Goal: Task Accomplishment & Management: Complete application form

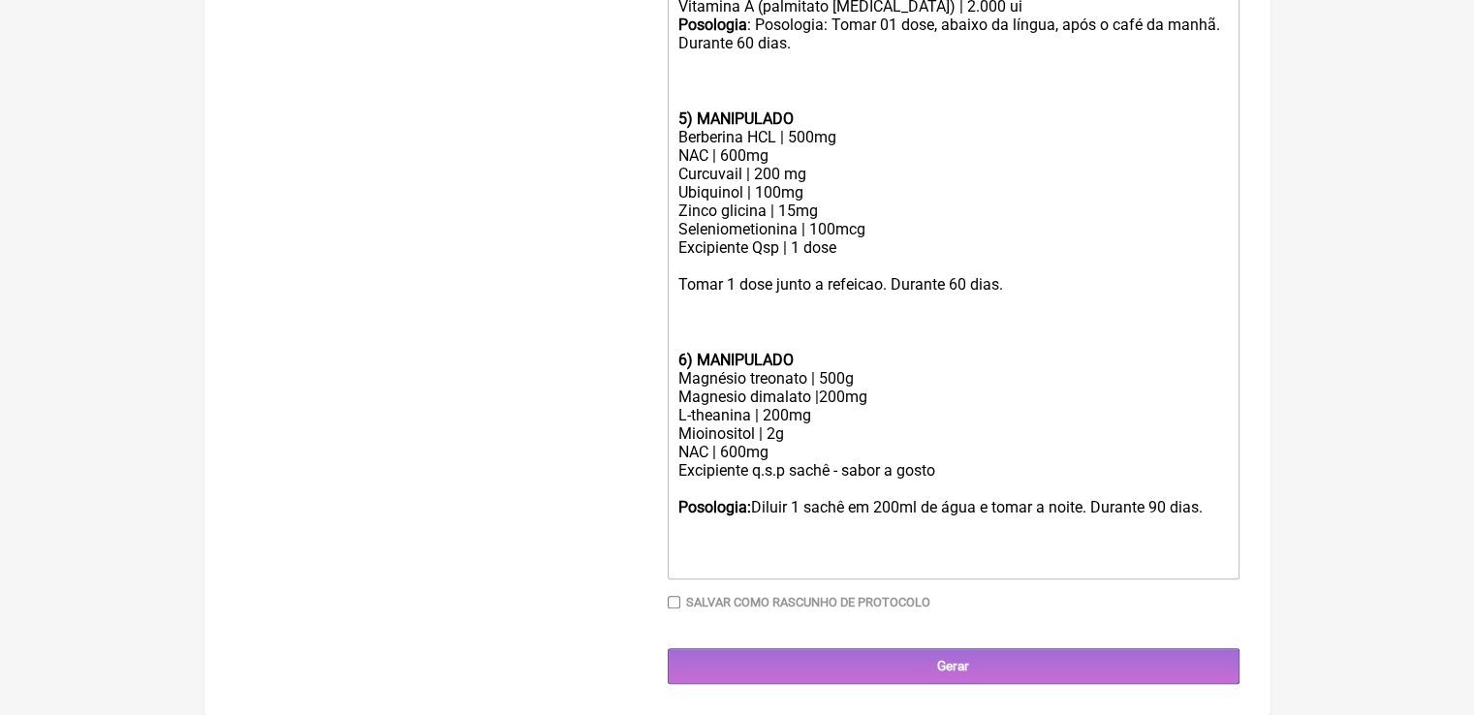
scroll to position [1229, 0]
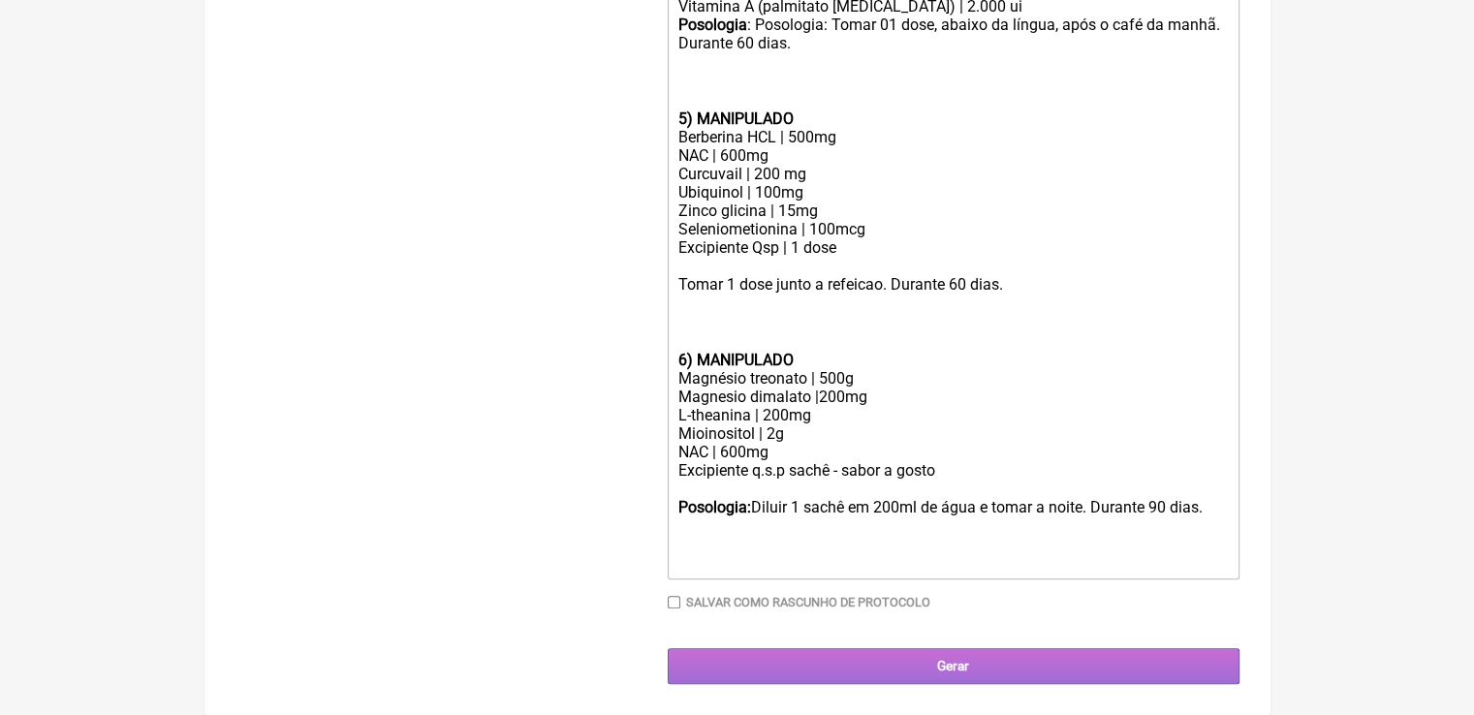
click at [916, 668] on input "Gerar" at bounding box center [954, 666] width 572 height 36
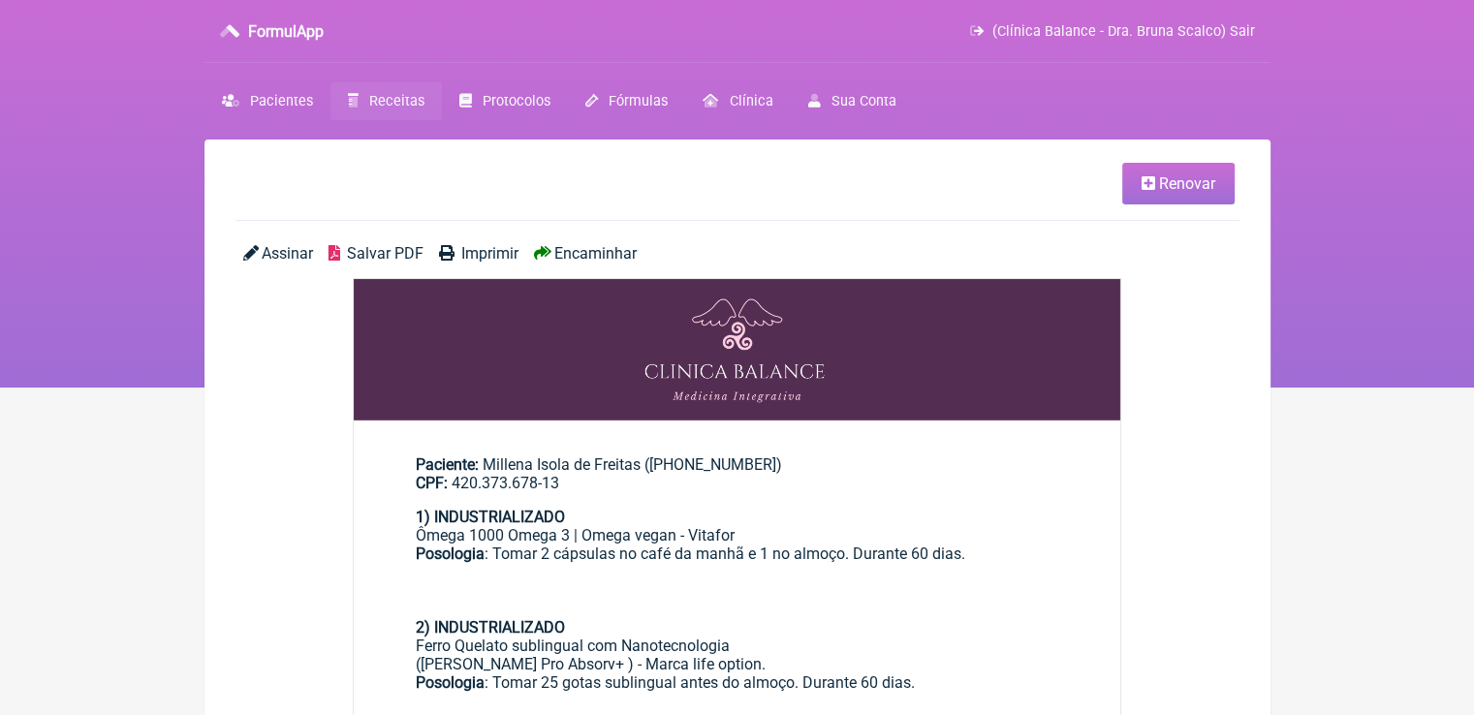
click at [370, 258] on span "Salvar PDF" at bounding box center [385, 253] width 77 height 18
click at [1208, 179] on span "Renovar" at bounding box center [1187, 183] width 56 height 18
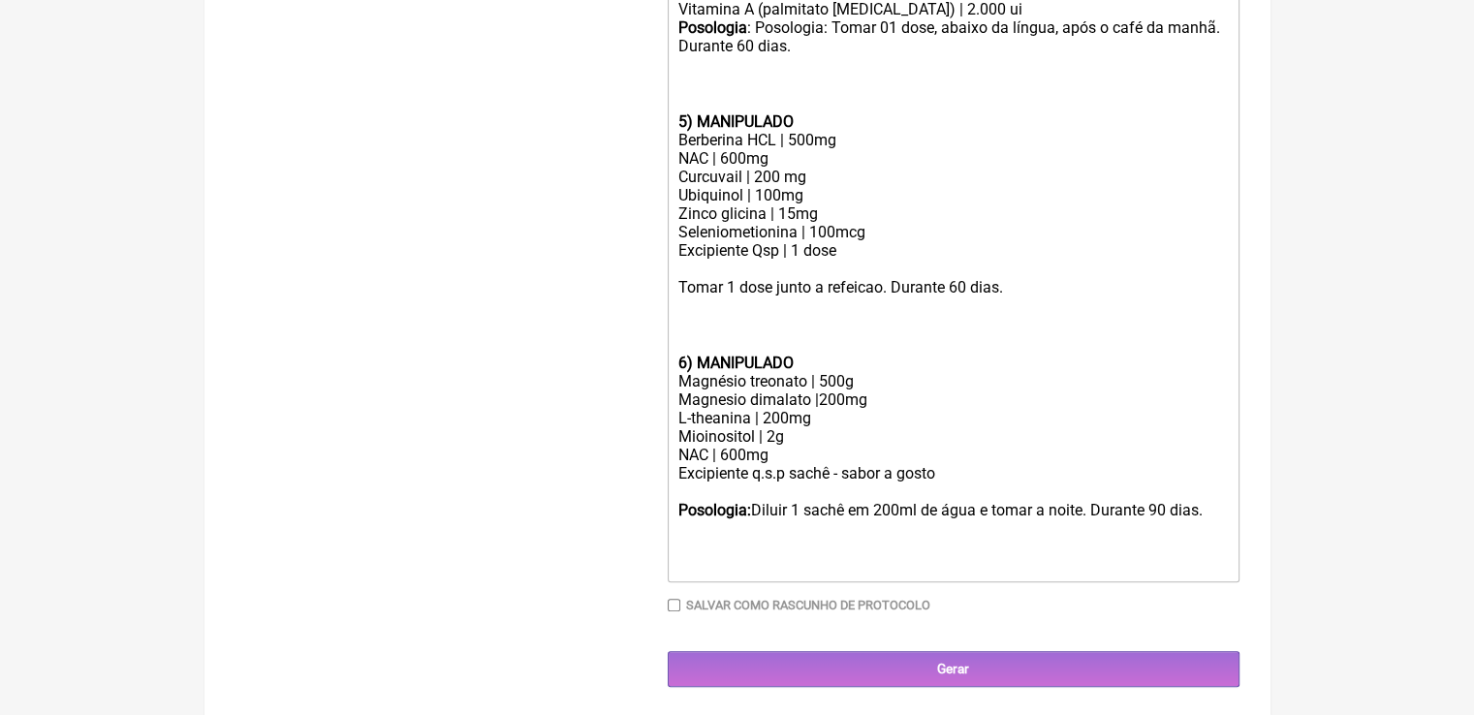
scroll to position [1229, 0]
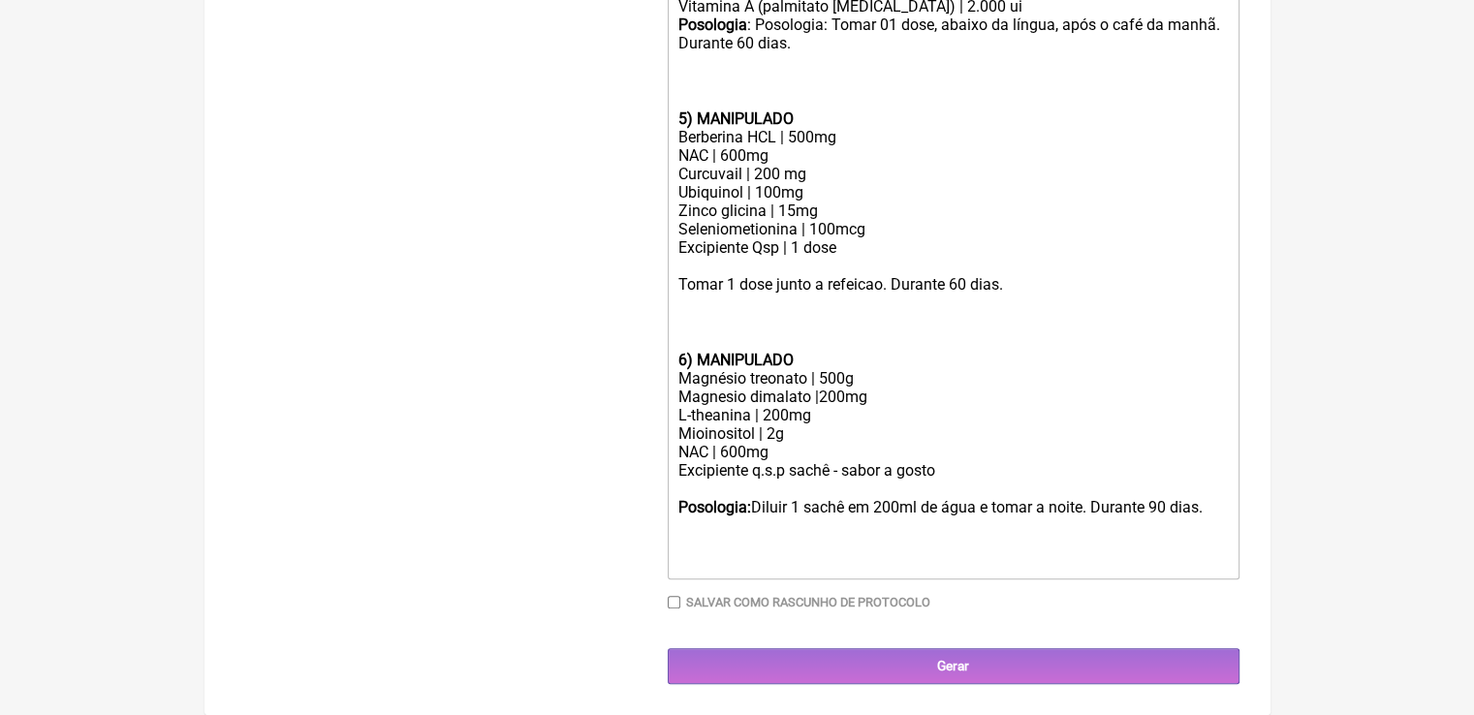
click at [845, 376] on div "Magnésio treonato | 500g" at bounding box center [952, 378] width 550 height 18
type trix-editor "<div><strong>1) INDUSTRIALIZADO</strong></div><div>Ômega 1000 Omega 3 | Omega v…"
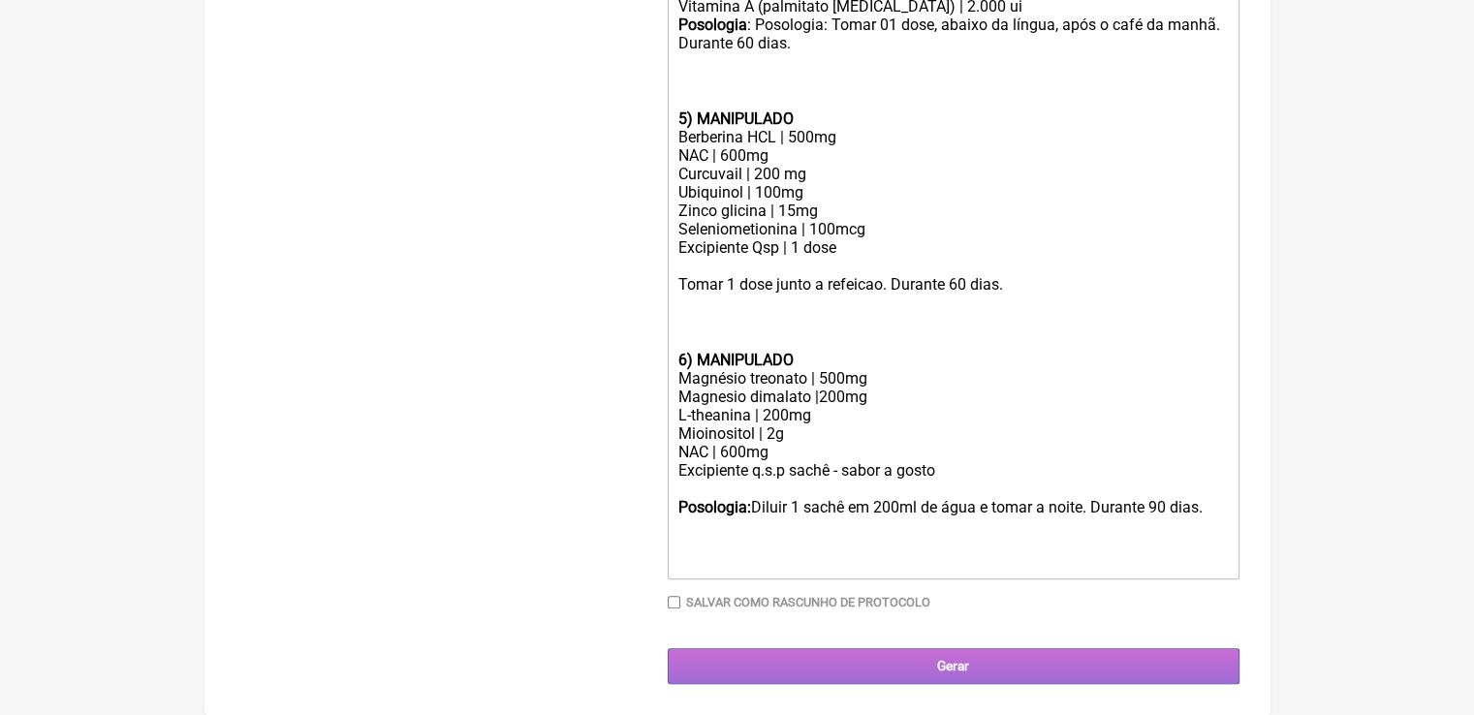
click at [857, 668] on input "Gerar" at bounding box center [954, 666] width 572 height 36
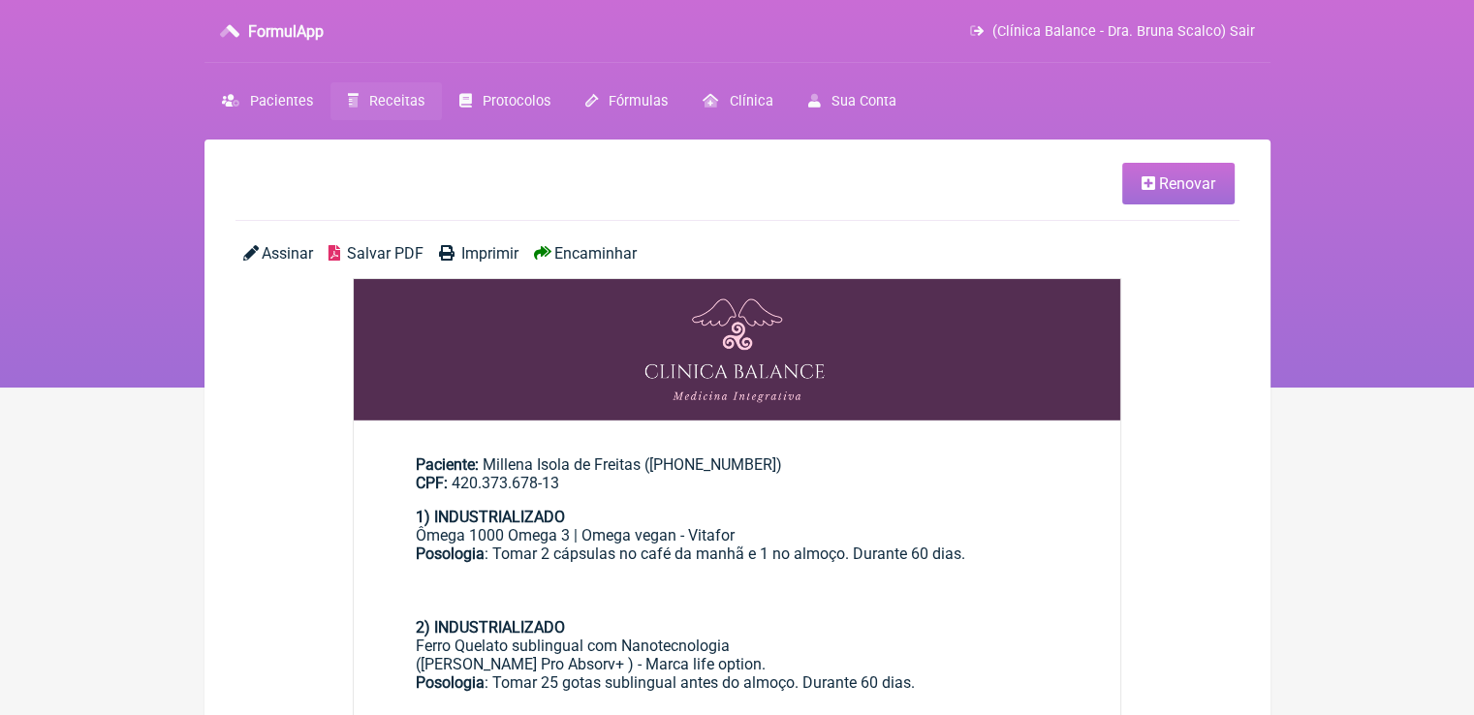
click at [400, 245] on span "Salvar PDF" at bounding box center [385, 253] width 77 height 18
click at [361, 99] on link "Receitas" at bounding box center [385, 101] width 111 height 38
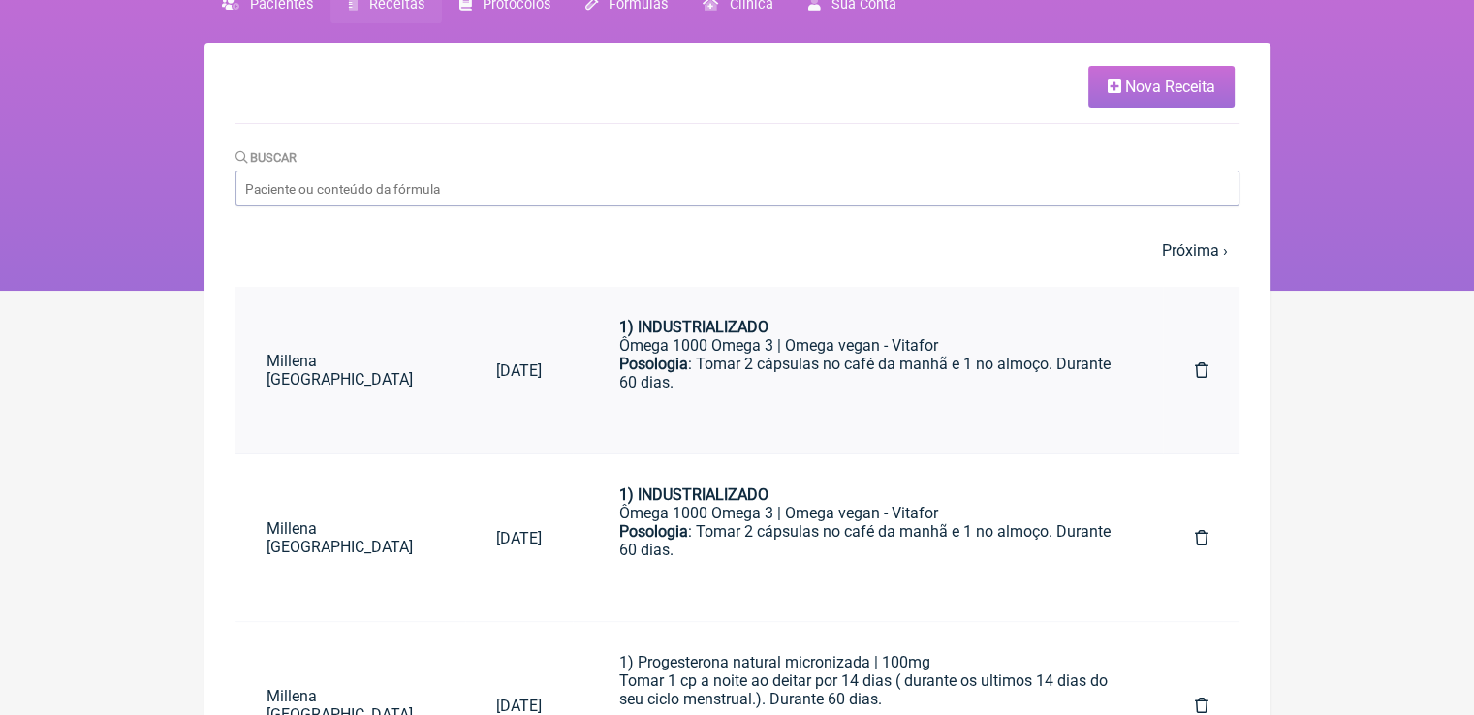
scroll to position [97, 0]
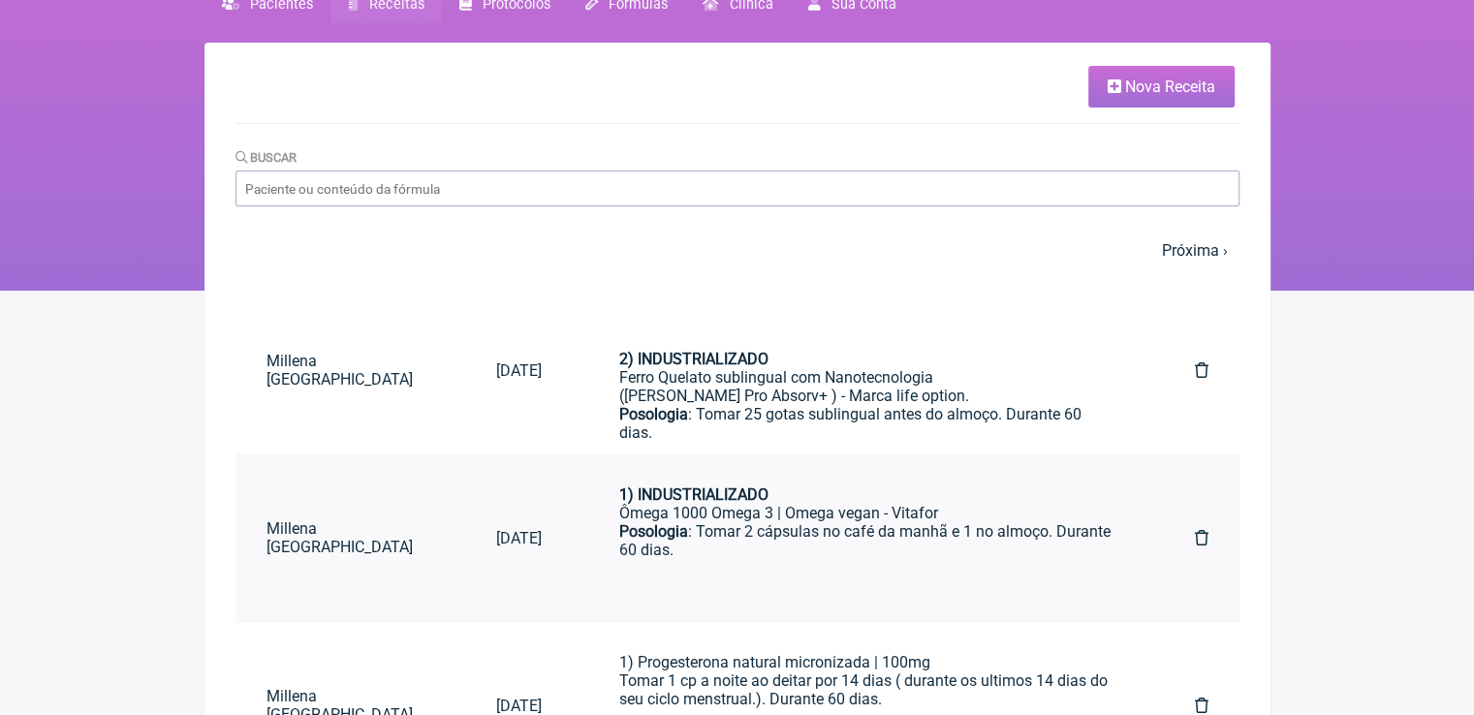
click at [1203, 540] on icon at bounding box center [1201, 538] width 14 height 16
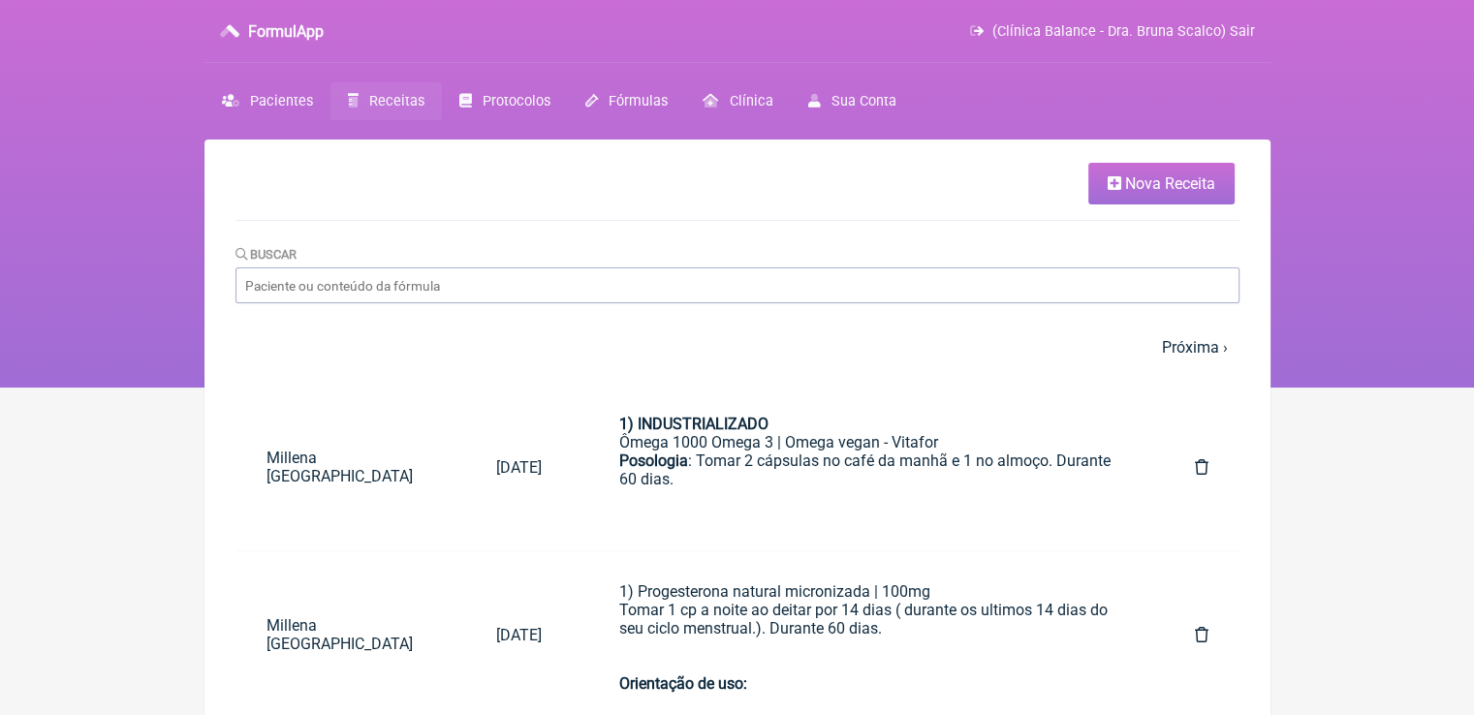
click at [1147, 178] on span "Nova Receita" at bounding box center [1170, 183] width 90 height 18
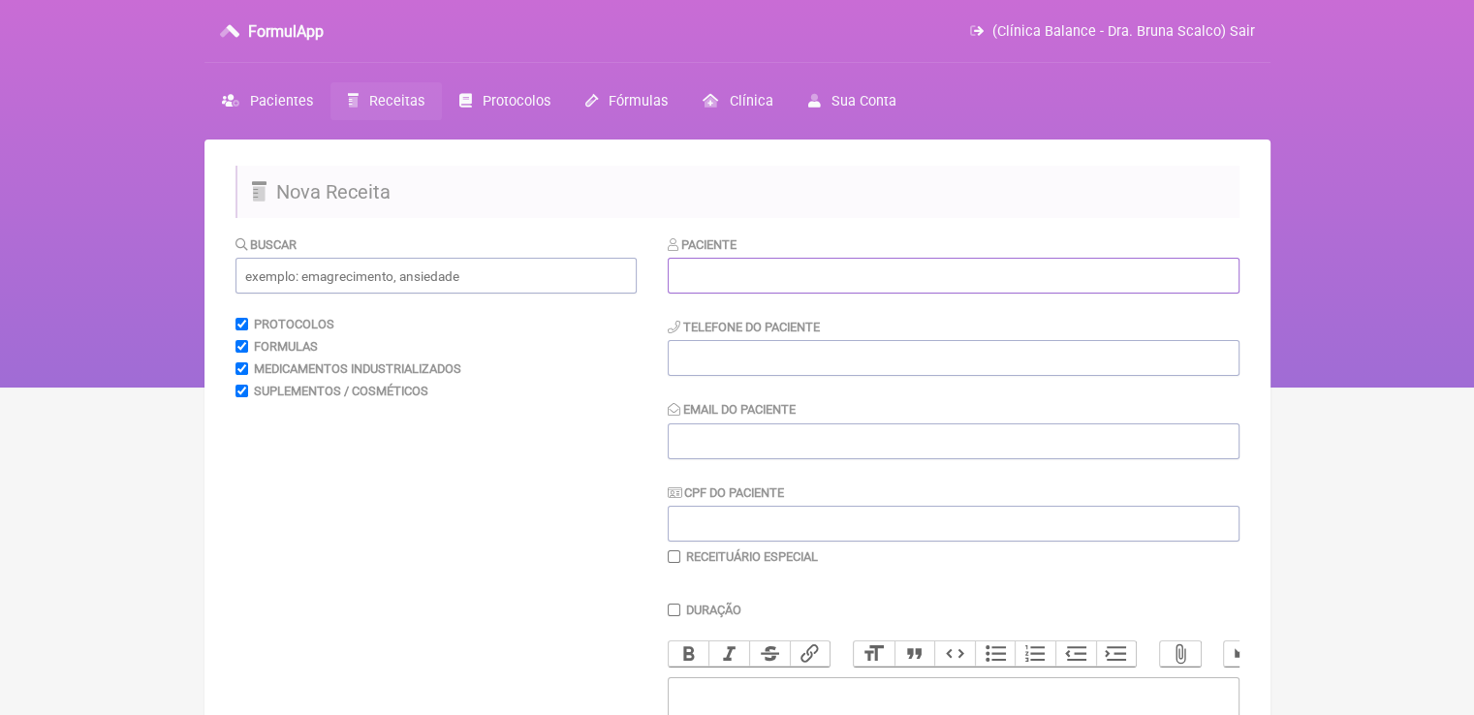
click at [740, 280] on input "text" at bounding box center [954, 276] width 572 height 36
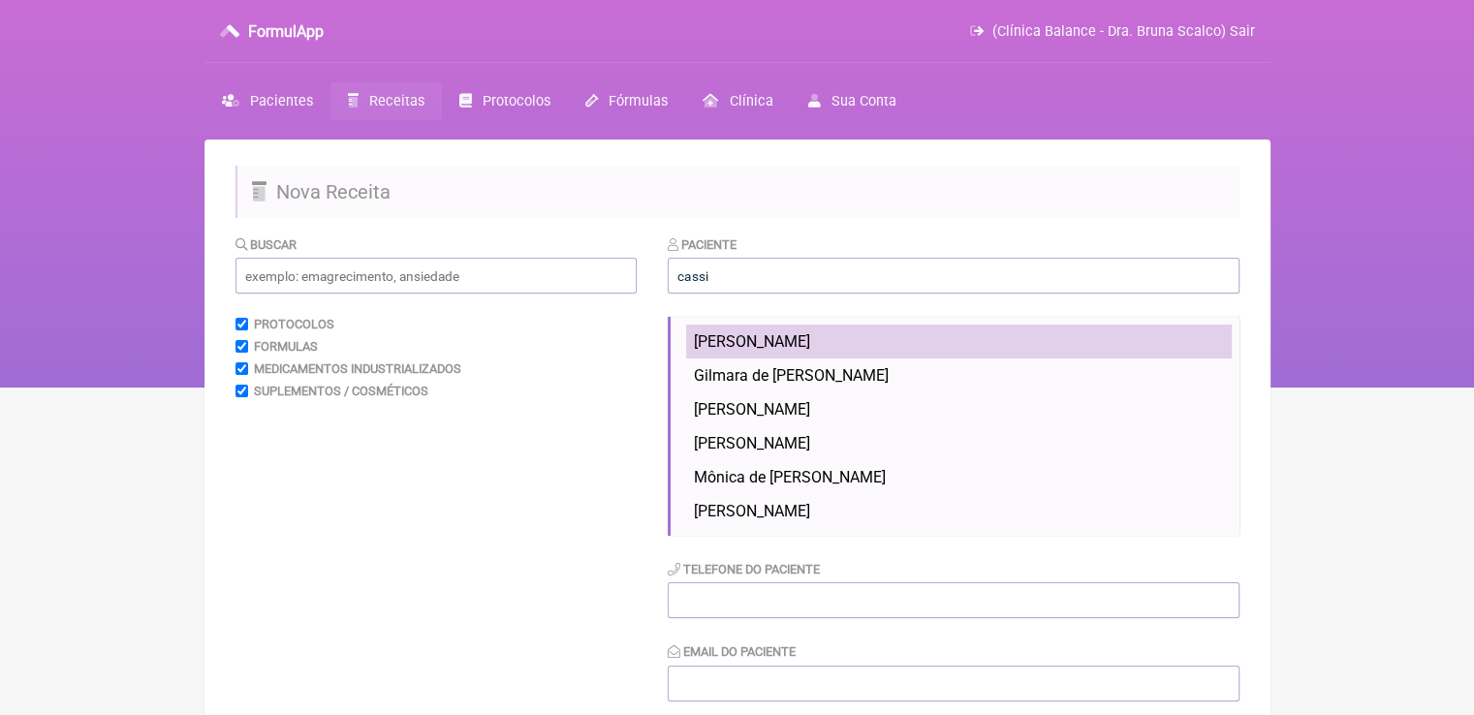
click at [810, 345] on span "Cássia Bonafé Barbosa Rodrigues Silva" at bounding box center [752, 341] width 116 height 18
type input "Cássia Bonafé Barbosa Rodrigues Silva"
type input "072.350.458-09"
type input "cassia.basbosa@gmail.com"
type input "(12) 99771-1787"
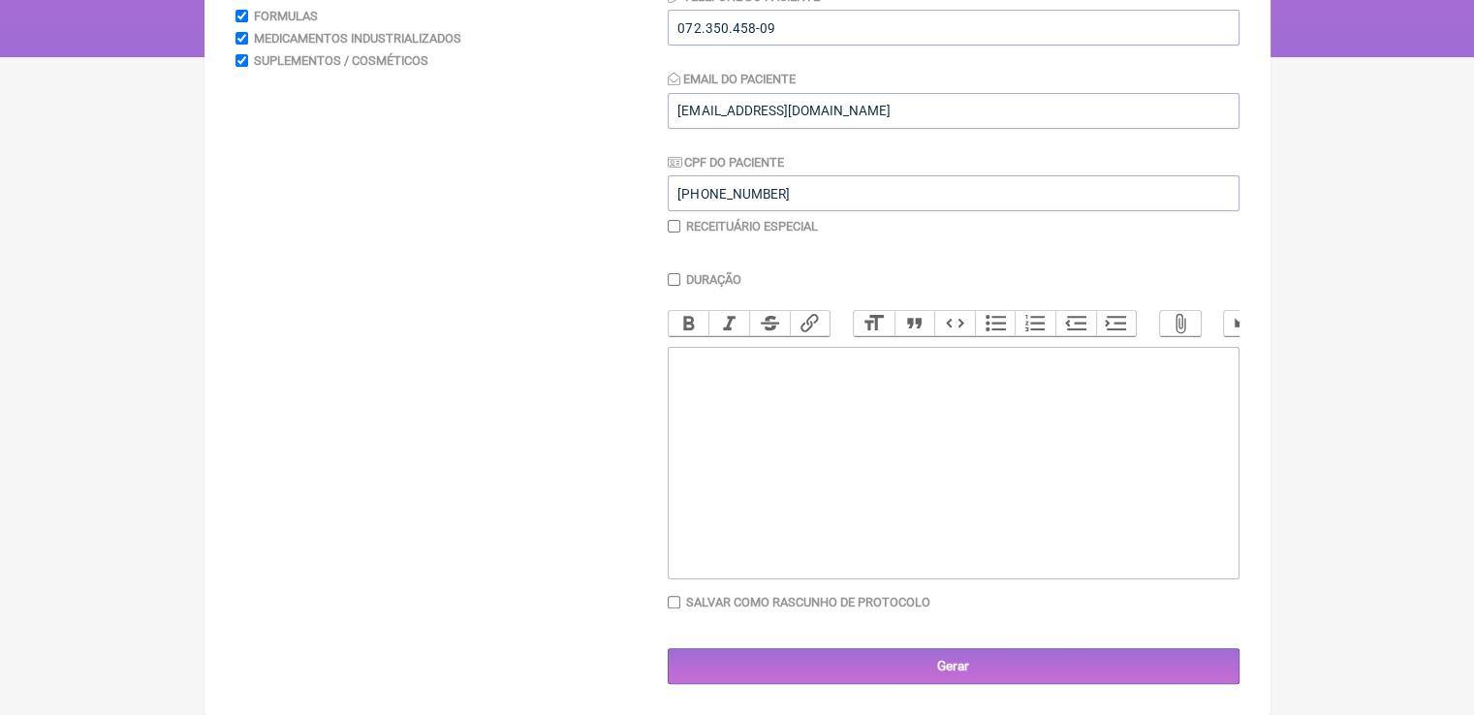
scroll to position [345, 0]
click at [809, 412] on trix-editor at bounding box center [954, 463] width 572 height 233
paste trix-editor "<div><strong>3) MANIPULADO</strong></div><div>Progesterona natural micronizada …"
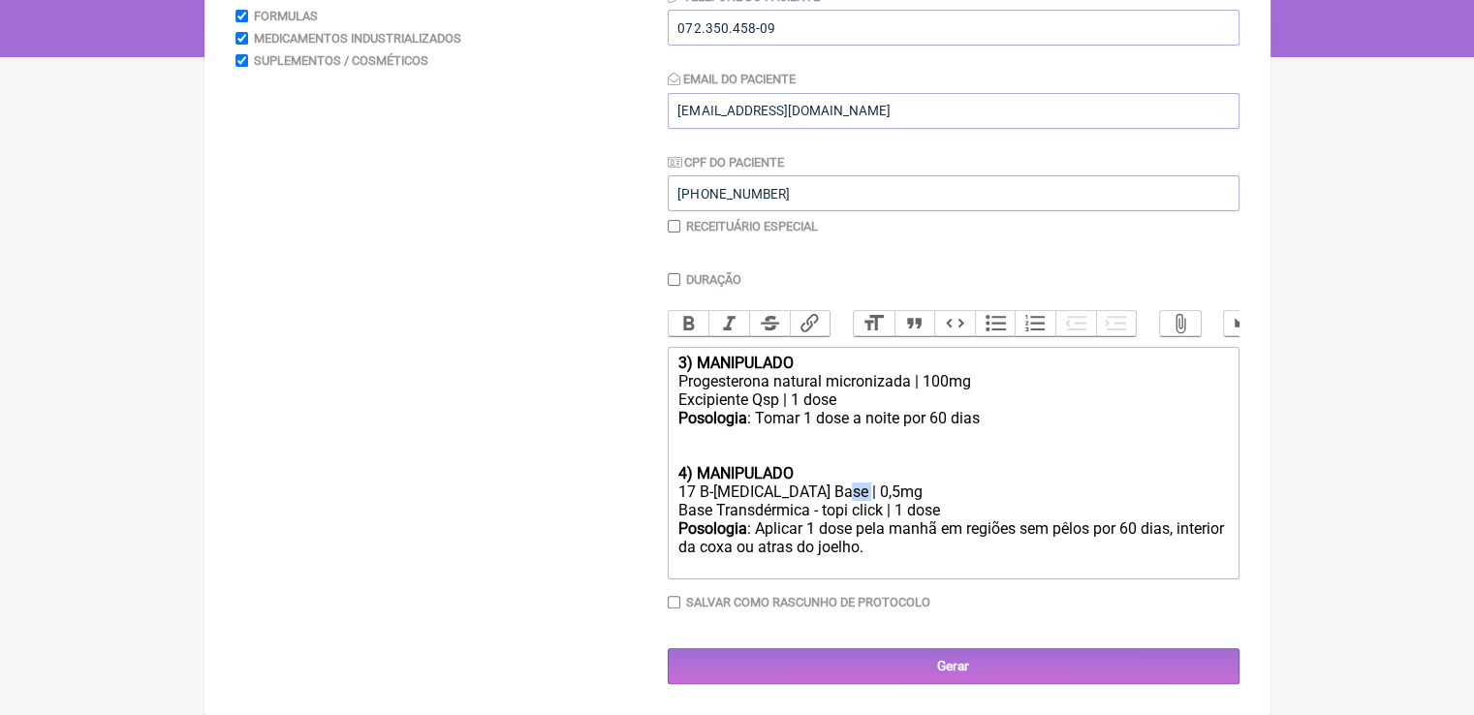
drag, startPoint x: 842, startPoint y: 493, endPoint x: 826, endPoint y: 486, distance: 17.8
click at [826, 486] on div "17 B-Estradiol Base | 0,5mg" at bounding box center [952, 492] width 550 height 18
click at [840, 493] on div "17 B-Estradiol Base | 1mg" at bounding box center [952, 492] width 550 height 18
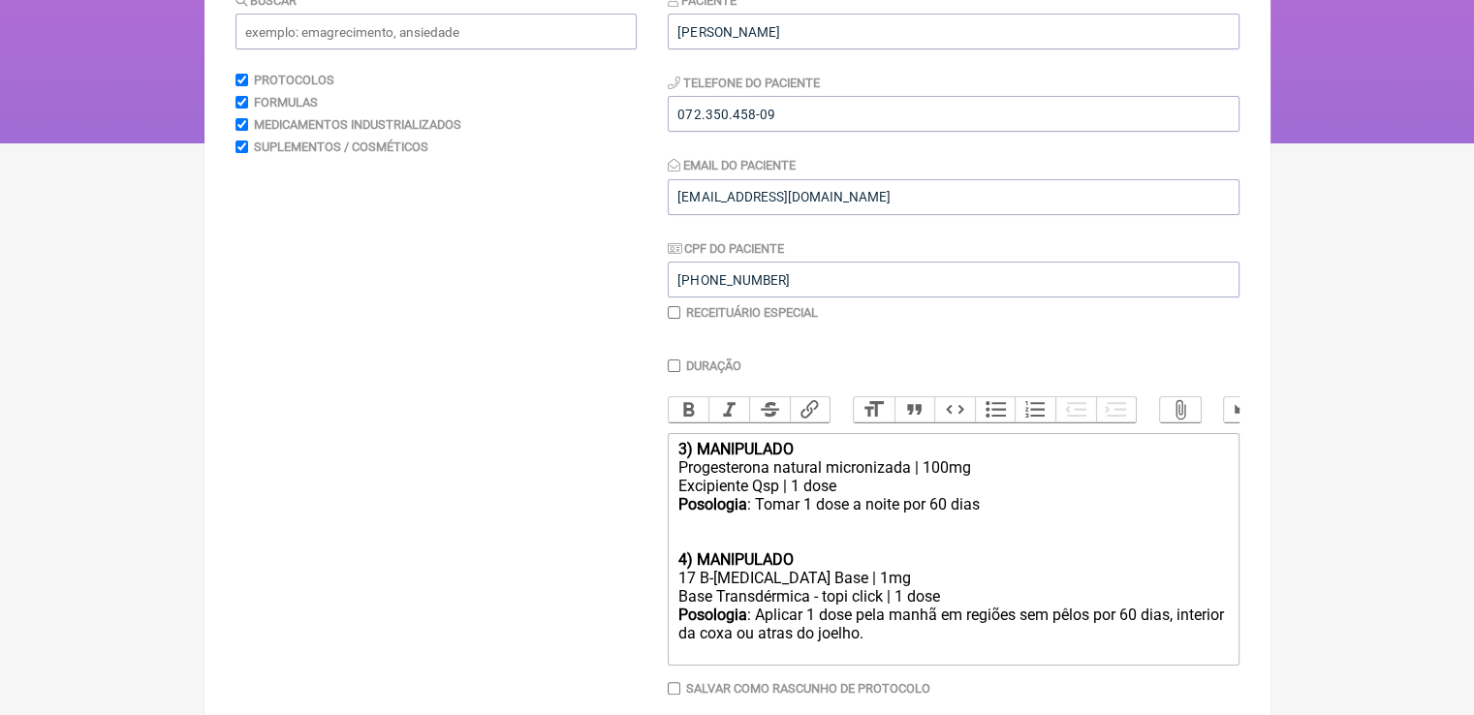
scroll to position [248, 0]
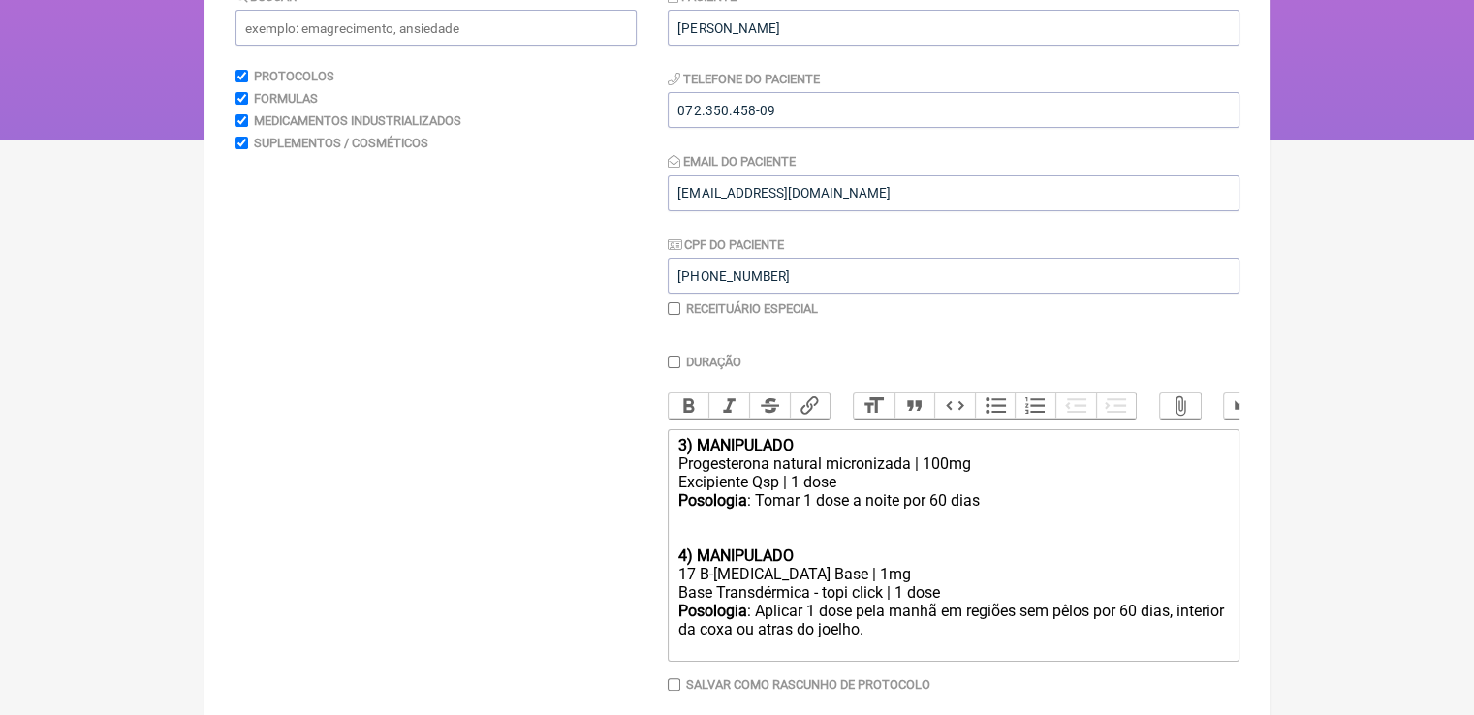
click at [684, 455] on strong "3) MANIPULADO" at bounding box center [734, 445] width 115 height 18
click at [685, 565] on strong "4) MANIPULADO" at bounding box center [734, 556] width 115 height 18
type trix-editor "<div>1<strong>) MANIPULADO</strong></div><div>Progesterona natural micronizada …"
click at [768, 510] on div "Posologia : Tomar 1 dose a noite por 60 dias" at bounding box center [952, 500] width 550 height 18
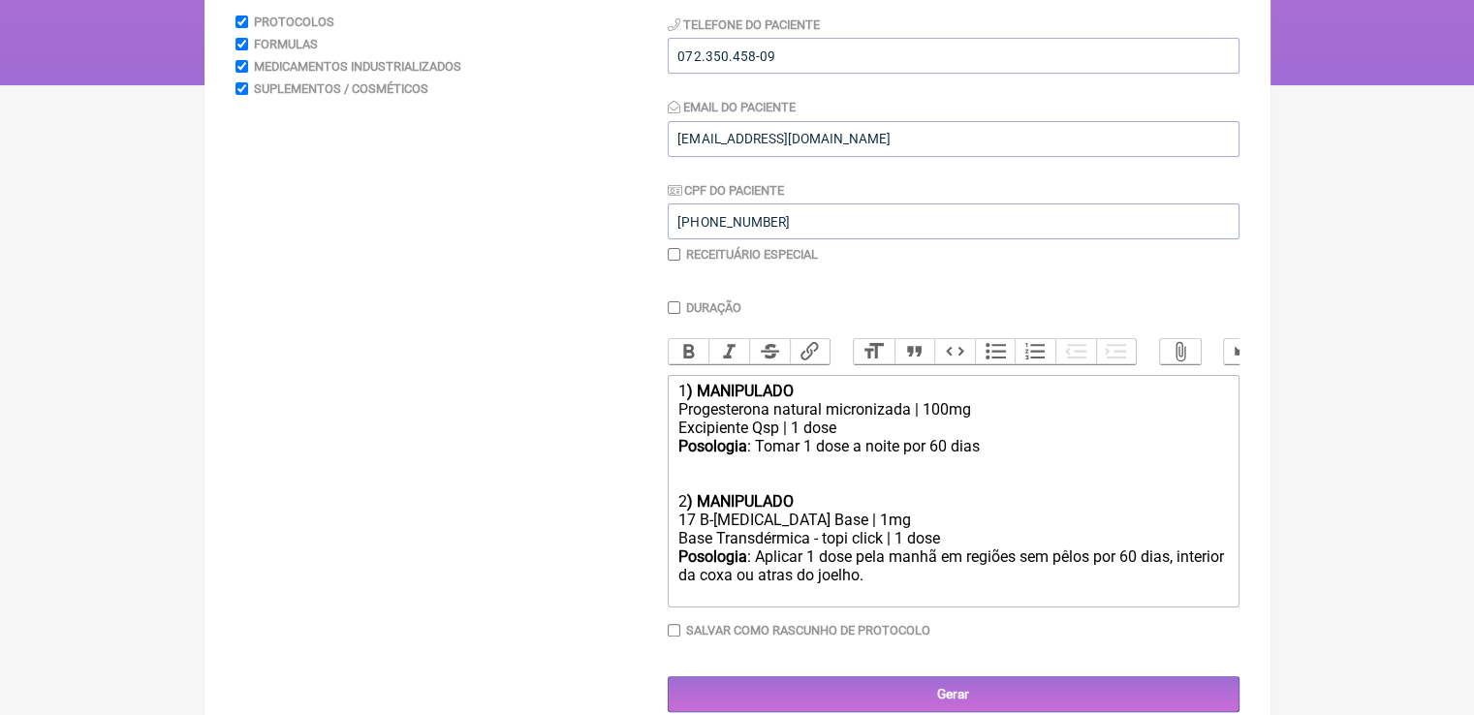
scroll to position [345, 0]
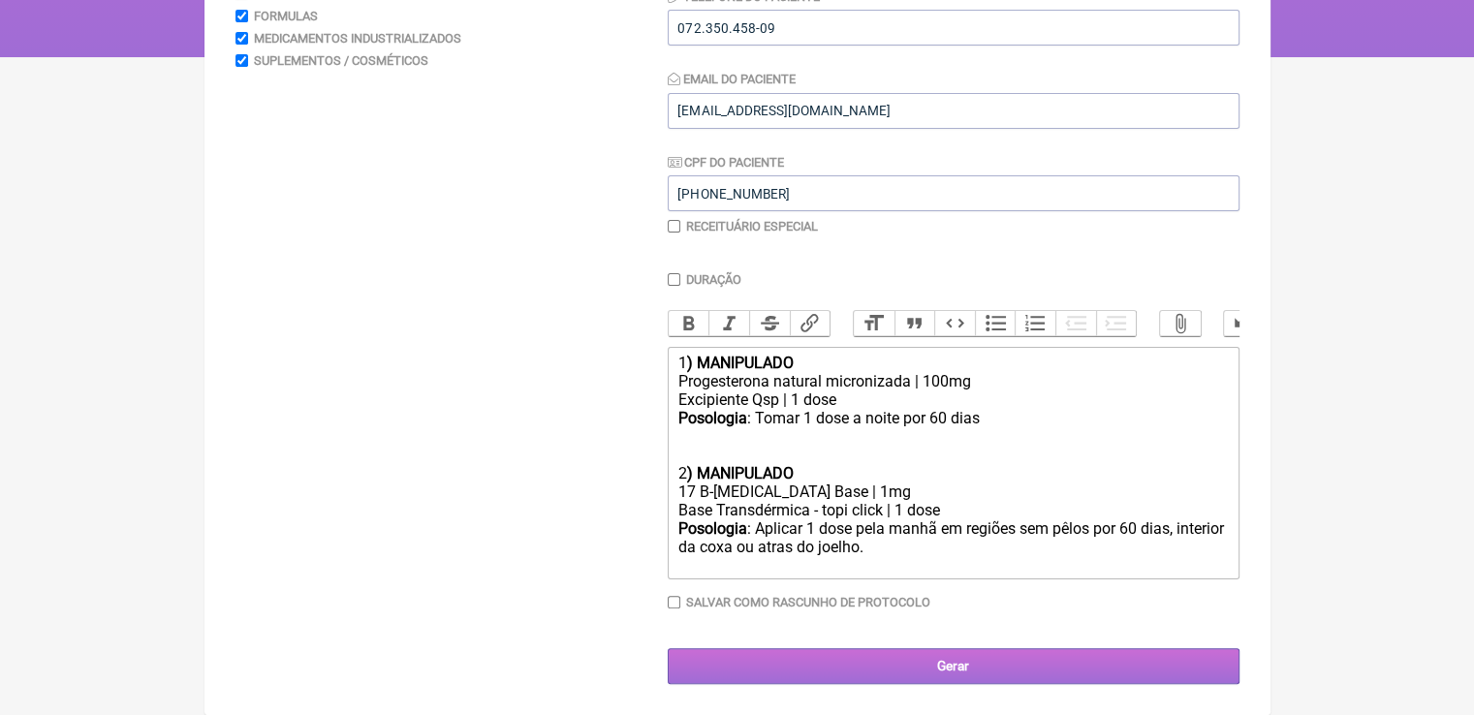
click at [778, 672] on input "Gerar" at bounding box center [954, 666] width 572 height 36
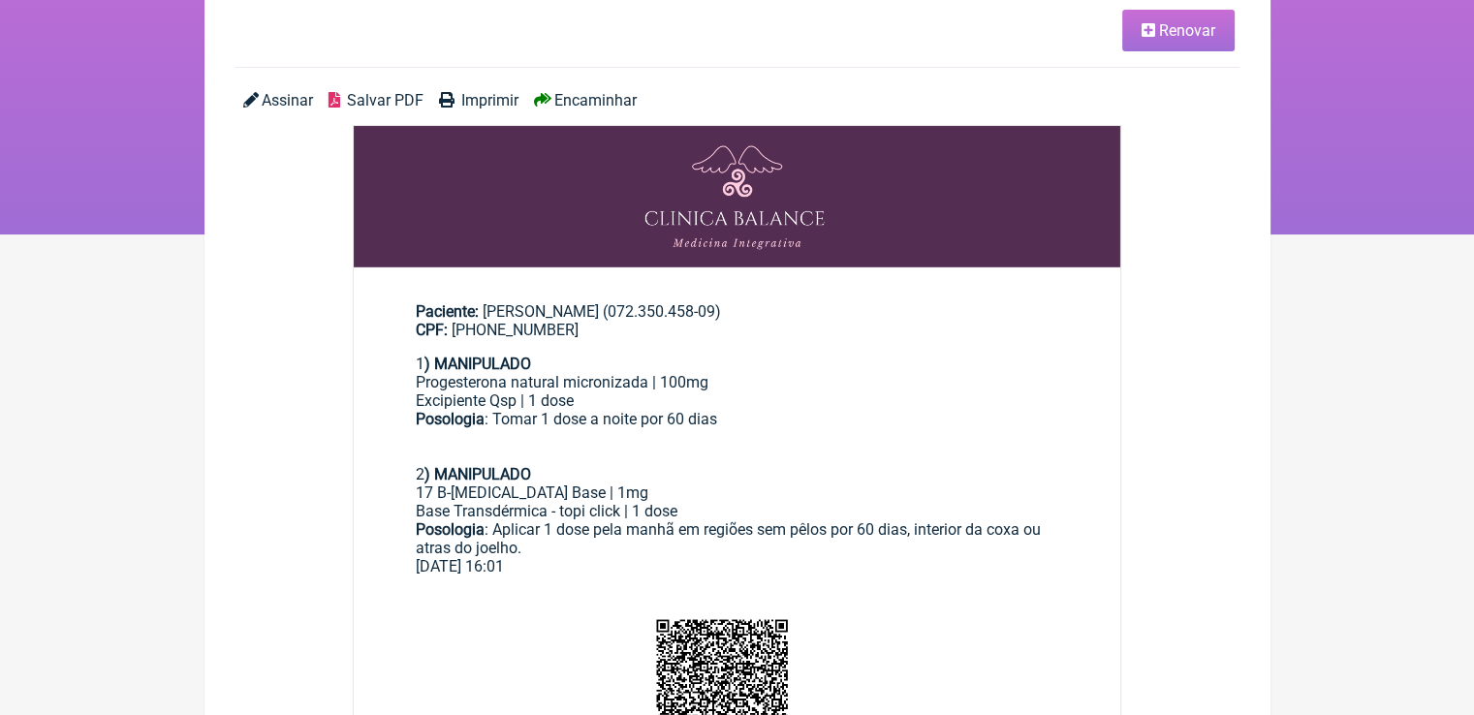
scroll to position [97, 0]
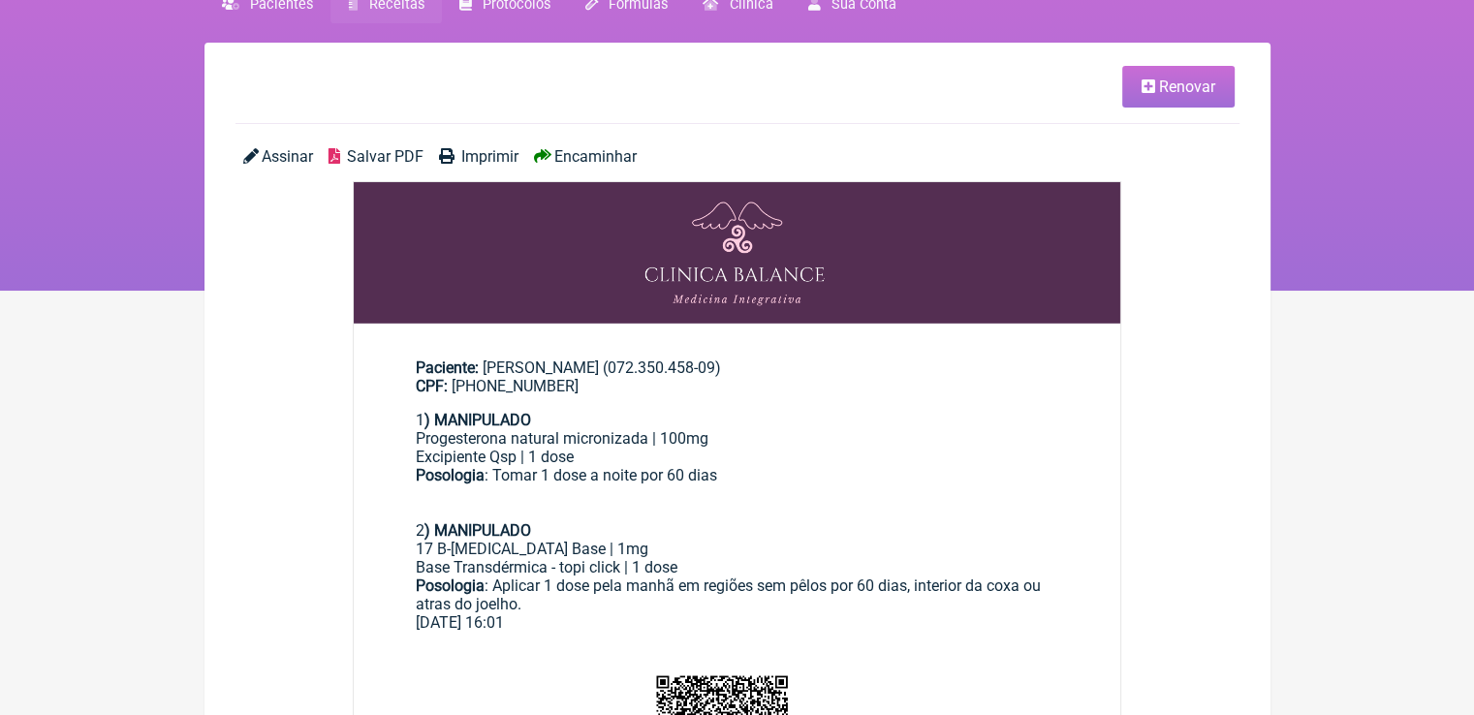
click at [368, 148] on span "Salvar PDF" at bounding box center [385, 156] width 77 height 18
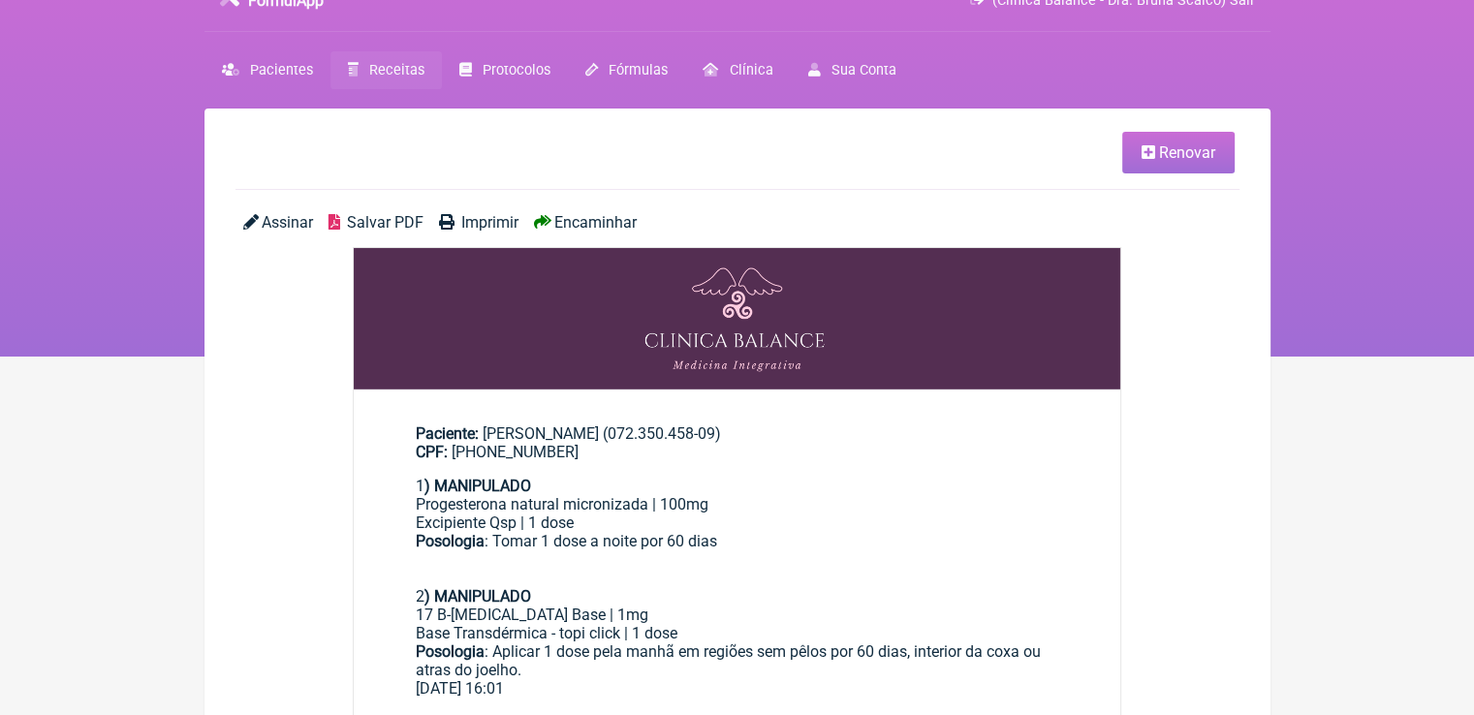
scroll to position [0, 0]
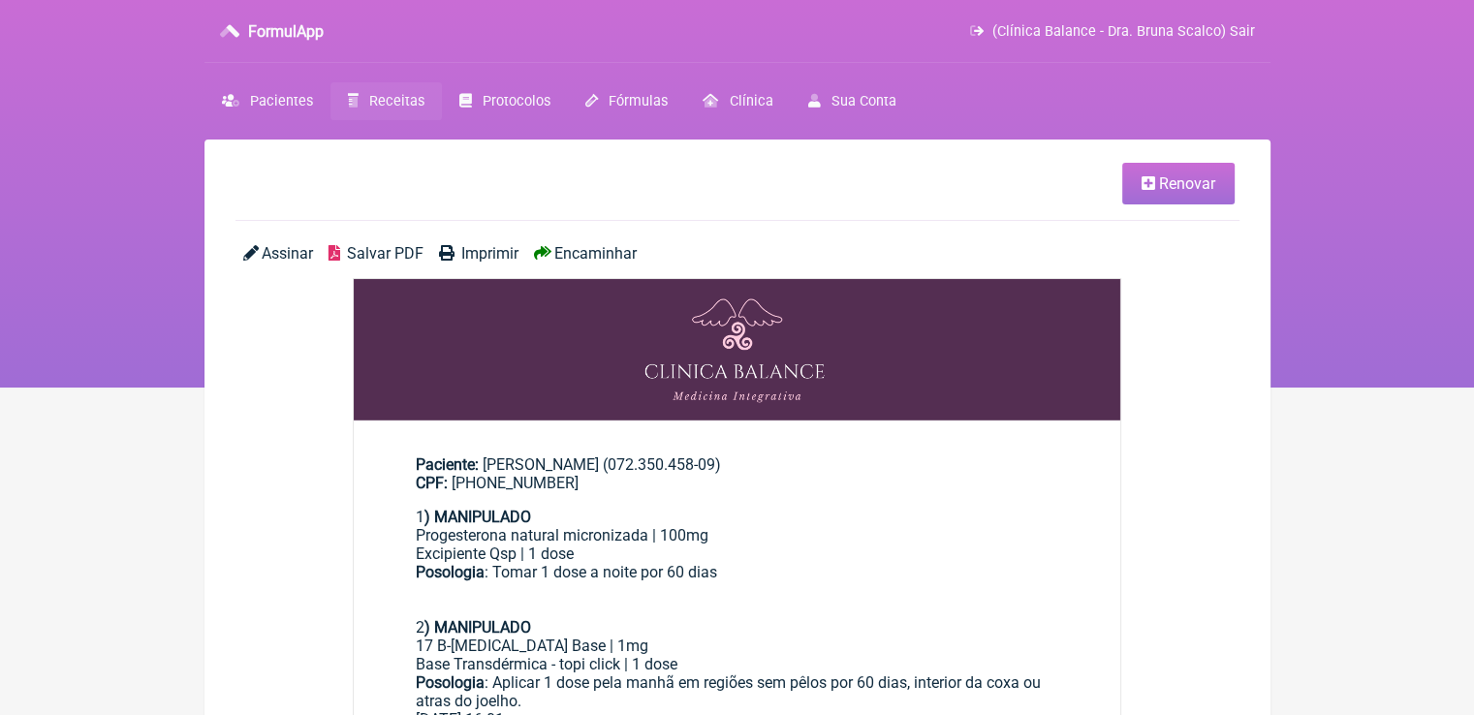
click at [381, 102] on span "Receitas" at bounding box center [396, 101] width 55 height 16
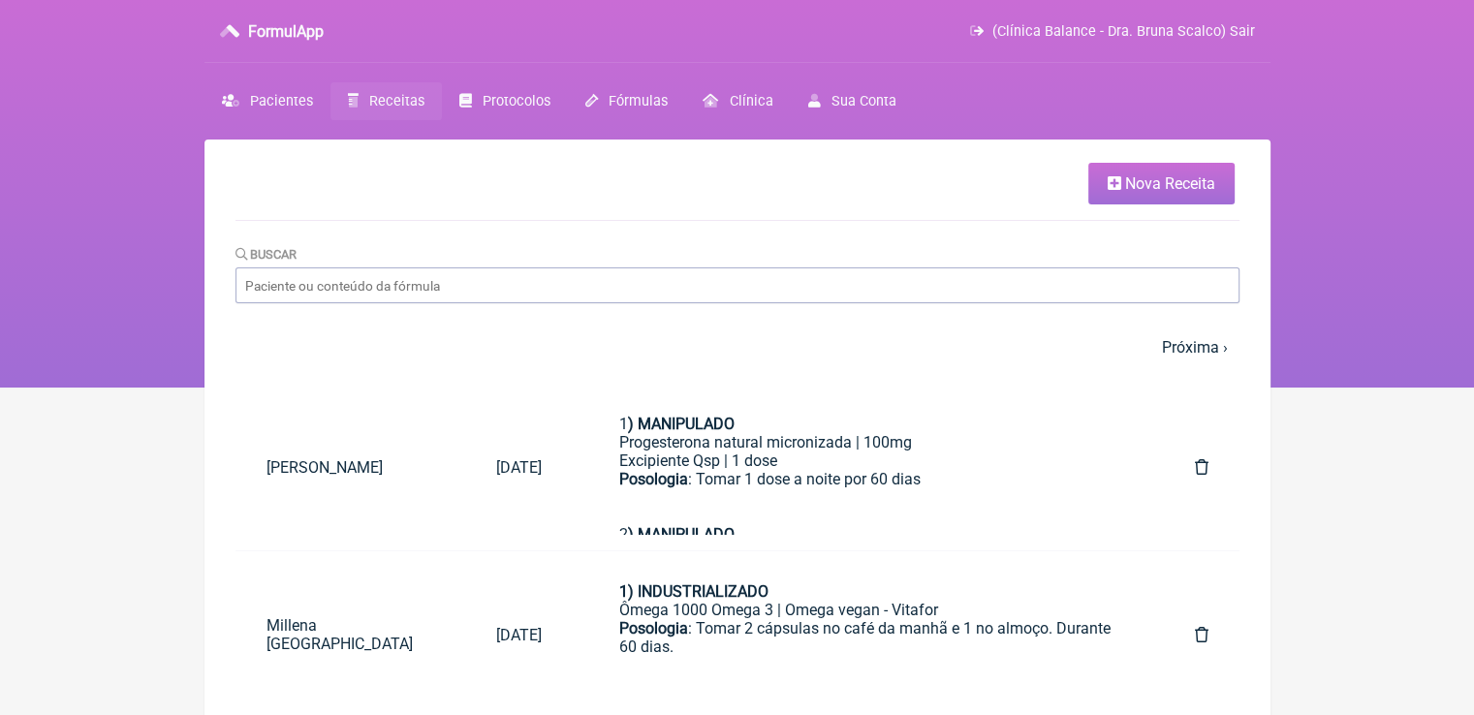
click at [1105, 190] on link "Nova Receita" at bounding box center [1161, 184] width 146 height 42
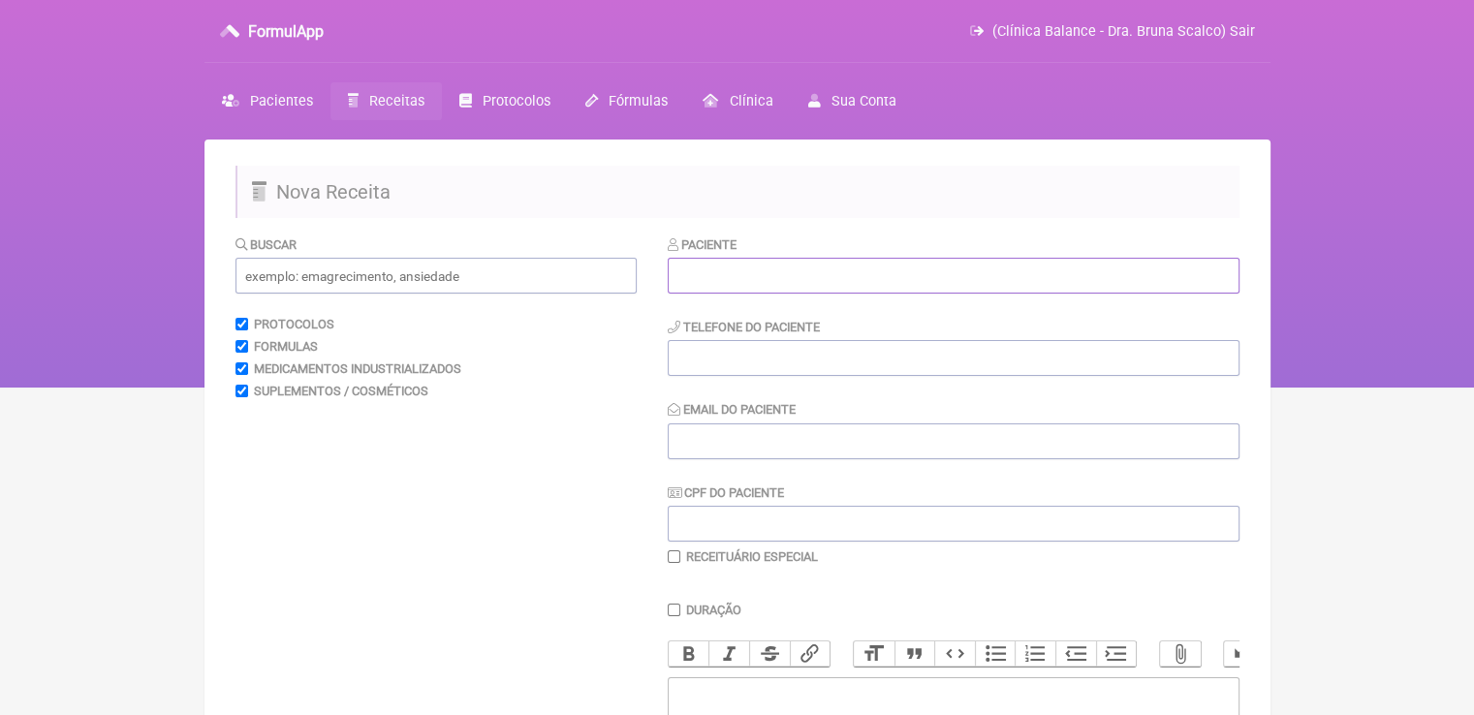
click at [846, 271] on input "text" at bounding box center [954, 276] width 572 height 36
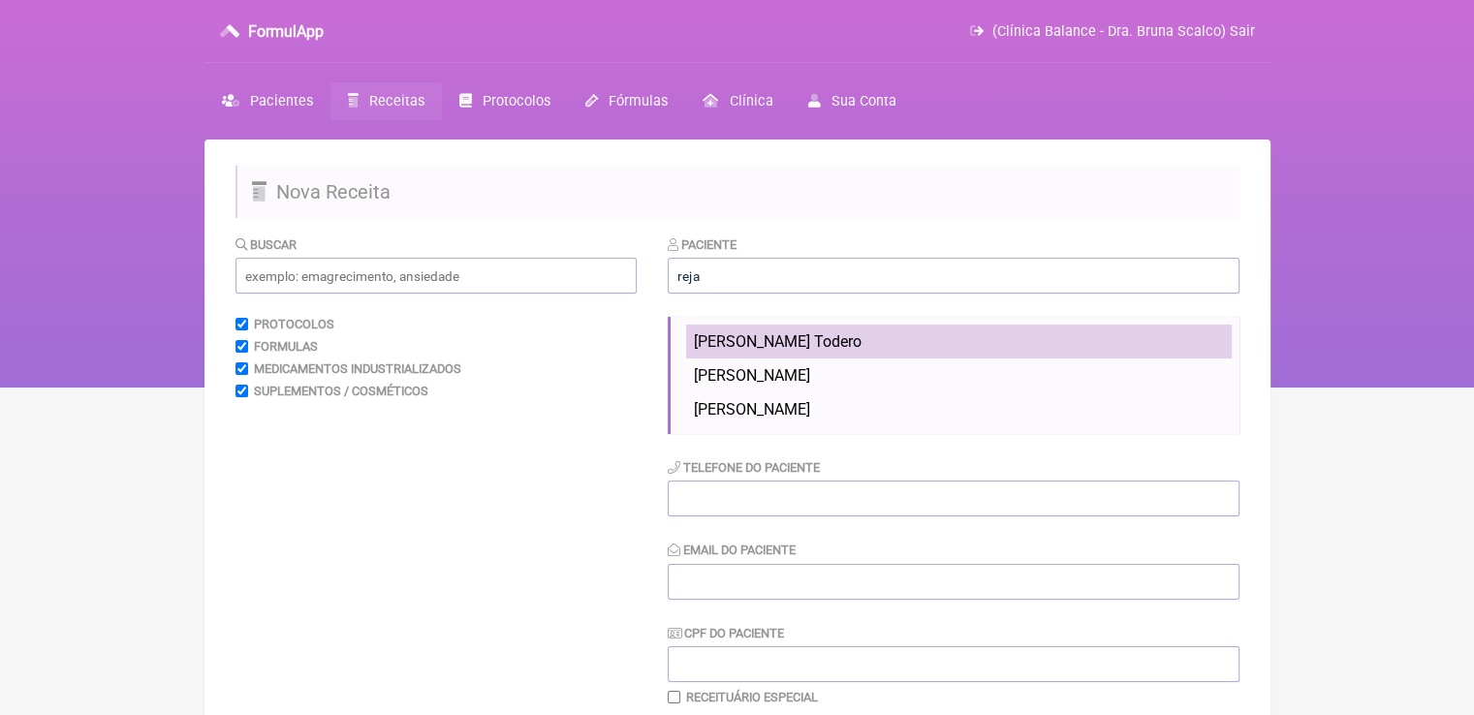
click at [848, 345] on span "[PERSON_NAME] Todero" at bounding box center [778, 341] width 168 height 18
type input "[PERSON_NAME] Todero"
type input "[PHONE_NUMBER]"
type input "[EMAIL_ADDRESS][DOMAIN_NAME]"
type input "392.610.000-10"
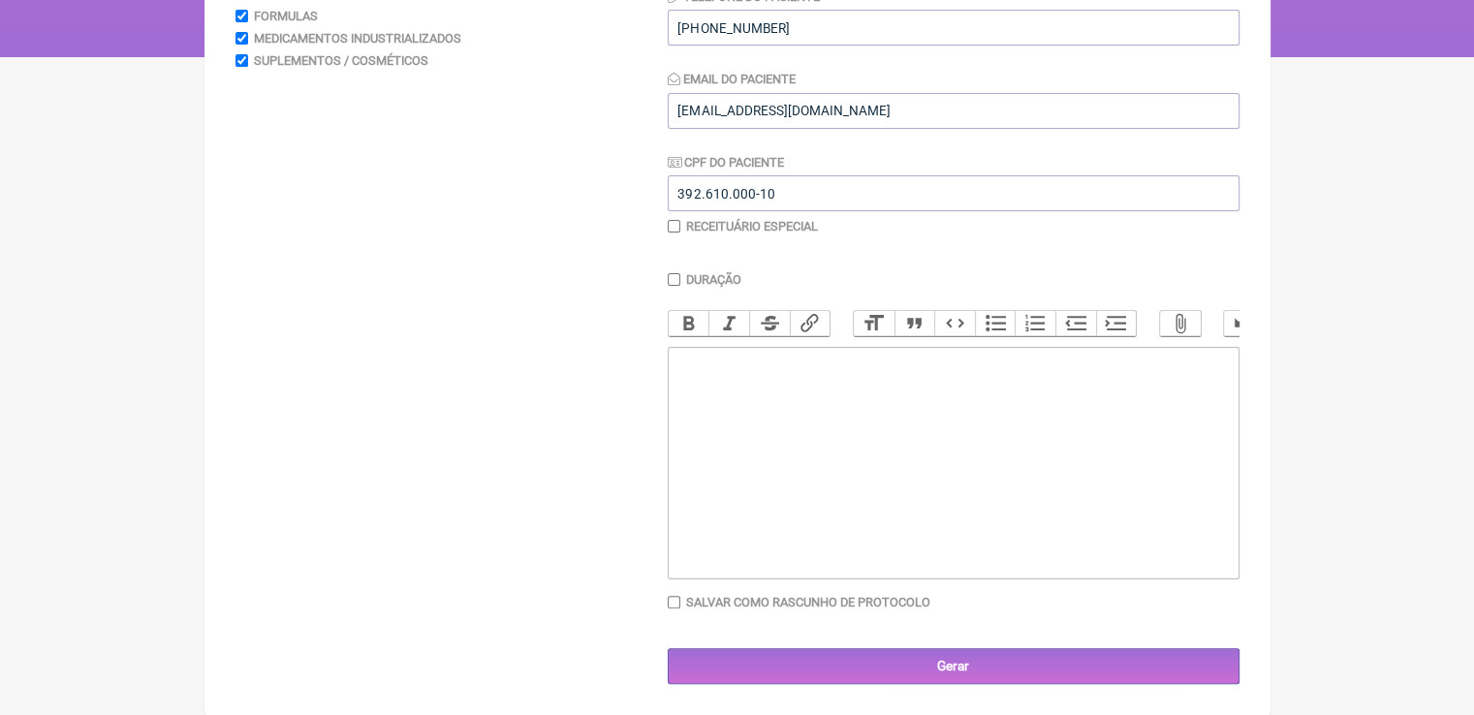
click at [820, 423] on trix-editor at bounding box center [954, 463] width 572 height 233
paste trix-editor "<div><strong>3) MANIPULADO</strong></div><div>Progesterona natural micronizada …"
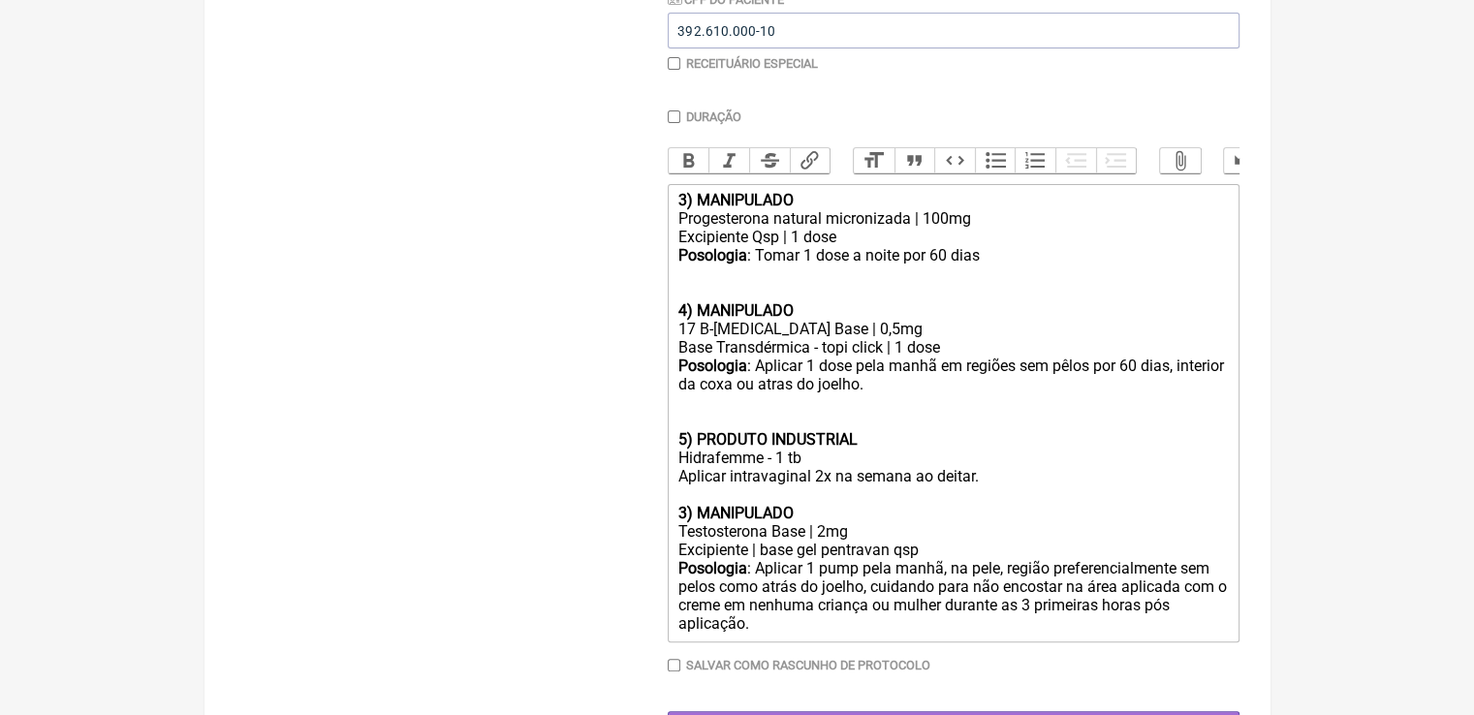
click at [991, 503] on div at bounding box center [952, 495] width 550 height 18
drag, startPoint x: 998, startPoint y: 494, endPoint x: 693, endPoint y: 435, distance: 310.9
click at [693, 435] on trix-editor "3) MANIPULADO Progesterona natural micronizada | 100mg Excipiente Qsp | 1 dose …" at bounding box center [954, 413] width 572 height 458
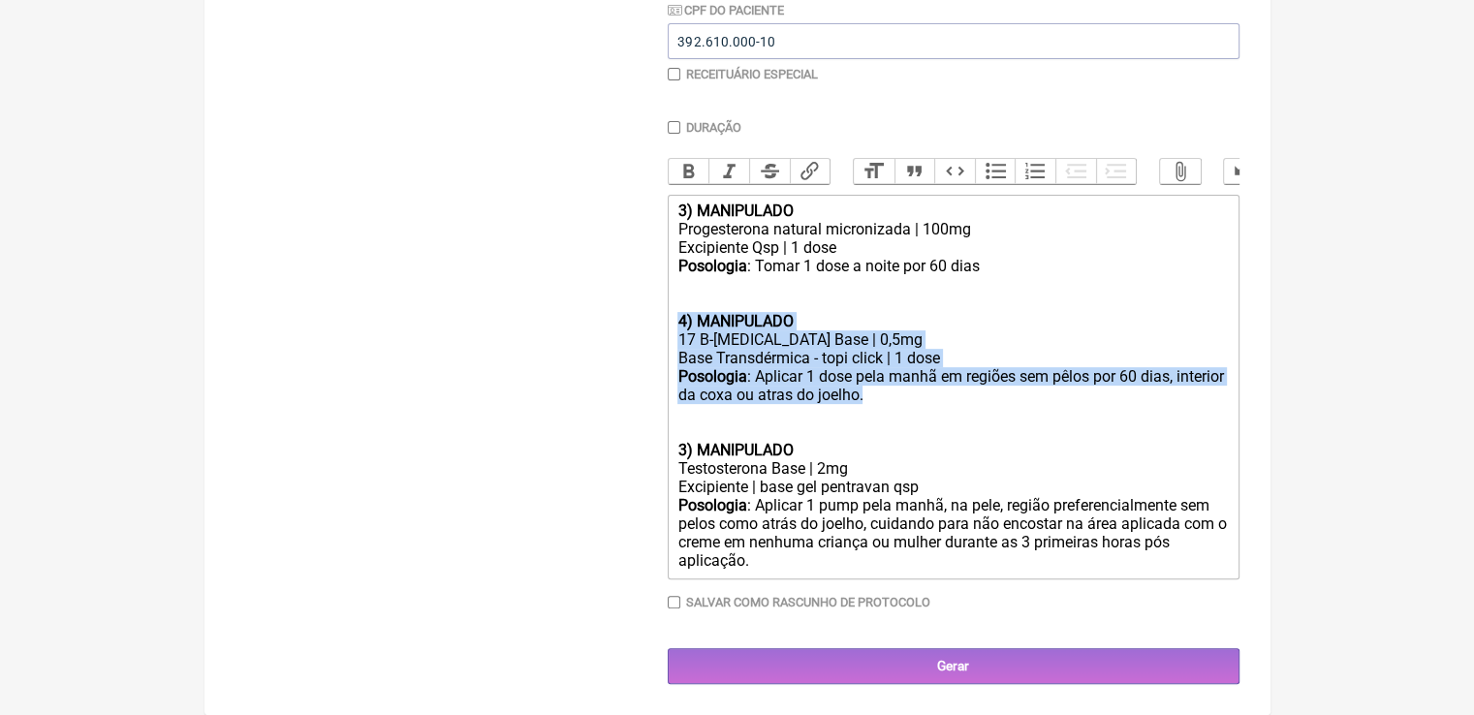
drag, startPoint x: 891, startPoint y: 404, endPoint x: 659, endPoint y: 319, distance: 246.8
click at [659, 319] on form "Buscar Protocolos Formulas Medicamentos Industrializados Suplementos / Cosmétic…" at bounding box center [737, 218] width 1004 height 932
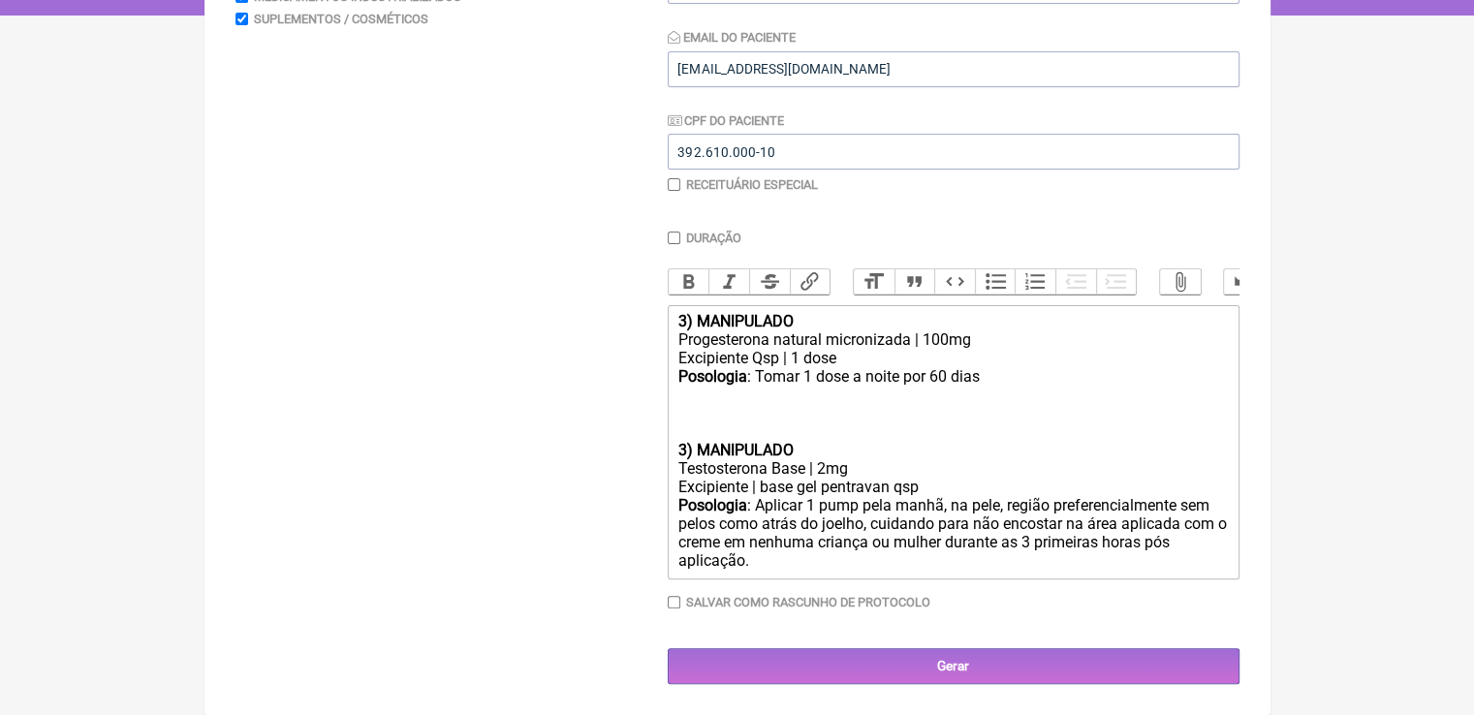
scroll to position [371, 0]
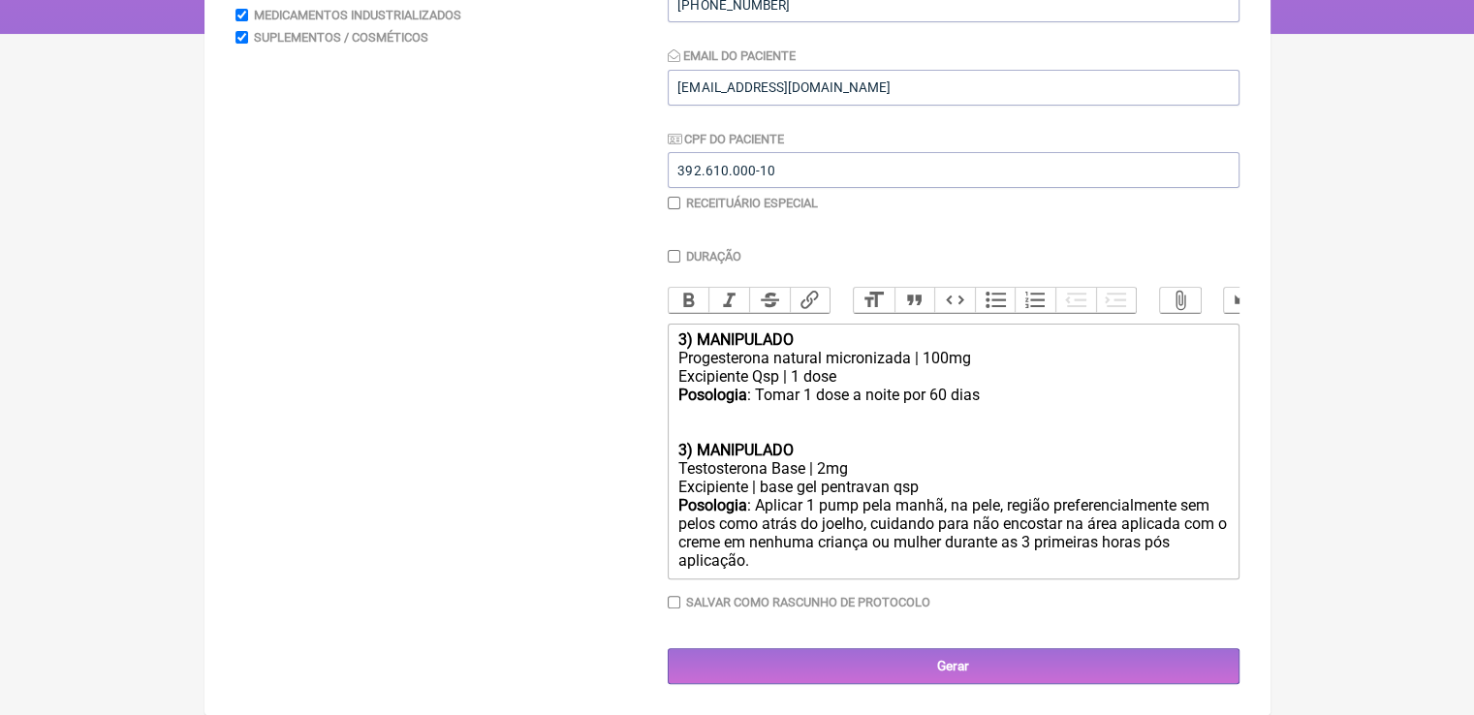
click at [686, 336] on strong "3) MANIPULADO" at bounding box center [734, 339] width 115 height 18
click at [686, 451] on strong "3) MANIPULADO" at bounding box center [734, 450] width 115 height 18
click at [856, 434] on div at bounding box center [952, 432] width 550 height 18
click at [997, 387] on div "Posologia : Tomar 1 dose a noite por 60 dias" at bounding box center [952, 395] width 550 height 18
click at [826, 471] on div "Testosterona Base | 2mg" at bounding box center [952, 468] width 550 height 18
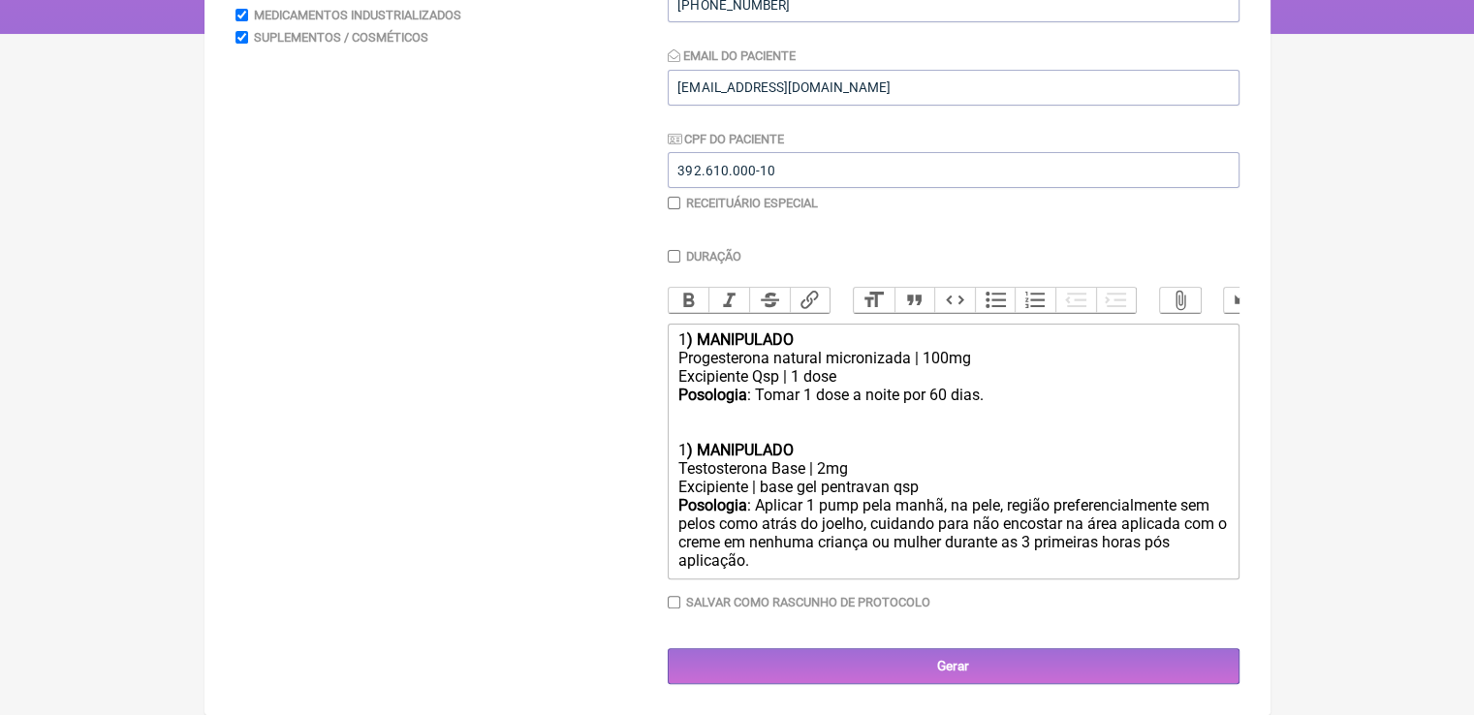
click at [684, 452] on div "1 ) MANIPULADO" at bounding box center [952, 450] width 550 height 18
click at [775, 404] on div at bounding box center [952, 413] width 550 height 18
click at [760, 579] on div "Duração Duração de 30 dias Bold Italic Strikethrough Link Heading Quote Code Bu…" at bounding box center [954, 436] width 572 height 375
click at [768, 563] on div "Posologia : Aplicar 1 pump pela manhã, na pele, região preferencialmente sem pe…" at bounding box center [952, 534] width 550 height 76
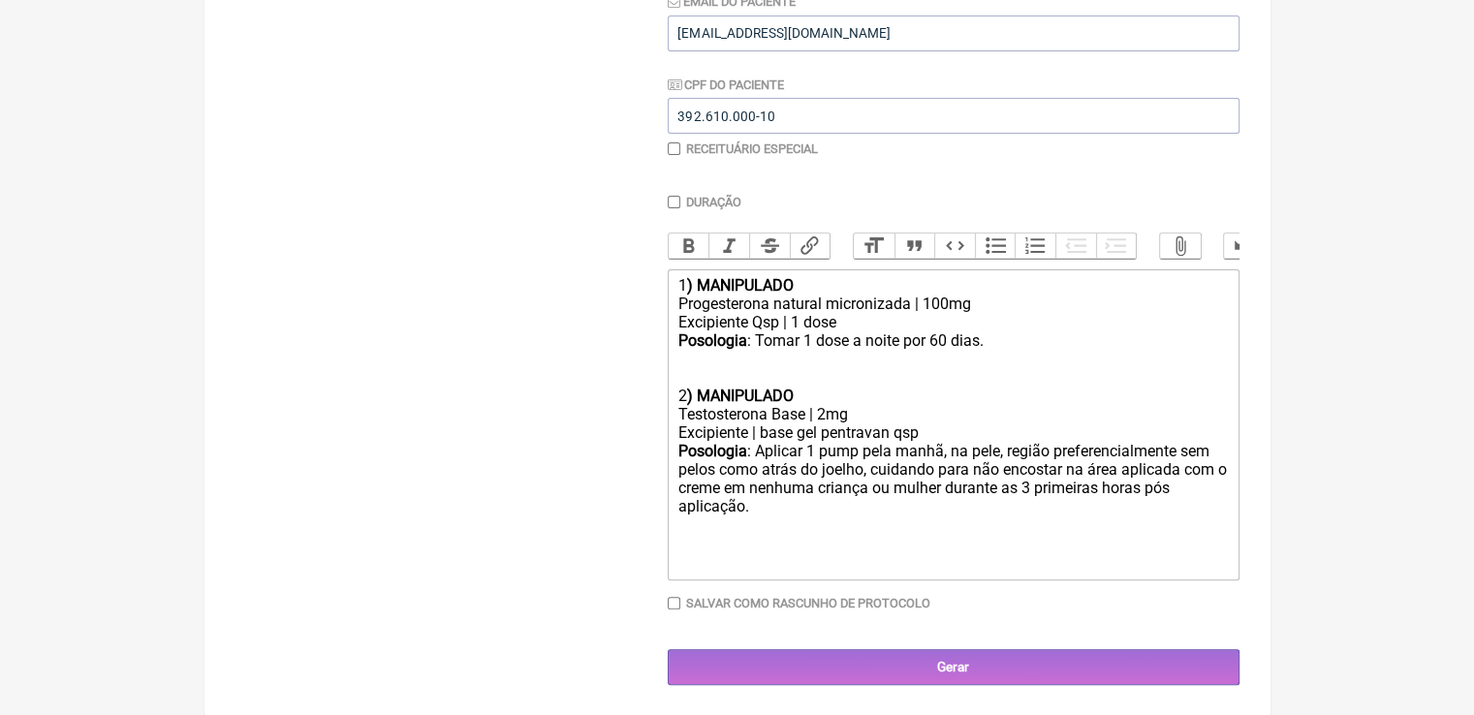
type trix-editor "<div>1<strong>) MANIPULADO</strong></div><div>Progesterona natural micronizada …"
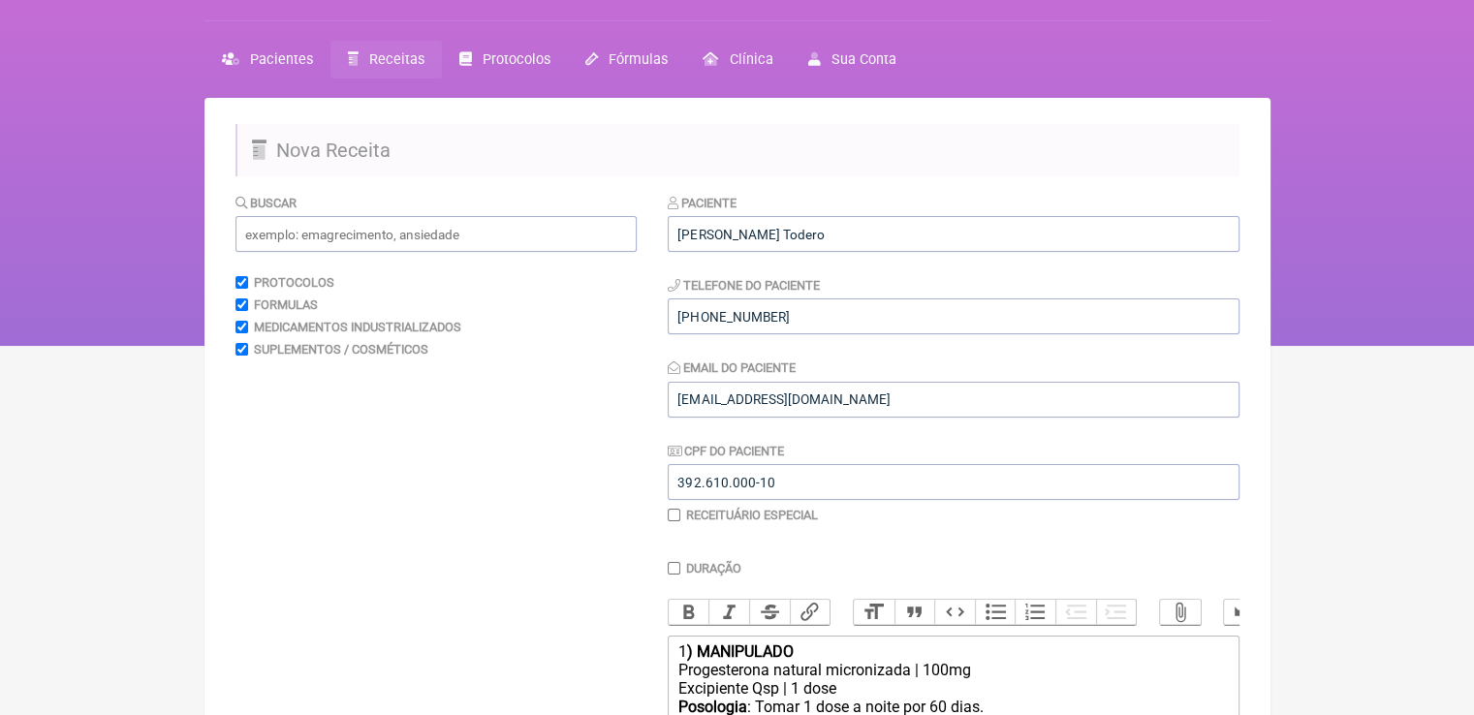
scroll to position [39, 0]
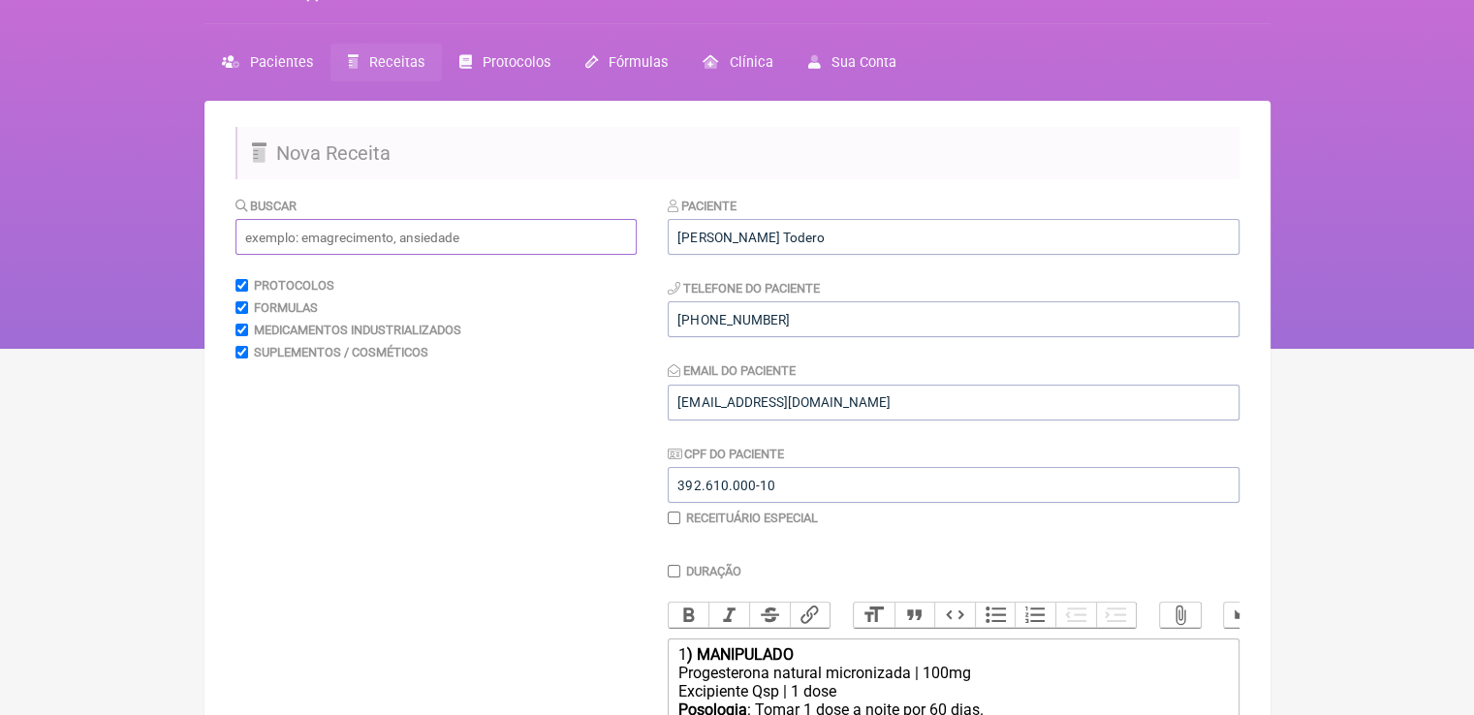
click at [343, 241] on input "text" at bounding box center [435, 237] width 401 height 36
type input "puran"
click at [363, 415] on div "Puran T4 Comprimido Simples | 100 MCG Comprimido Simples | 112 MCG Comprimido S…" at bounding box center [441, 402] width 375 height 39
click at [308, 409] on span "Puran" at bounding box center [297, 404] width 41 height 18
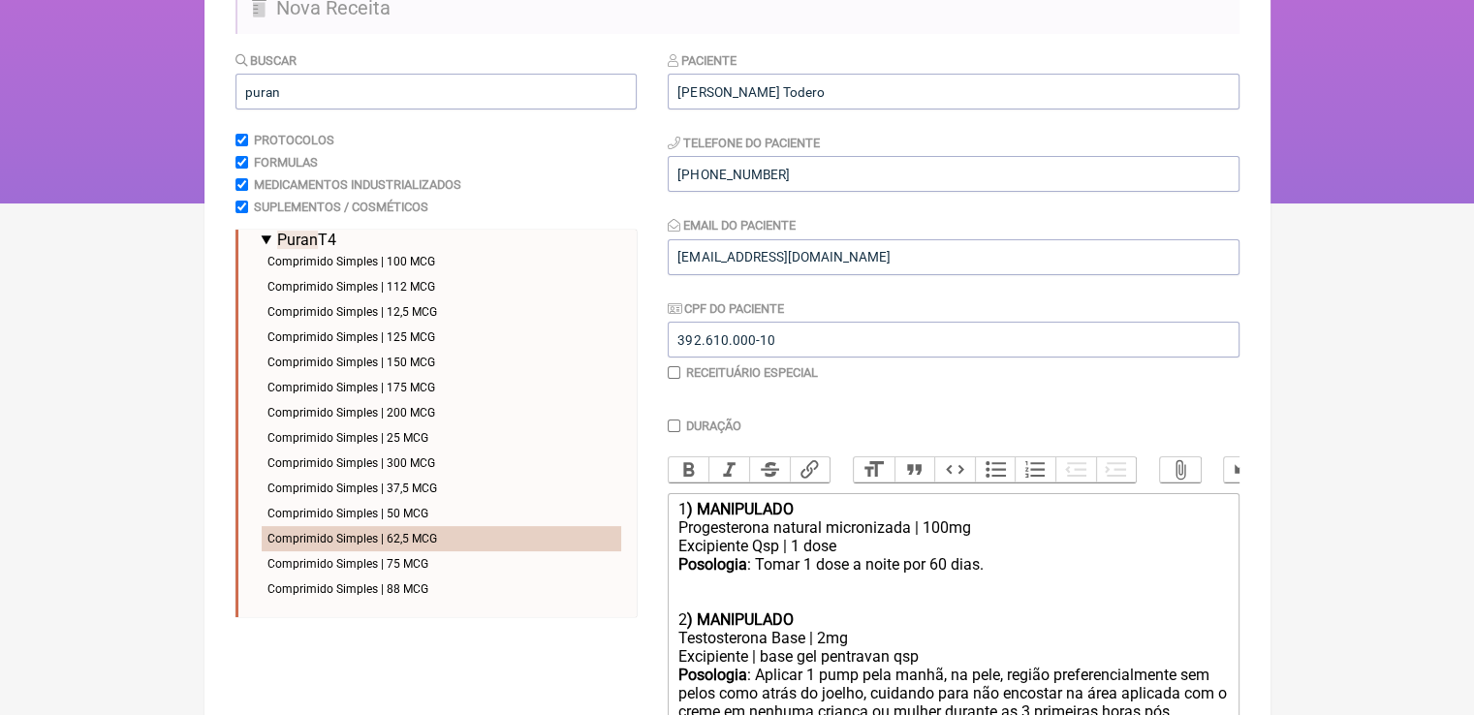
scroll to position [233, 0]
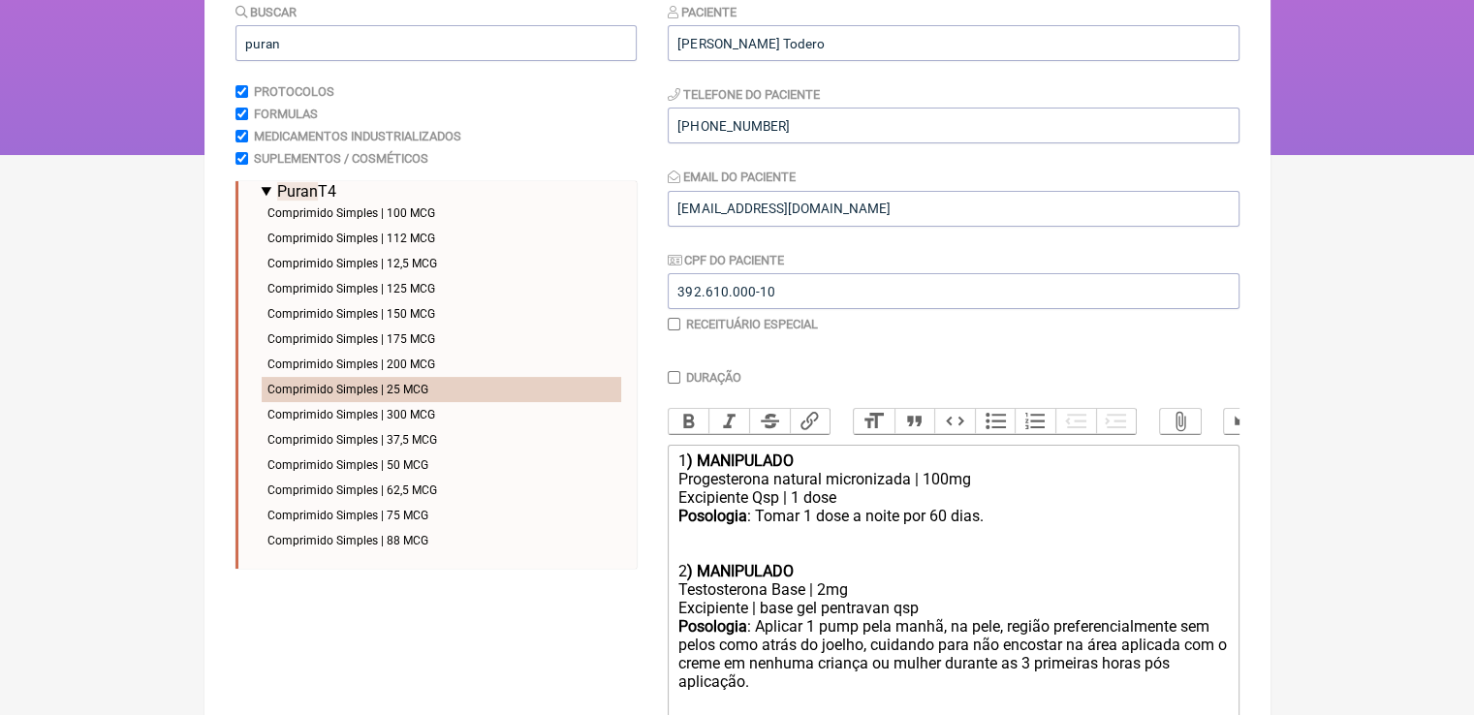
click at [321, 389] on li "Comprimido Simples | 25 MCG" at bounding box center [442, 389] width 360 height 25
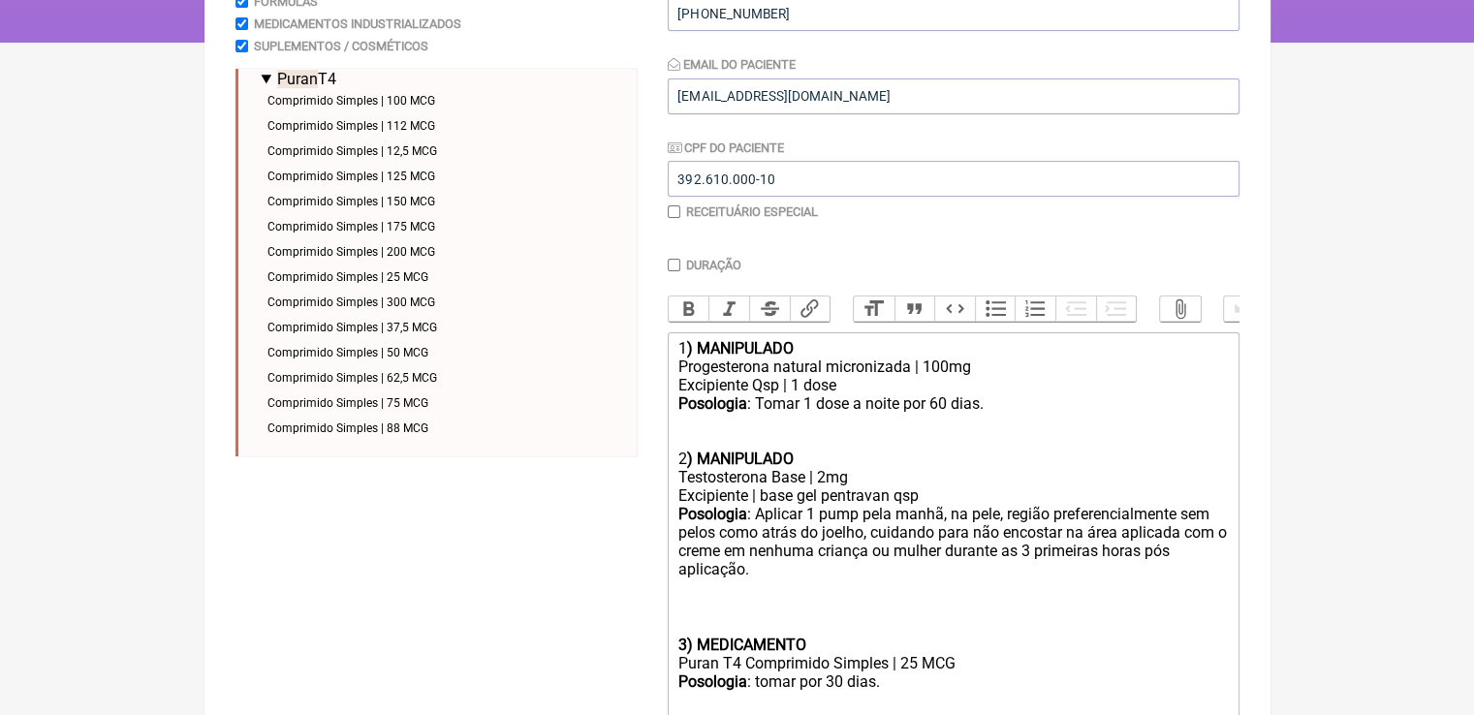
scroll to position [501, 0]
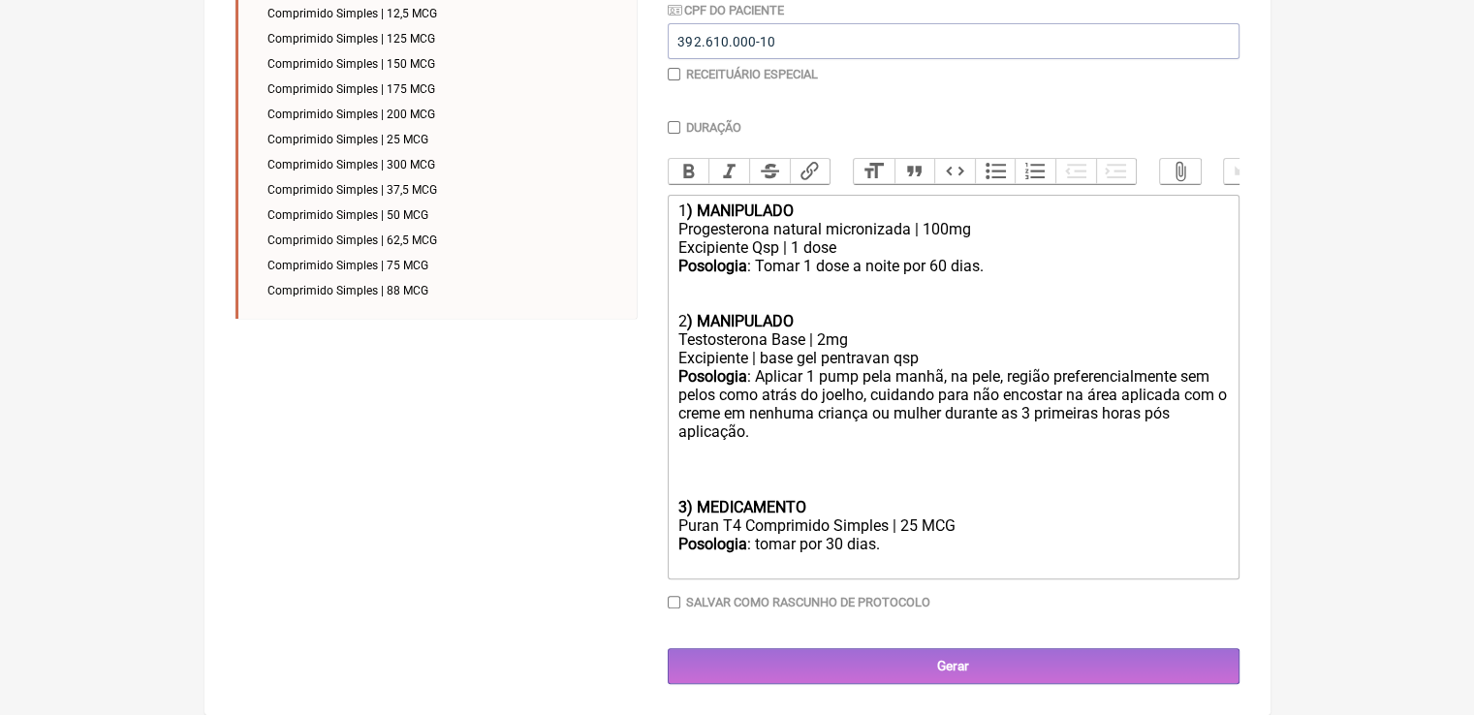
click at [693, 294] on div at bounding box center [952, 303] width 550 height 18
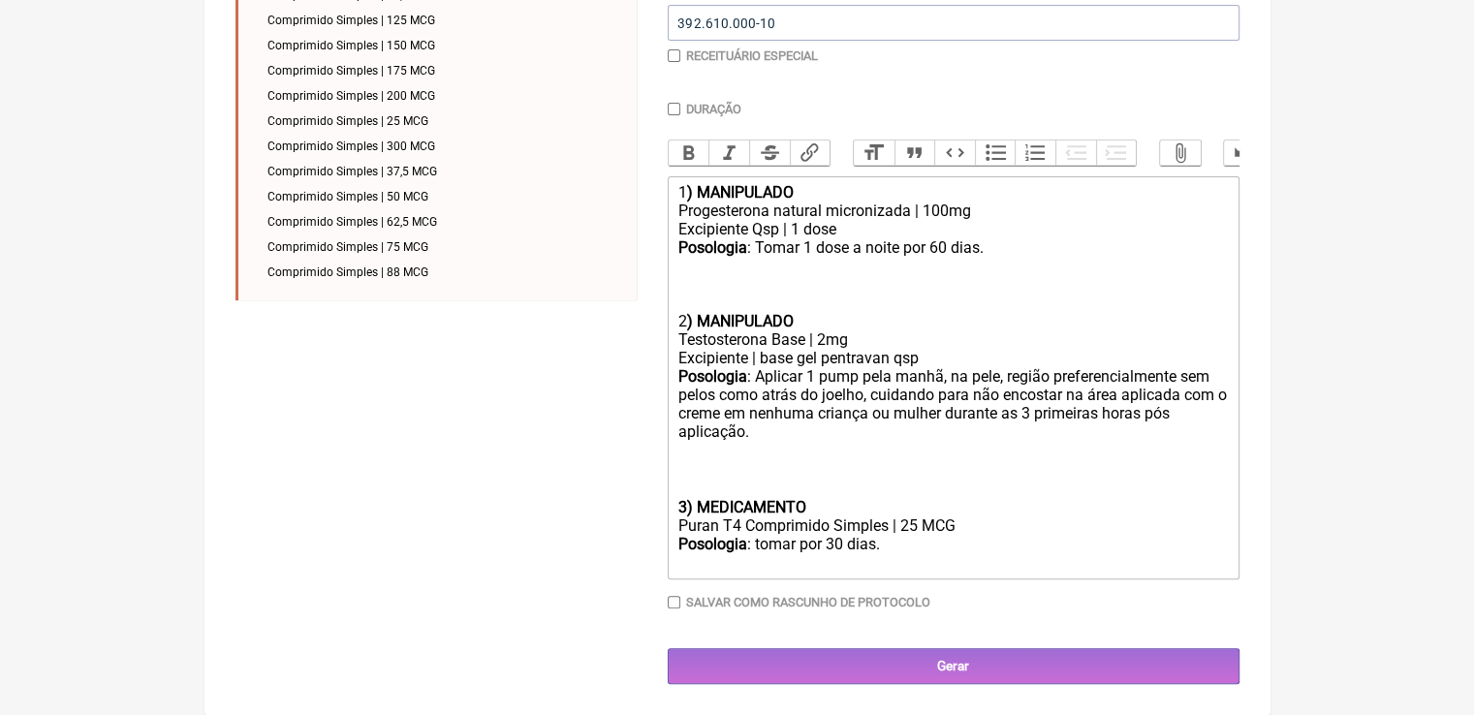
scroll to position [519, 0]
drag, startPoint x: 901, startPoint y: 551, endPoint x: 753, endPoint y: 545, distance: 148.4
click at [753, 545] on div "Posologia : tomar por 30 dias." at bounding box center [952, 553] width 550 height 37
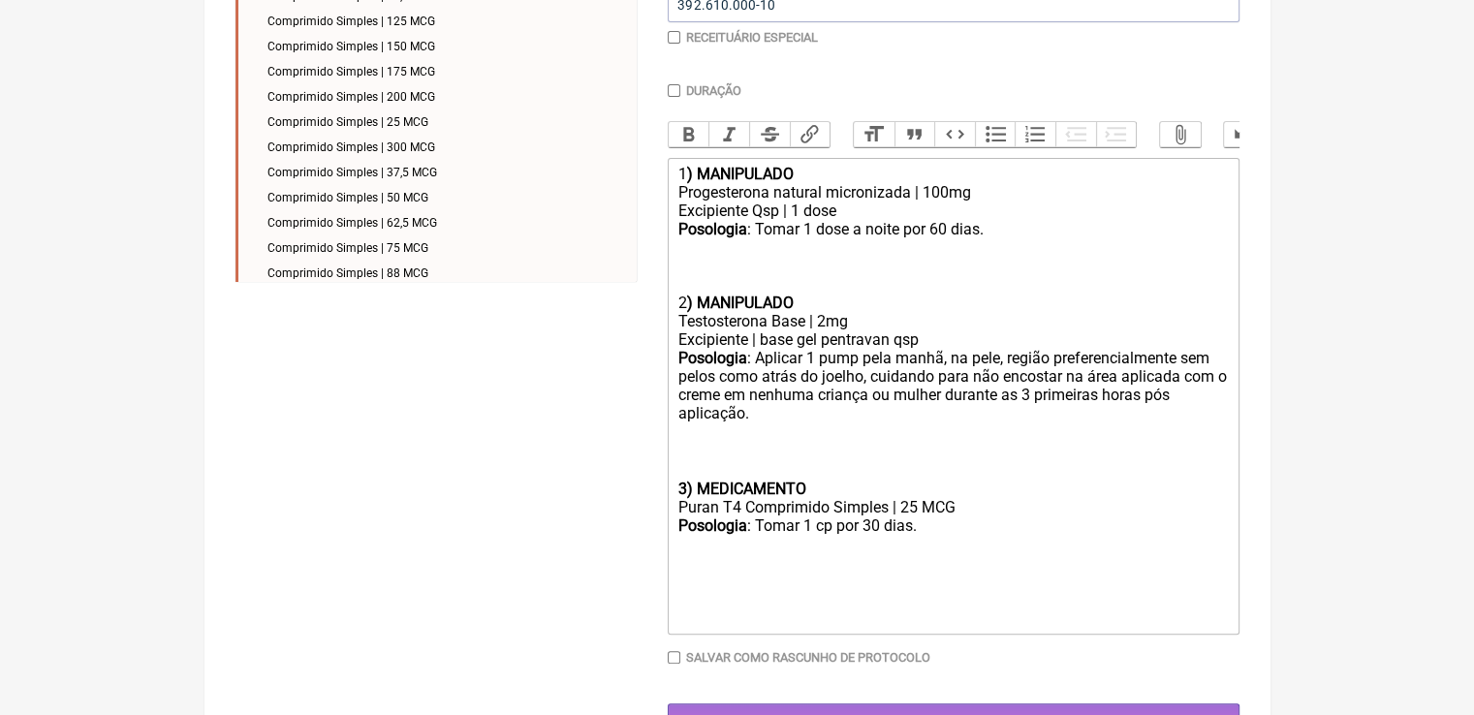
paste trix-editor "<div>1<strong>) MANIPULADO</strong></div><div>Progesterona natural micronizada …"
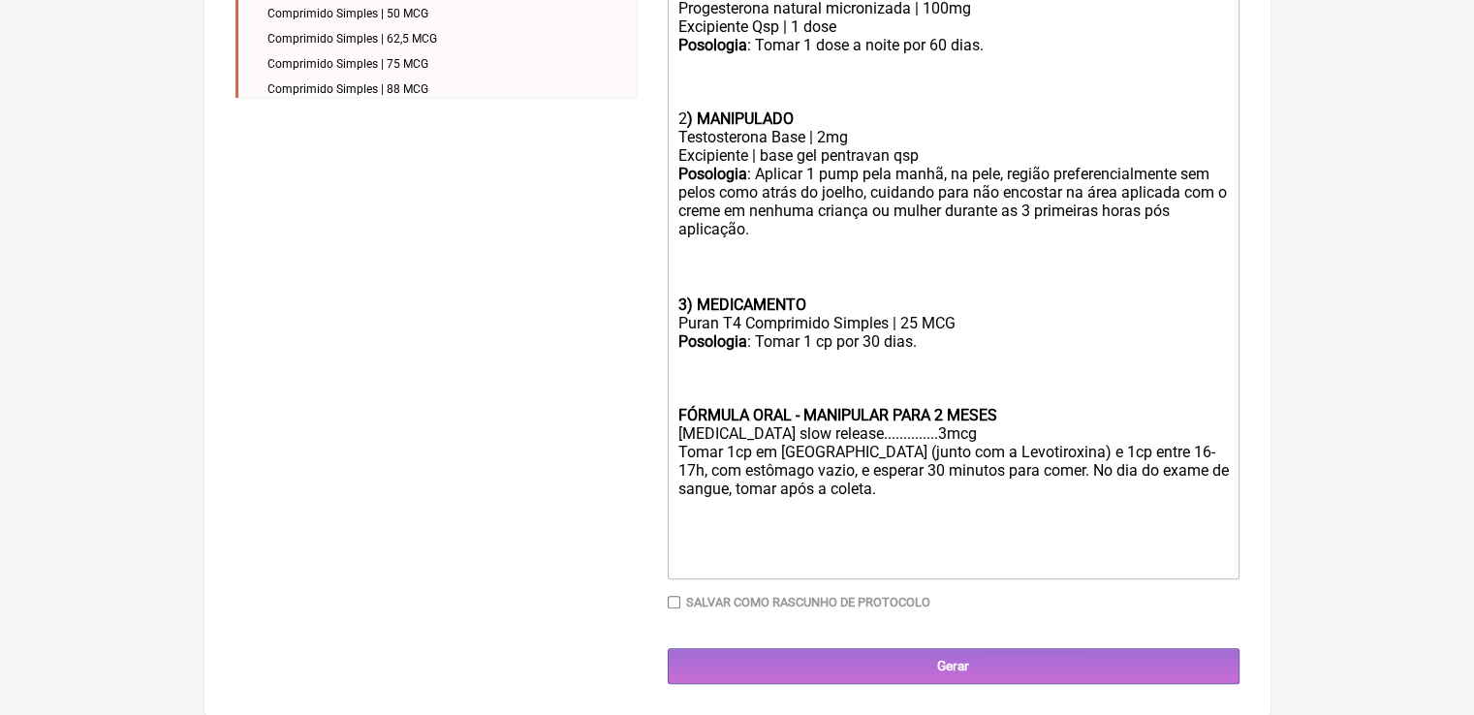
scroll to position [713, 0]
click at [680, 423] on strong "FÓRMULA ORAL - MANIPULAR PARA 2 MESES" at bounding box center [836, 415] width 319 height 18
drag, startPoint x: 1019, startPoint y: 426, endPoint x: 696, endPoint y: 418, distance: 323.8
click at [696, 418] on div "Posologia : Tomar 1 cp por 30 dias. 4) FÓRMULA ORAL - MANIPULAR PARA 2 MESES" at bounding box center [952, 378] width 550 height 92
click at [863, 498] on div "Tomar 1cp em jejum (junto com a Levotiroxina) e 1cp entre 16-17h, com estômago …" at bounding box center [952, 470] width 550 height 55
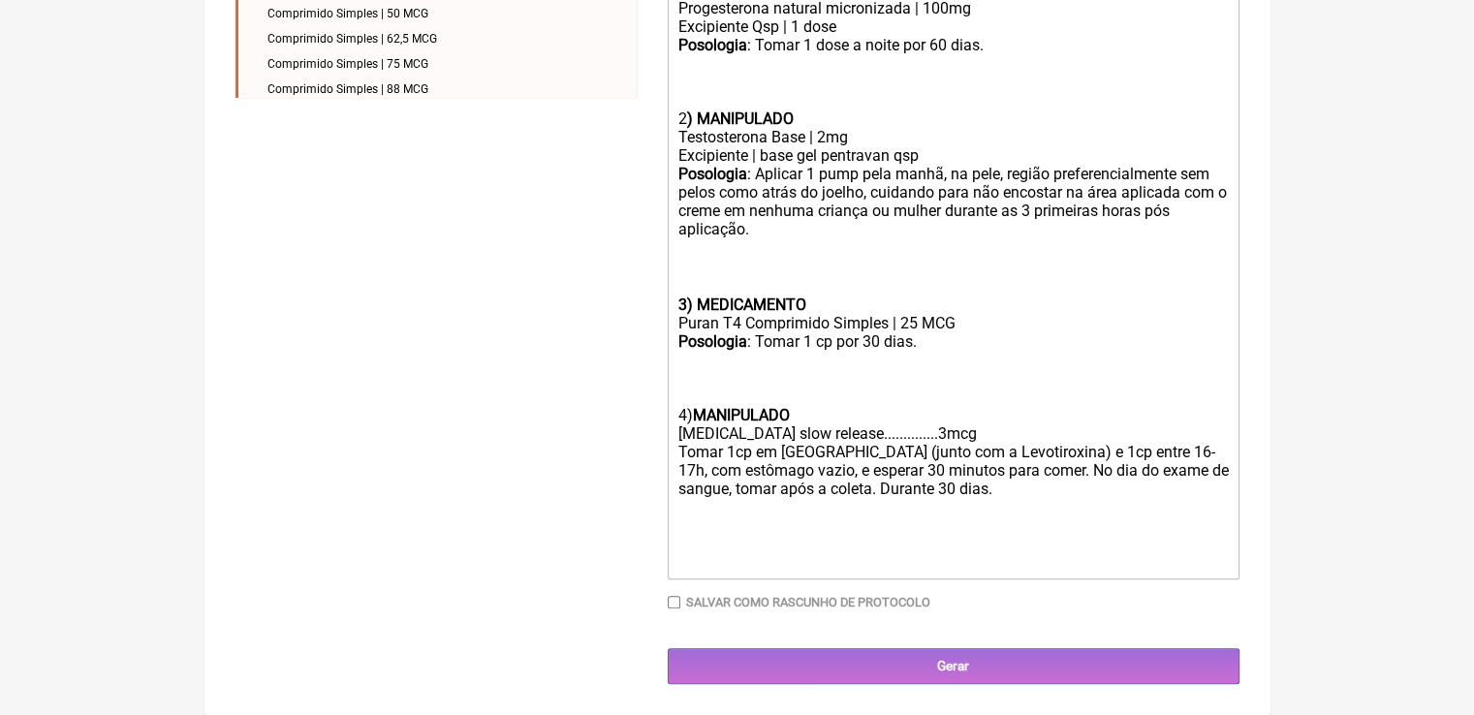
type trix-editor "<div>1<strong>) MANIPULADO</strong></div><div>Progesterona natural micronizada …"
click at [893, 498] on div "Tomar 1cp em [GEOGRAPHIC_DATA] (junto com a Levotiroxina) e 1cp entre 16-17h, c…" at bounding box center [952, 470] width 550 height 55
click at [947, 498] on div "Tomar 1cp em [GEOGRAPHIC_DATA] (junto com a Levotiroxina) e 1cp entre 16-17h, c…" at bounding box center [952, 470] width 550 height 55
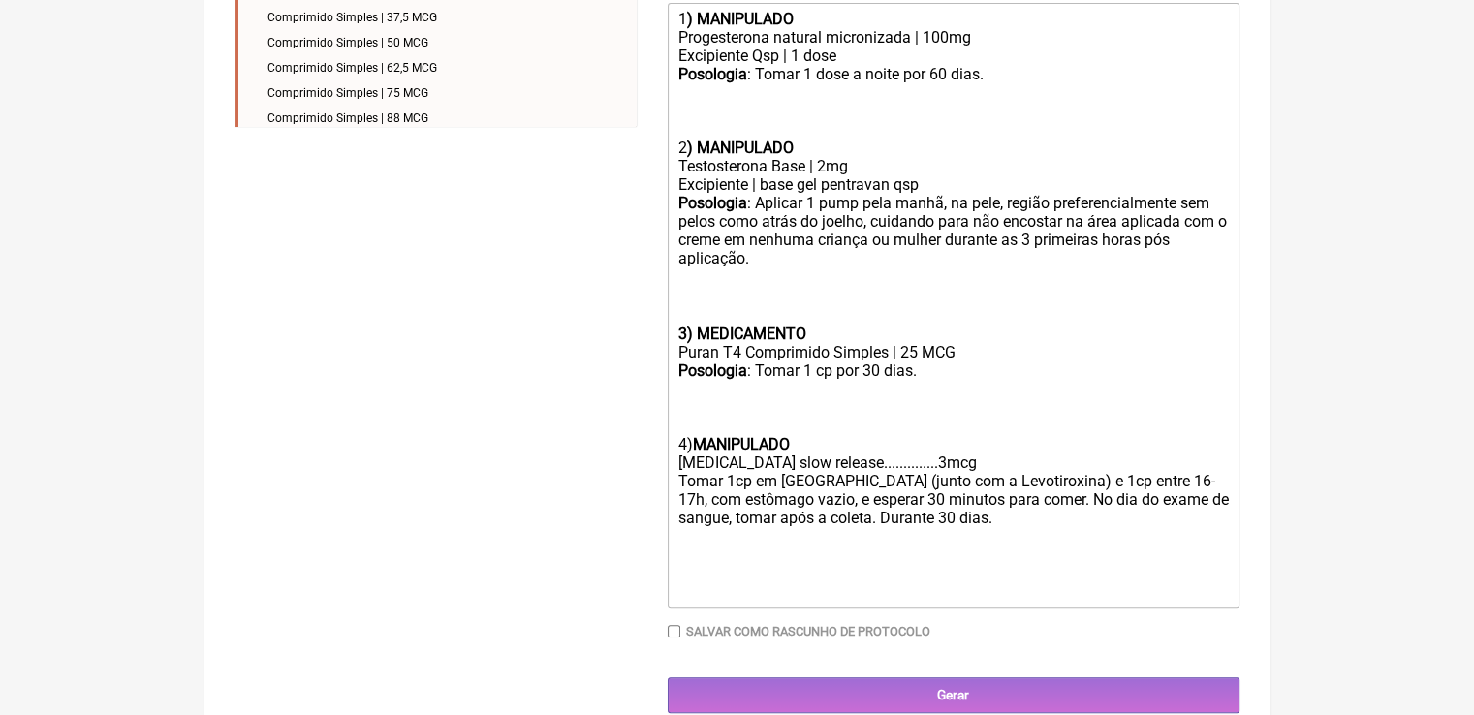
scroll to position [725, 0]
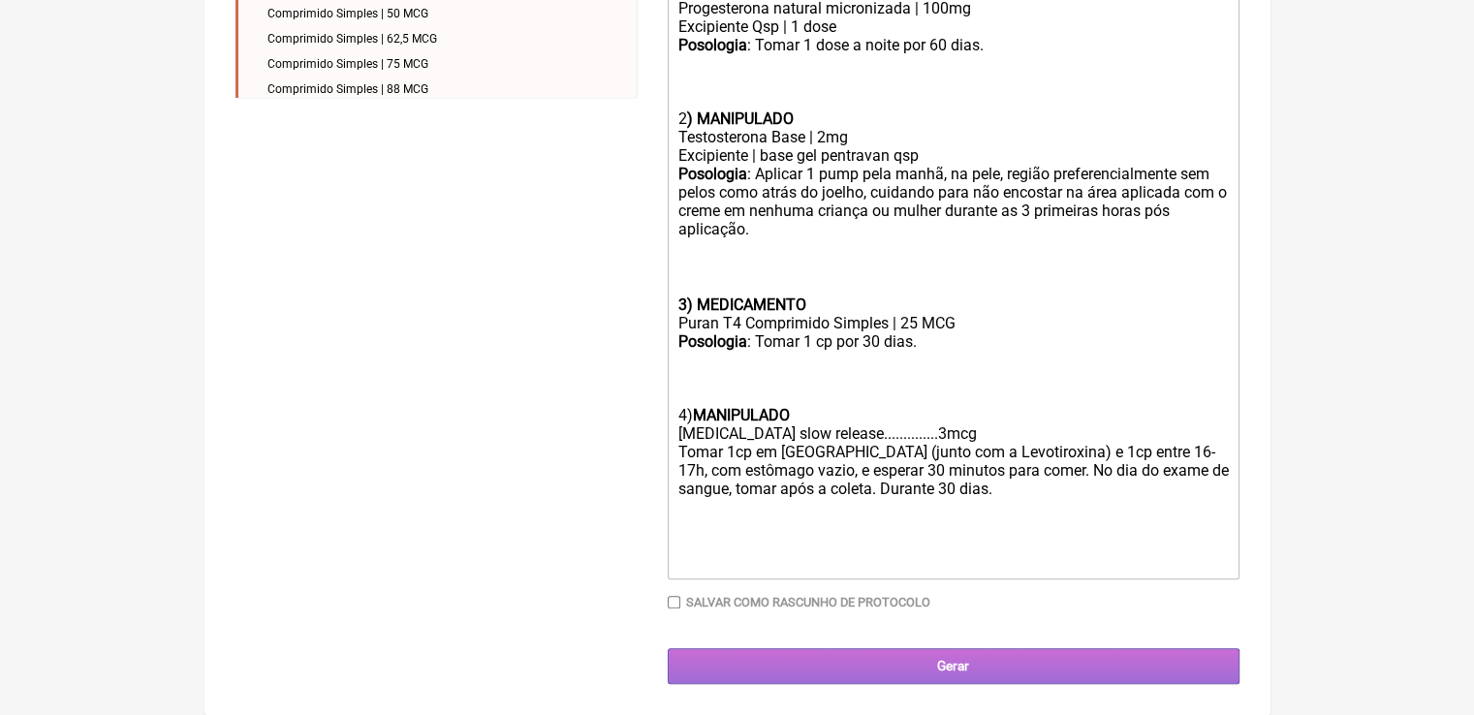
click at [732, 661] on input "Gerar" at bounding box center [954, 666] width 572 height 36
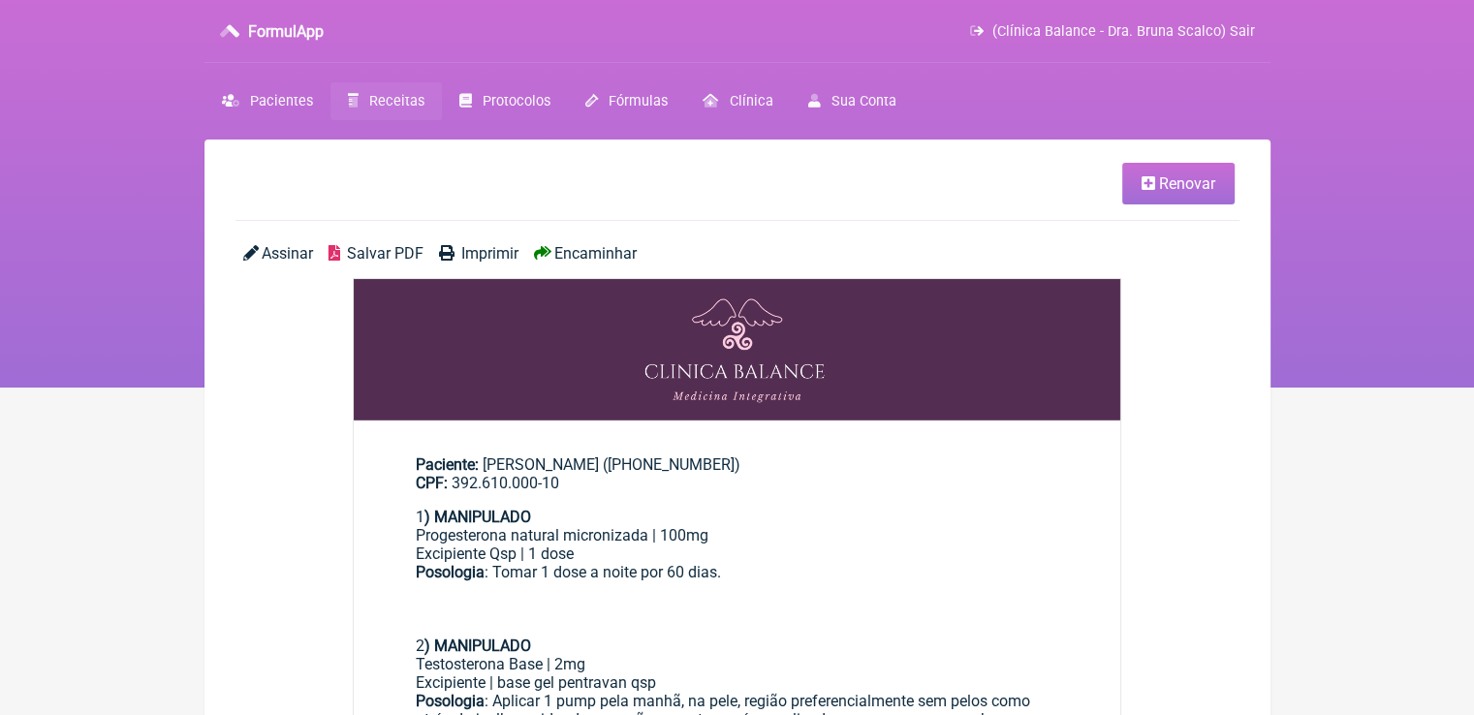
click at [386, 253] on span "Salvar PDF" at bounding box center [385, 253] width 77 height 18
click at [387, 107] on span "Receitas" at bounding box center [396, 101] width 55 height 16
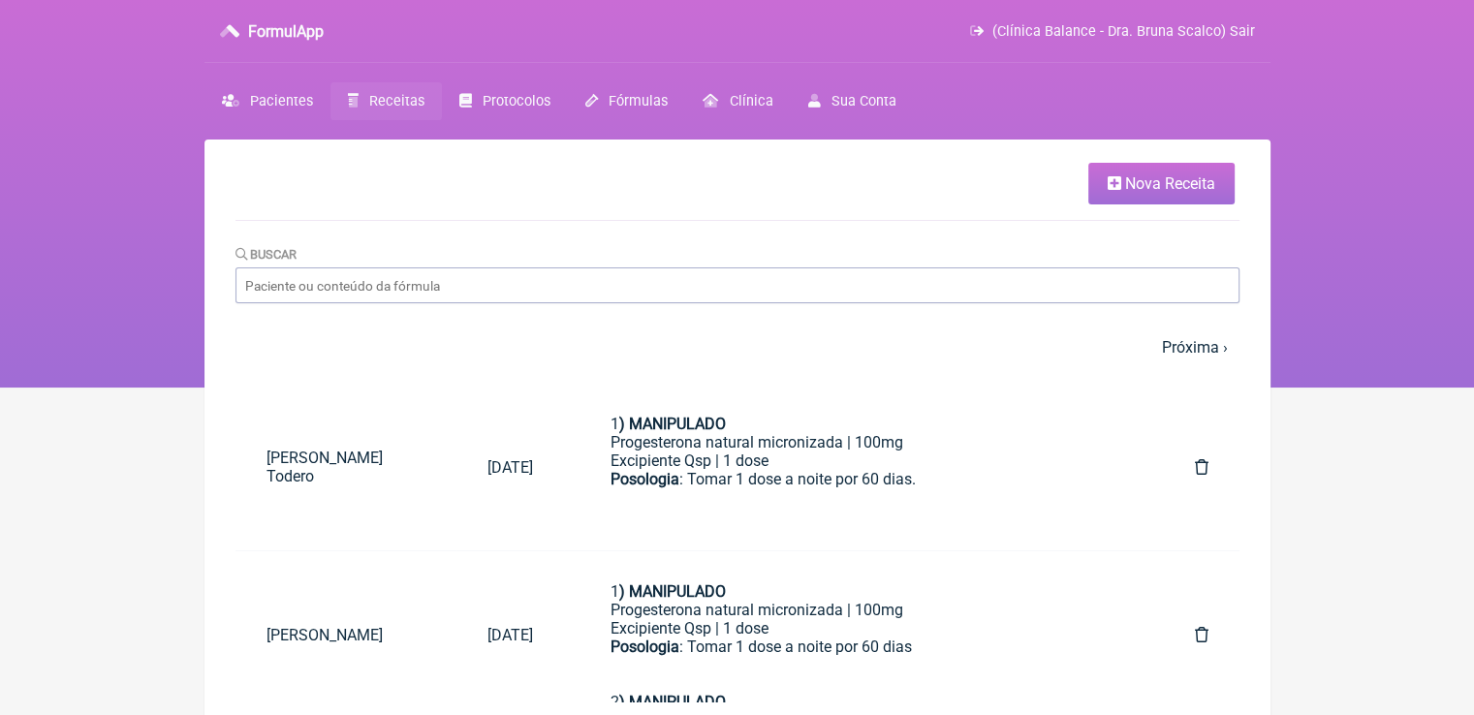
click at [1171, 172] on link "Nova Receita" at bounding box center [1161, 184] width 146 height 42
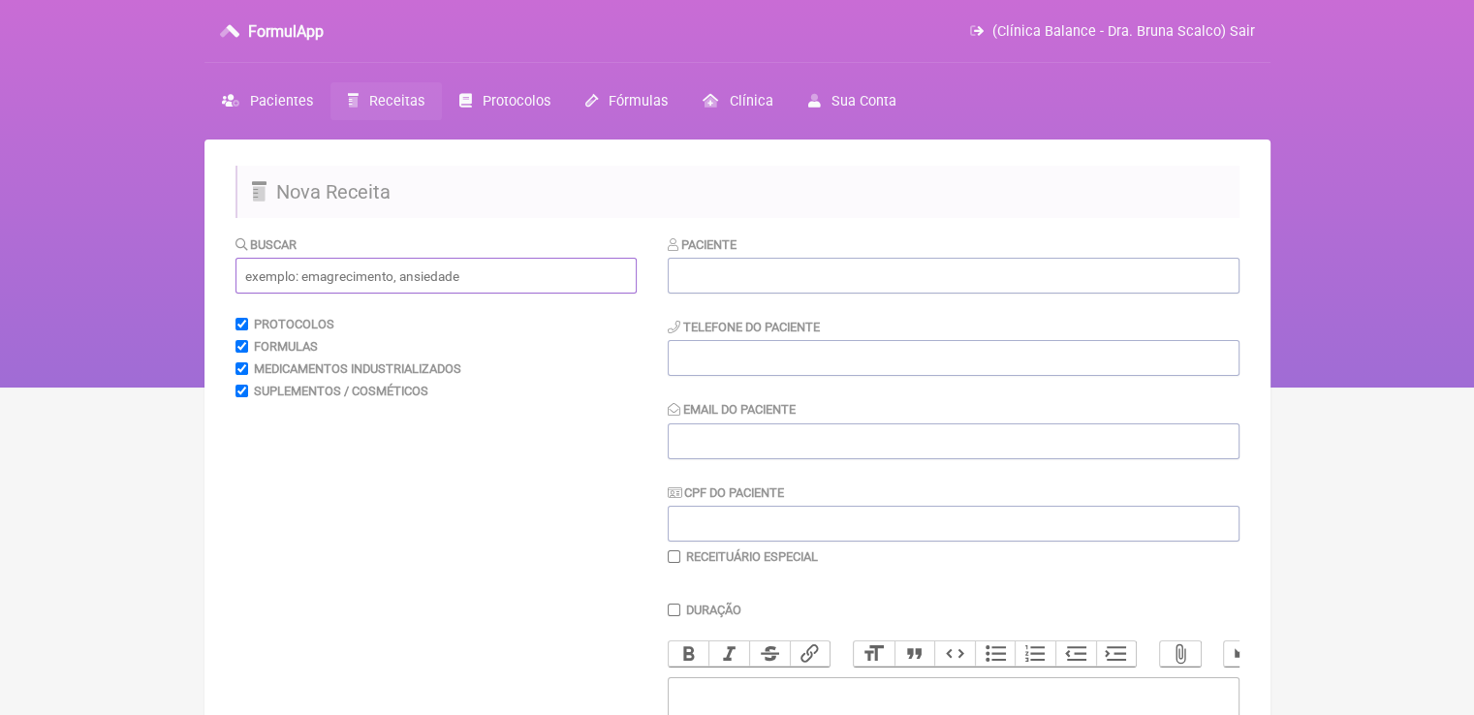
click at [543, 267] on input "text" at bounding box center [435, 276] width 401 height 36
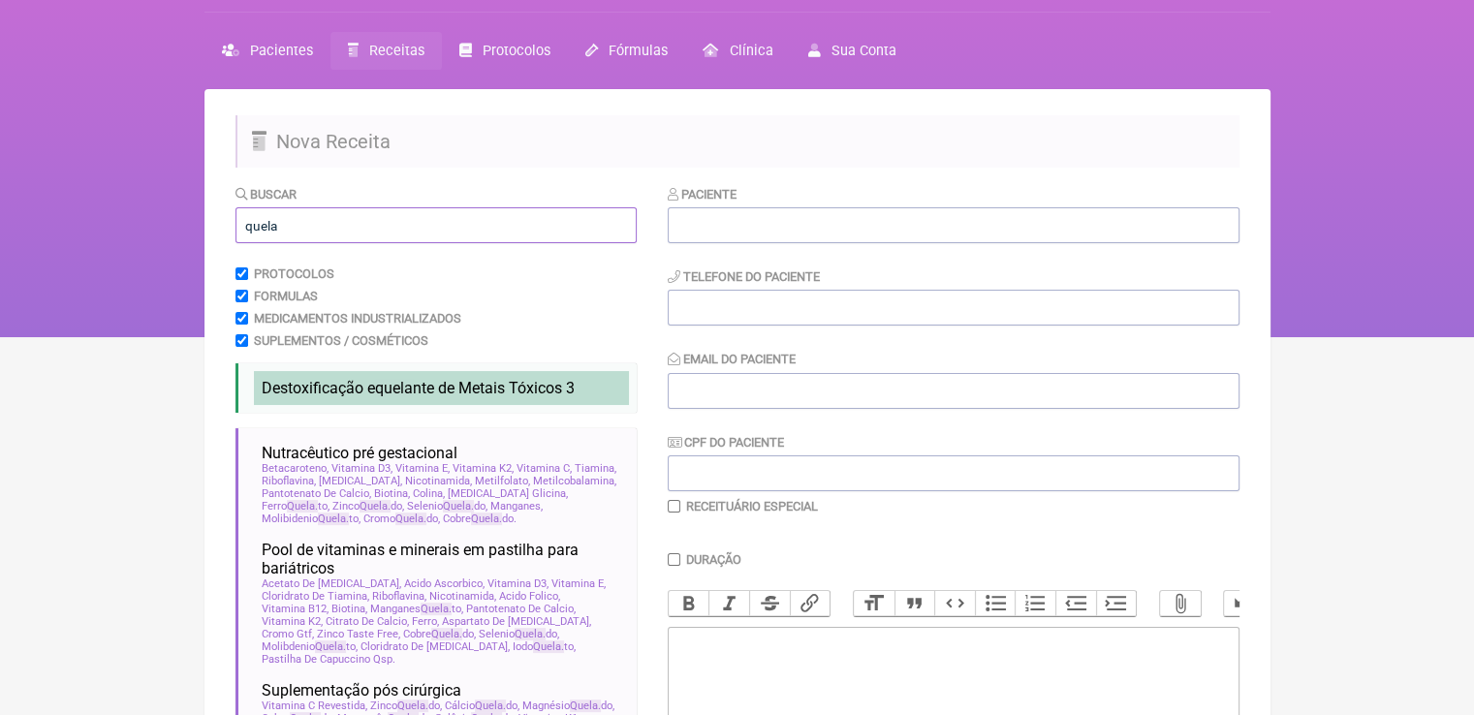
scroll to position [97, 0]
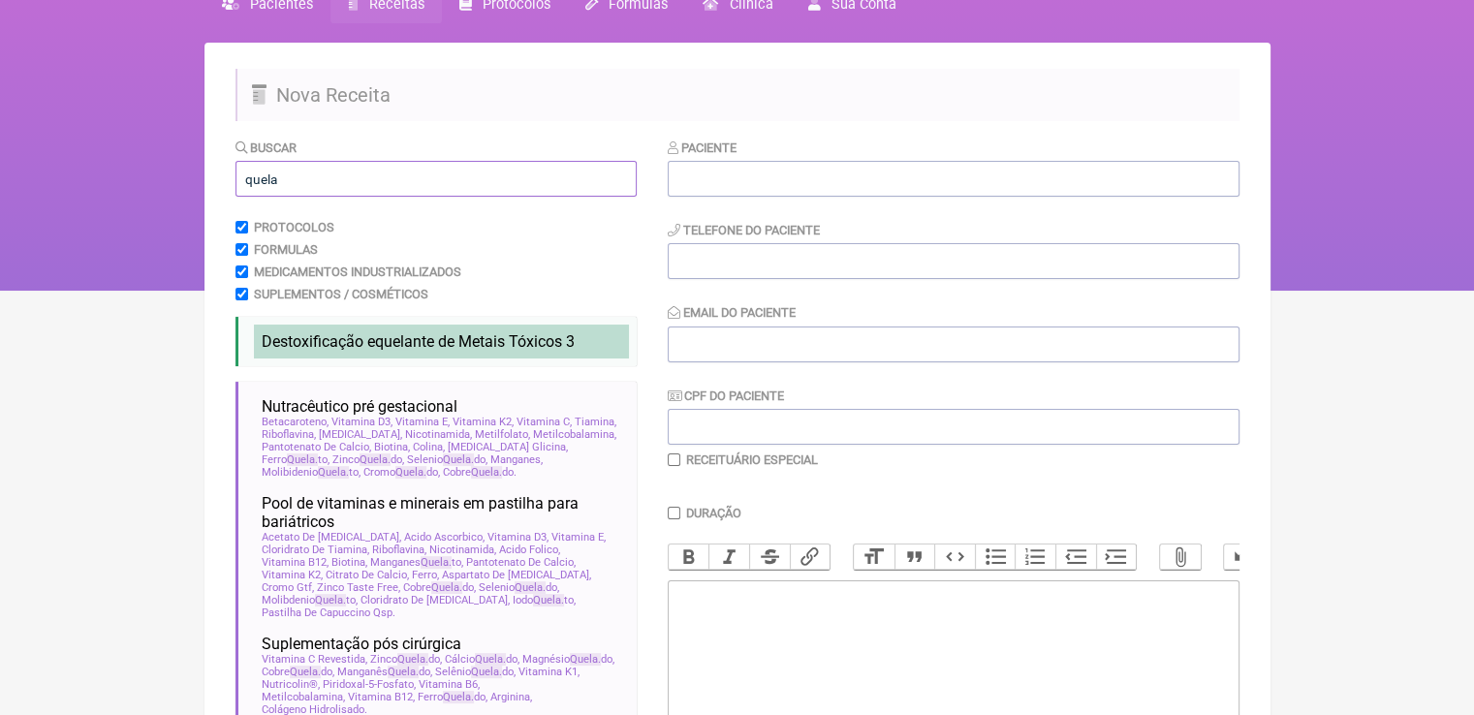
type input "quela"
click at [530, 330] on li "Destoxificação e quela nte de Metais Tóxicos 3 detox de metais pesados destoxif…" at bounding box center [441, 342] width 375 height 34
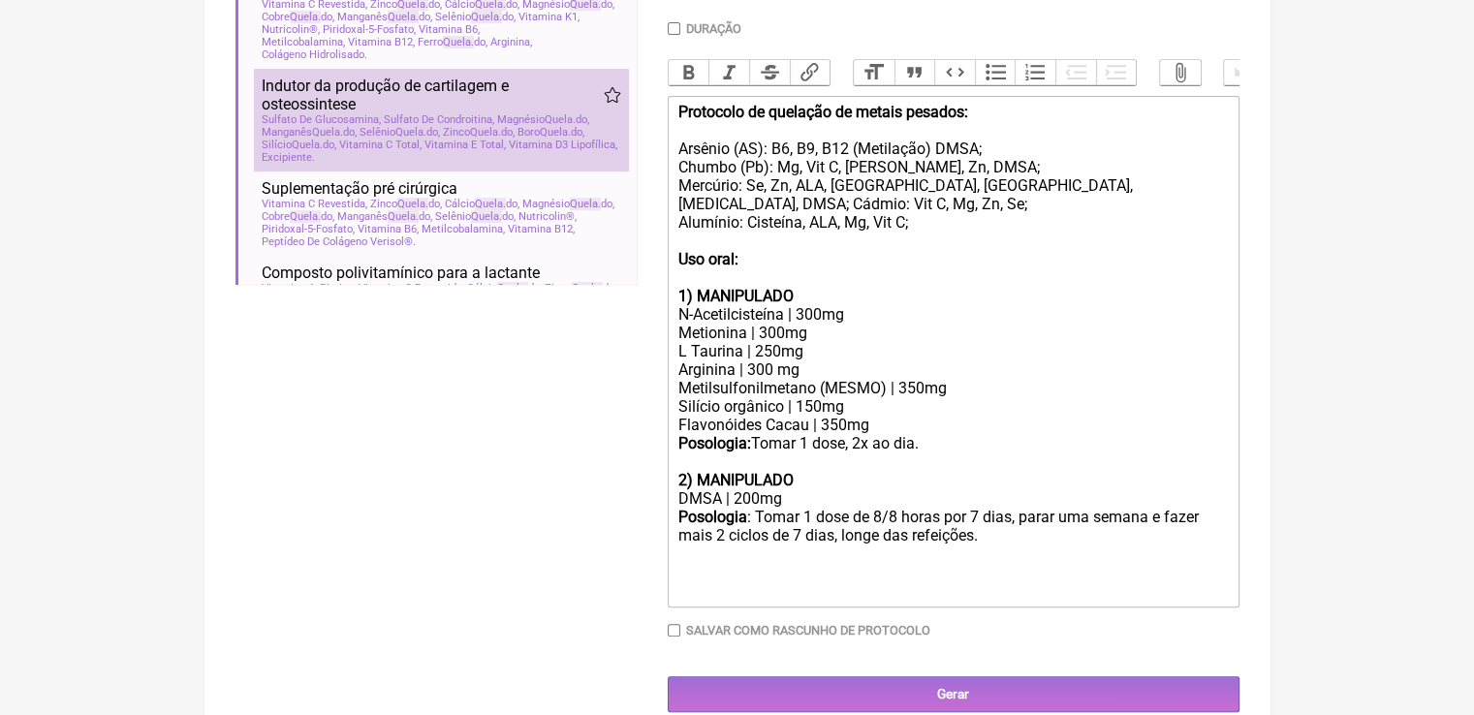
scroll to position [194, 0]
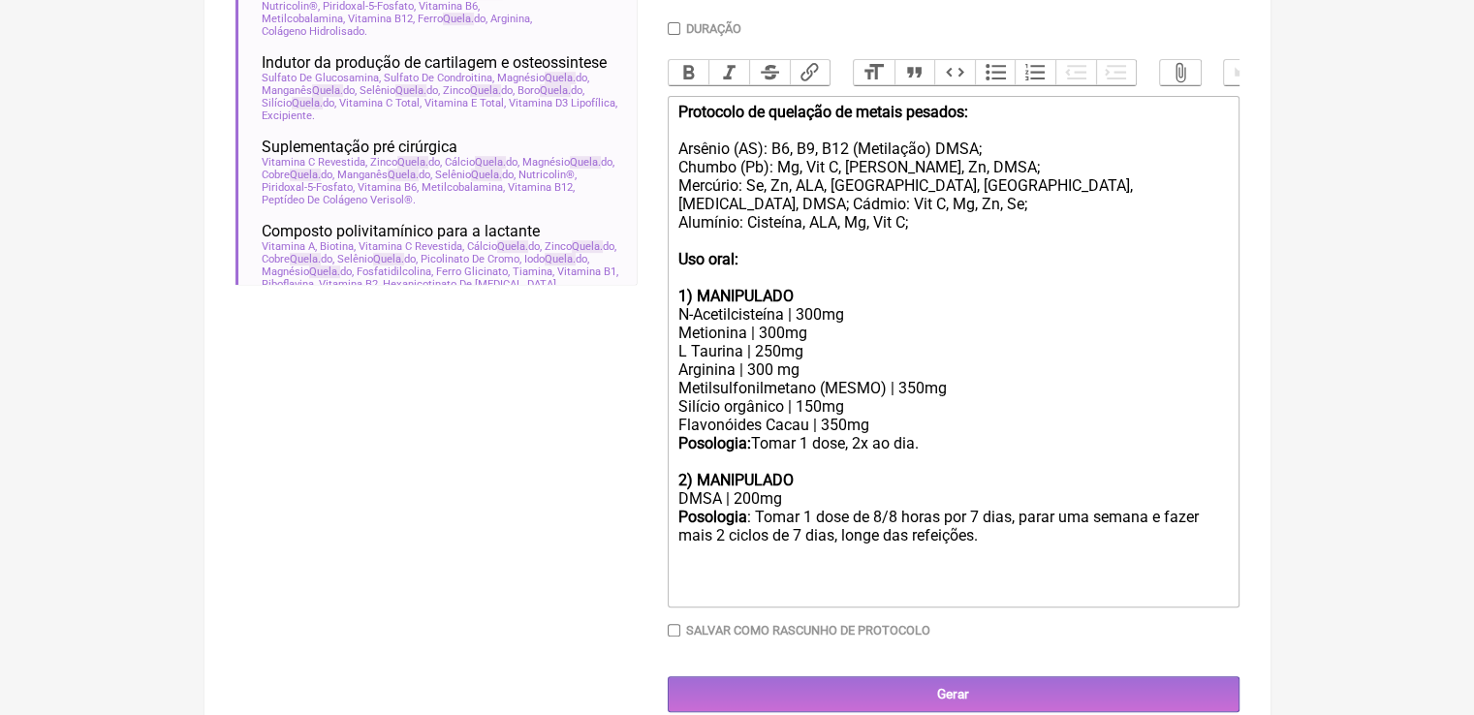
click at [828, 390] on div "N-Acetilcisteína | 300mg Metionina | 300mg L Taurina | 250mg Arginina | 300 mg …" at bounding box center [952, 369] width 550 height 129
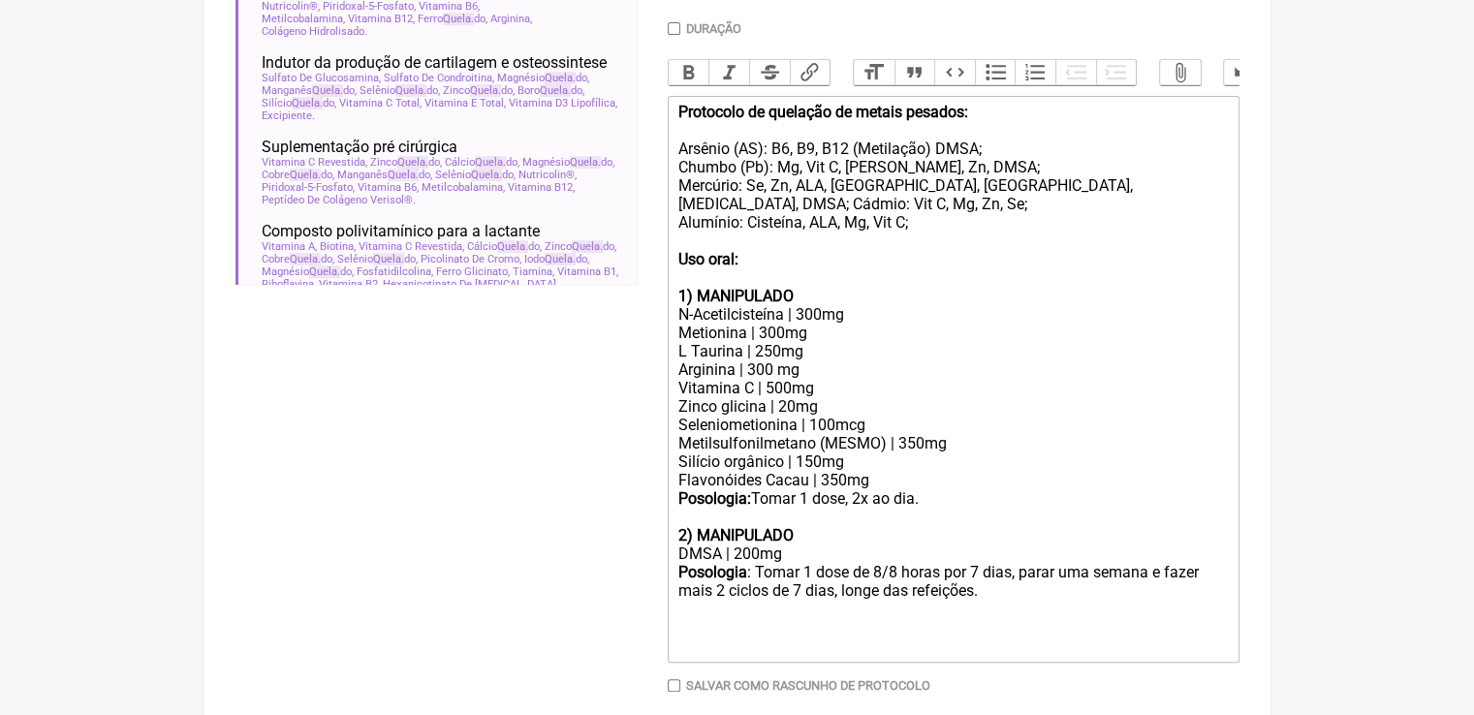
click at [942, 520] on div "Posologia: Tomar 1 dose, 2x ao dia. 2) MANIPULADO DMSA | 200mg Posologia : Toma…" at bounding box center [952, 572] width 550 height 166
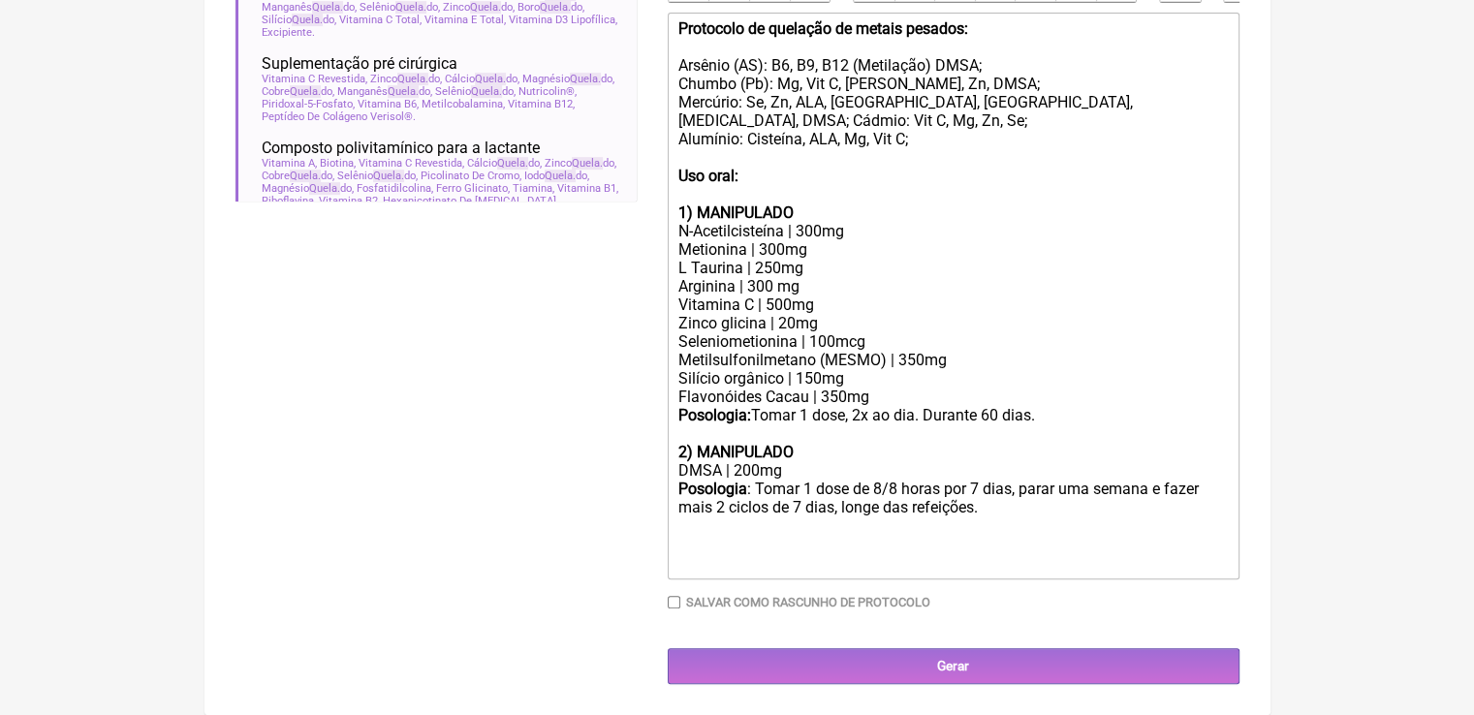
scroll to position [685, 0]
click at [1035, 503] on div "Posologia: Tomar 1 dose, 2x ao dia. Durante 60 dias. 2) MANIPULADO DMSA | 200mg…" at bounding box center [952, 489] width 550 height 166
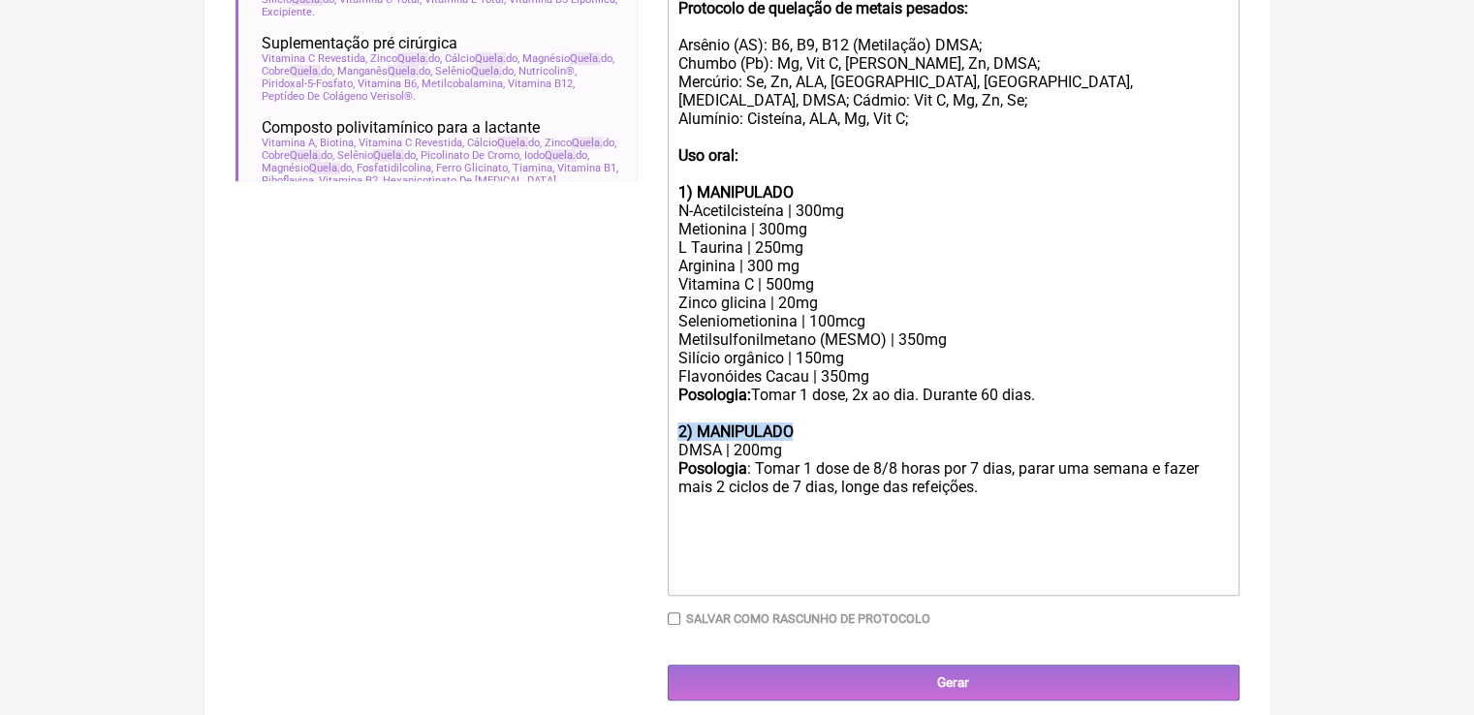
drag, startPoint x: 799, startPoint y: 449, endPoint x: 666, endPoint y: 448, distance: 132.8
click at [666, 448] on form "Buscar quela Protocolos Formulas Medicamentos Industrializados Suplementos / Co…" at bounding box center [737, 124] width 1004 height 1151
copy strong "2) MANIPULADO"
click at [742, 579] on div "Posologia: Tomar 1 dose, 2x ao dia. Durante 60 dias. 2) MANIPULADO DMSA | 200mg…" at bounding box center [952, 487] width 550 height 203
click at [720, 562] on div "Posologia: Tomar 1 dose, 2x ao dia. Durante 60 dias. 2) MANIPULADO DMSA | 200mg…" at bounding box center [952, 487] width 550 height 203
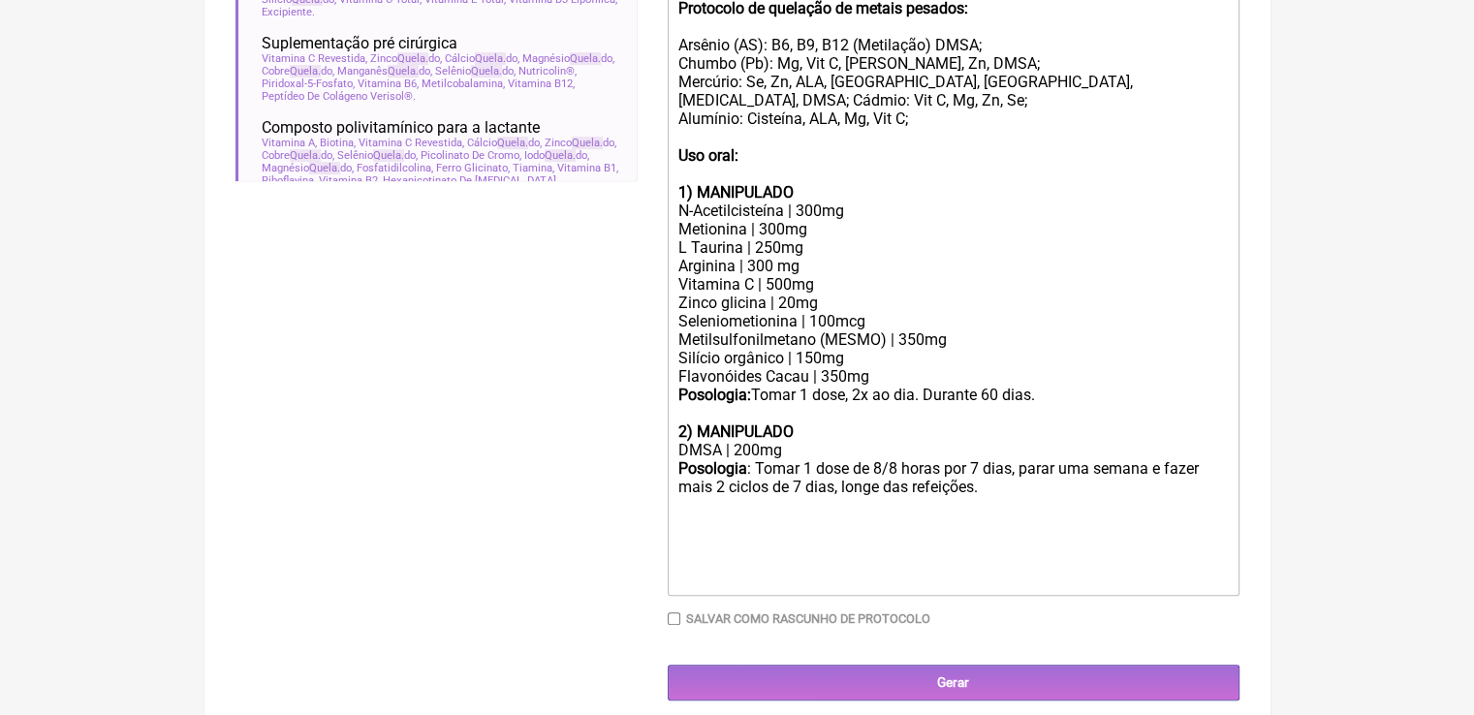
paste trix-editor "<div><strong>Protocolo de quelação de metais pesados:</strong><br><br>Arsênio (…"
click at [684, 551] on strong "2) MANIPULADO" at bounding box center [734, 542] width 115 height 18
type trix-editor "<div><strong>Protocolo de quelação de metais pesados:</strong><br><br>Arsênio (…"
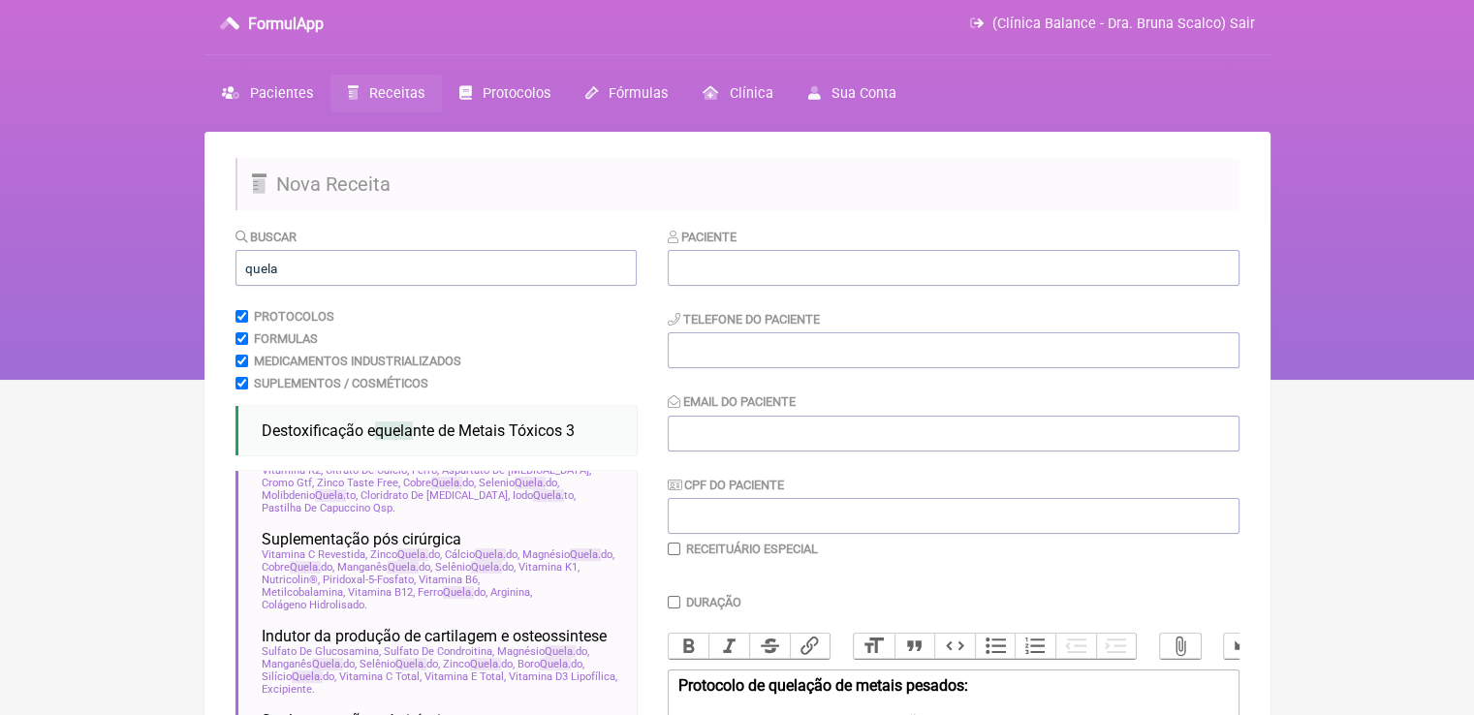
scroll to position [7, 0]
drag, startPoint x: 275, startPoint y: 268, endPoint x: 245, endPoint y: 259, distance: 31.6
click at [245, 259] on input "quela" at bounding box center [435, 269] width 401 height 36
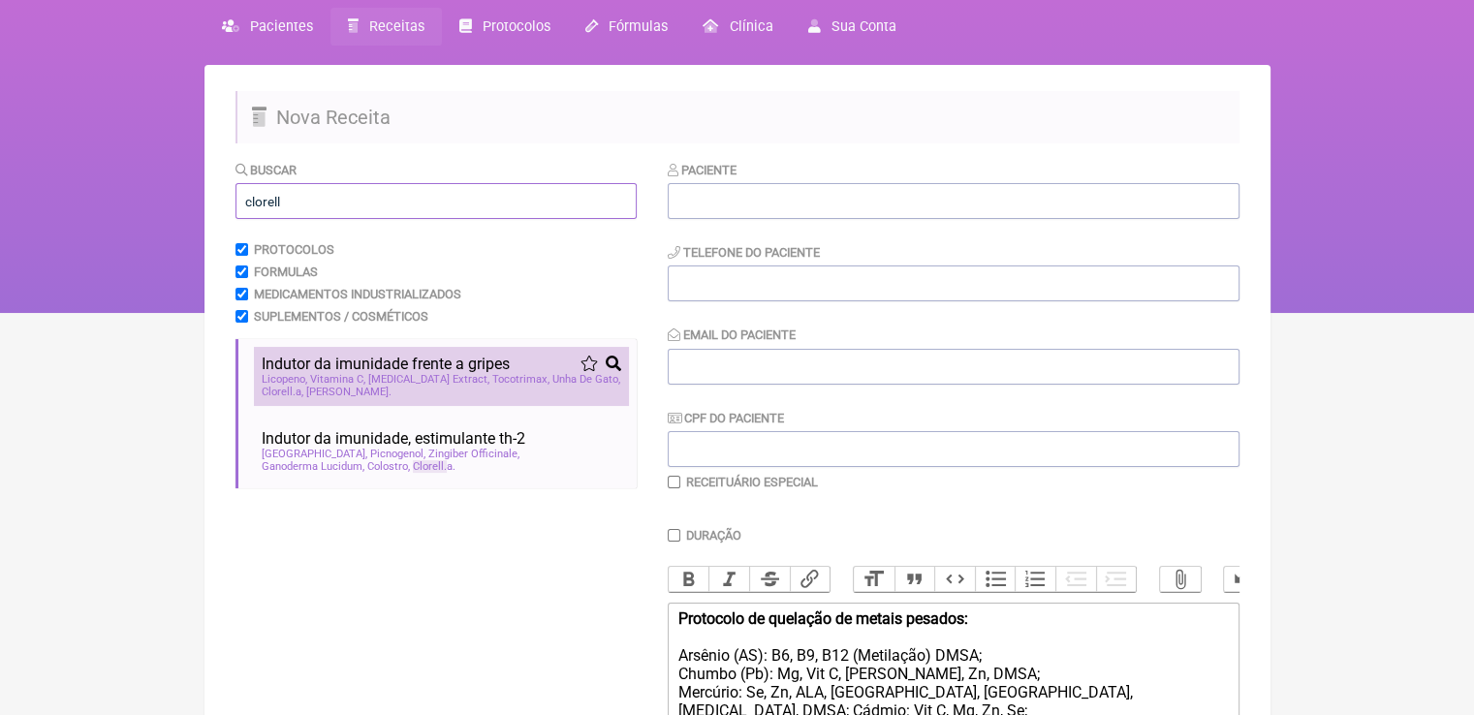
scroll to position [104, 0]
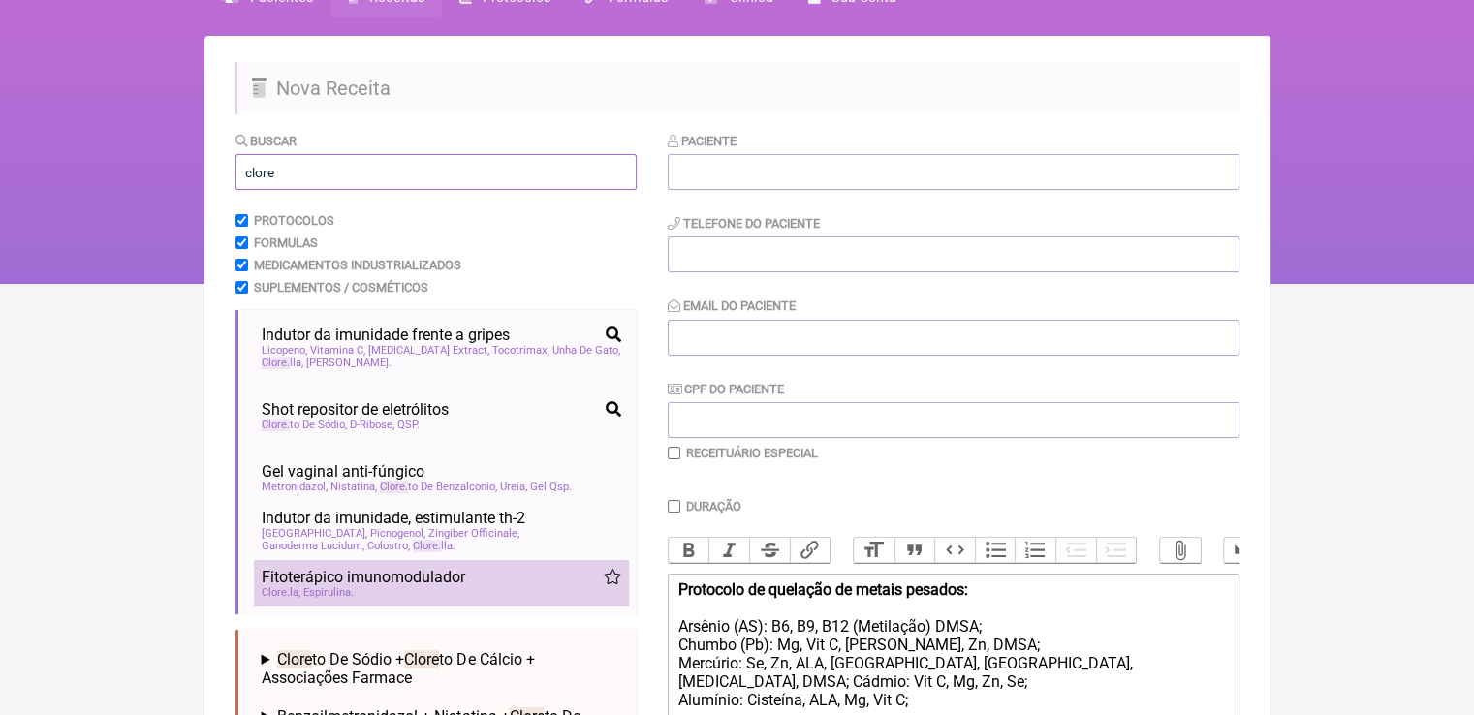
type input "clore"
click at [472, 598] on div "Clore la Espirulina" at bounding box center [442, 592] width 360 height 13
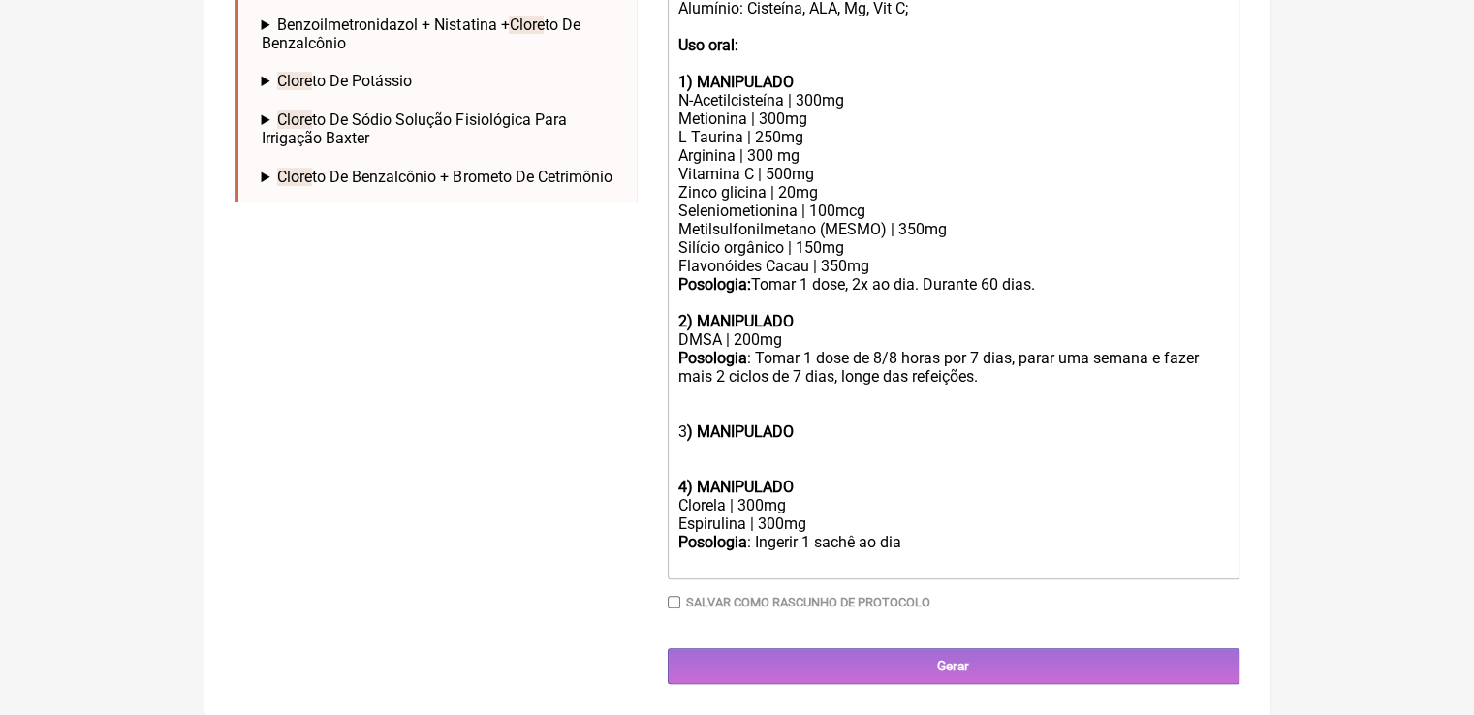
scroll to position [818, 0]
drag, startPoint x: 791, startPoint y: 501, endPoint x: 658, endPoint y: 507, distance: 132.9
click at [658, 507] on form "Buscar clore Protocolos Formulas Medicamentos Industrializados Suplementos / Co…" at bounding box center [737, 61] width 1004 height 1245
copy div "Clorela | 300mg"
click at [873, 268] on div "N-Acetilcisteína | 300mg Metionina | 300mg L Taurina | 250mg Arginina | 300 mg …" at bounding box center [952, 183] width 550 height 184
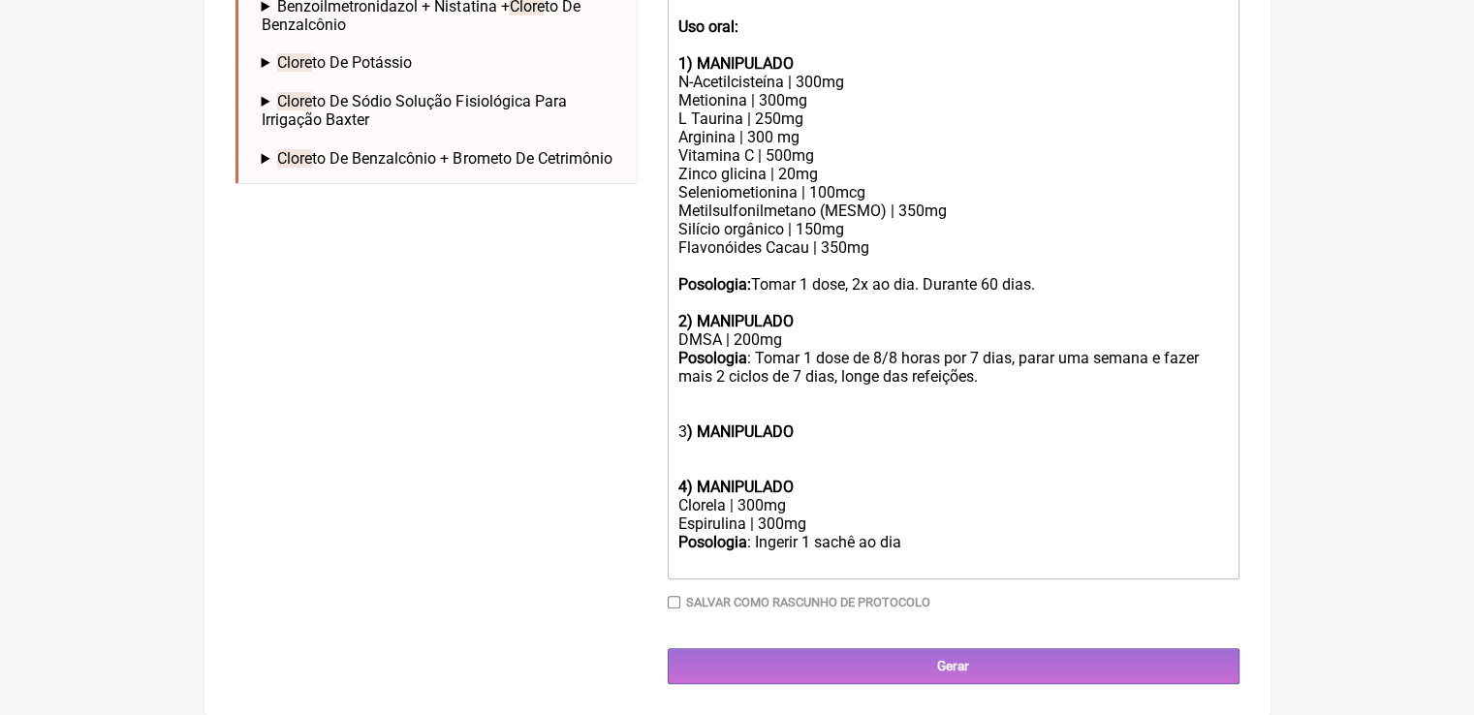
paste trix-editor "Clorela | 300mg"
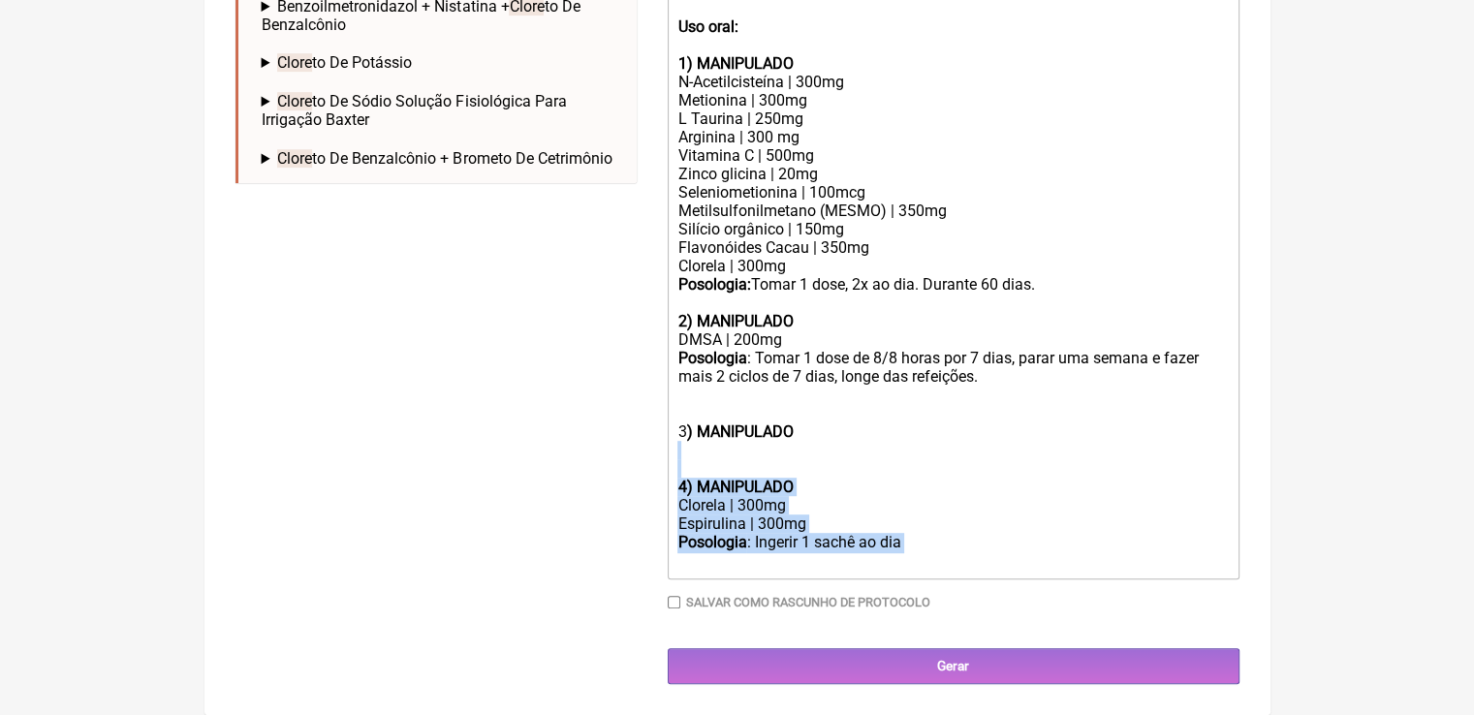
drag, startPoint x: 910, startPoint y: 568, endPoint x: 664, endPoint y: 494, distance: 256.9
click at [664, 494] on form "Buscar clore Protocolos Formulas Medicamentos Industrializados Suplementos / Co…" at bounding box center [737, 52] width 1004 height 1264
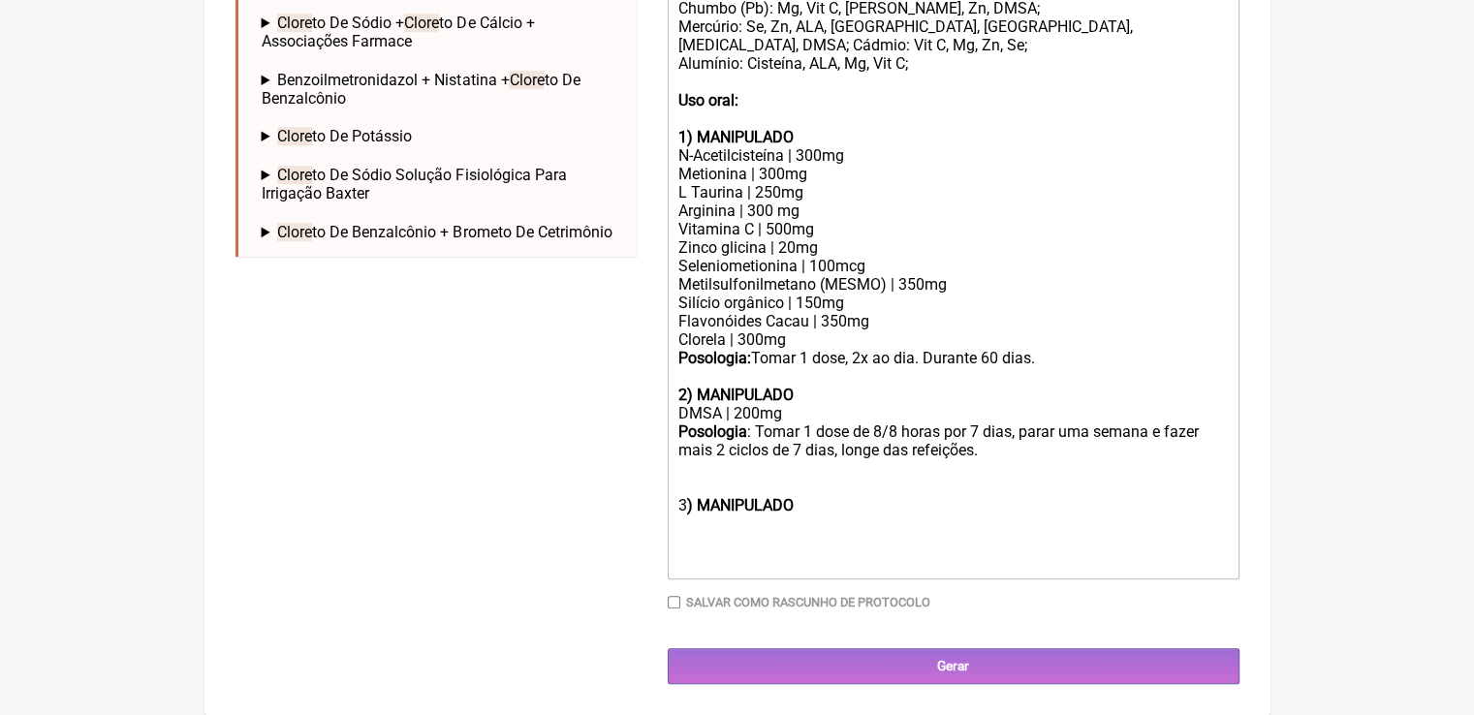
scroll to position [762, 0]
drag, startPoint x: 763, startPoint y: 338, endPoint x: 740, endPoint y: 336, distance: 22.4
click at [740, 336] on div "N-Acetilcisteína | 300mg Metionina | 300mg L Taurina | 250mg Arginina | 300 mg …" at bounding box center [952, 247] width 550 height 203
click at [800, 329] on div "N-Acetilcisteína | 300mg Metionina | 300mg L Taurina | 250mg Arginina | 300 mg …" at bounding box center [952, 247] width 550 height 203
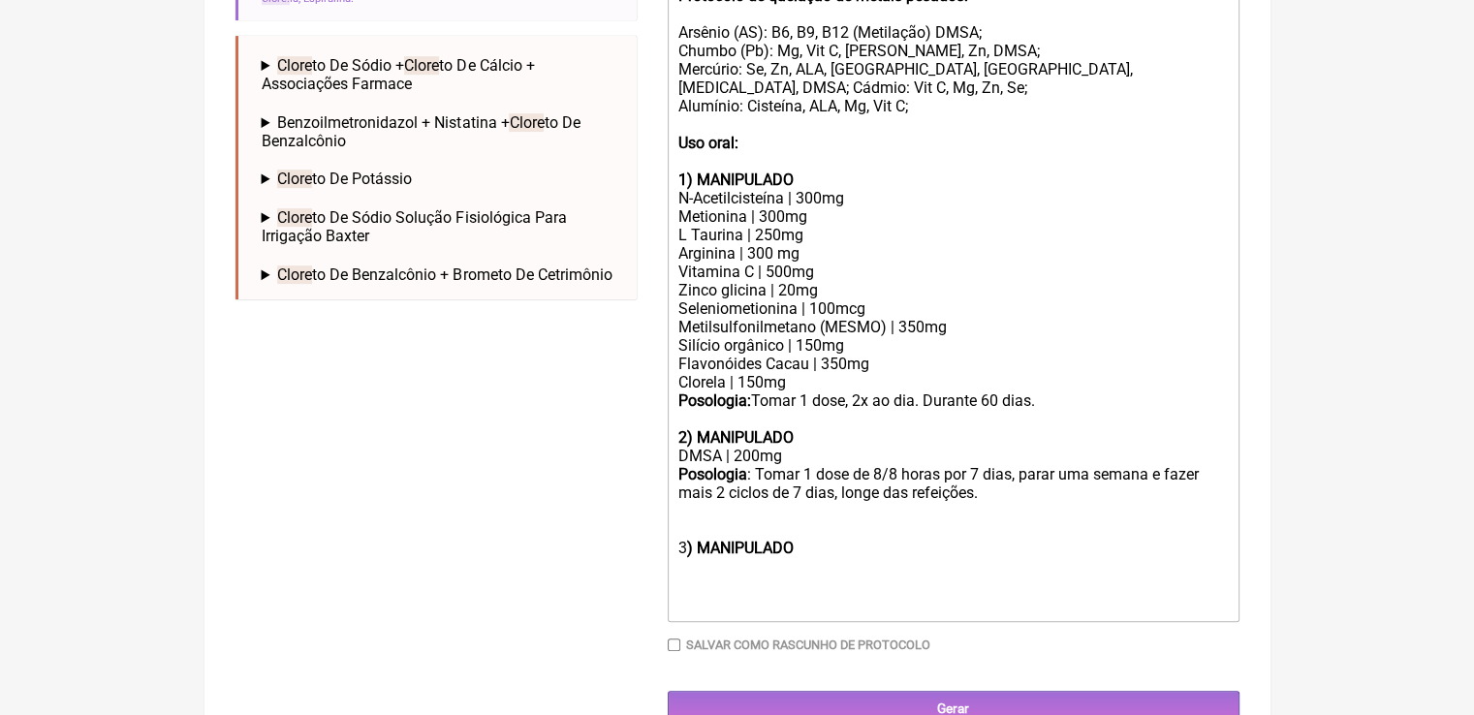
scroll to position [665, 0]
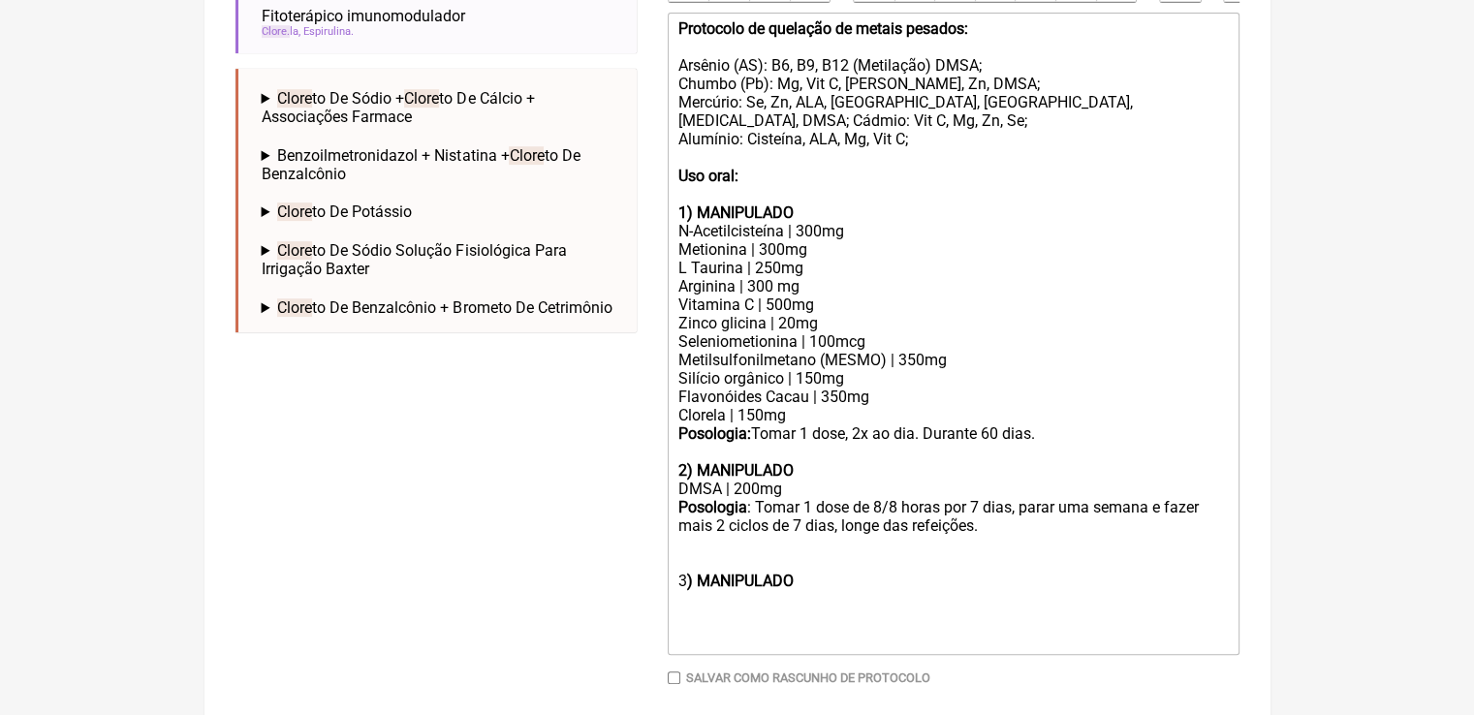
click at [1045, 457] on div "Posologia: Tomar 1 dose, 2x ao dia. Durante 60 dias. 2) MANIPULADO DMSA | 200mg…" at bounding box center [952, 535] width 550 height 223
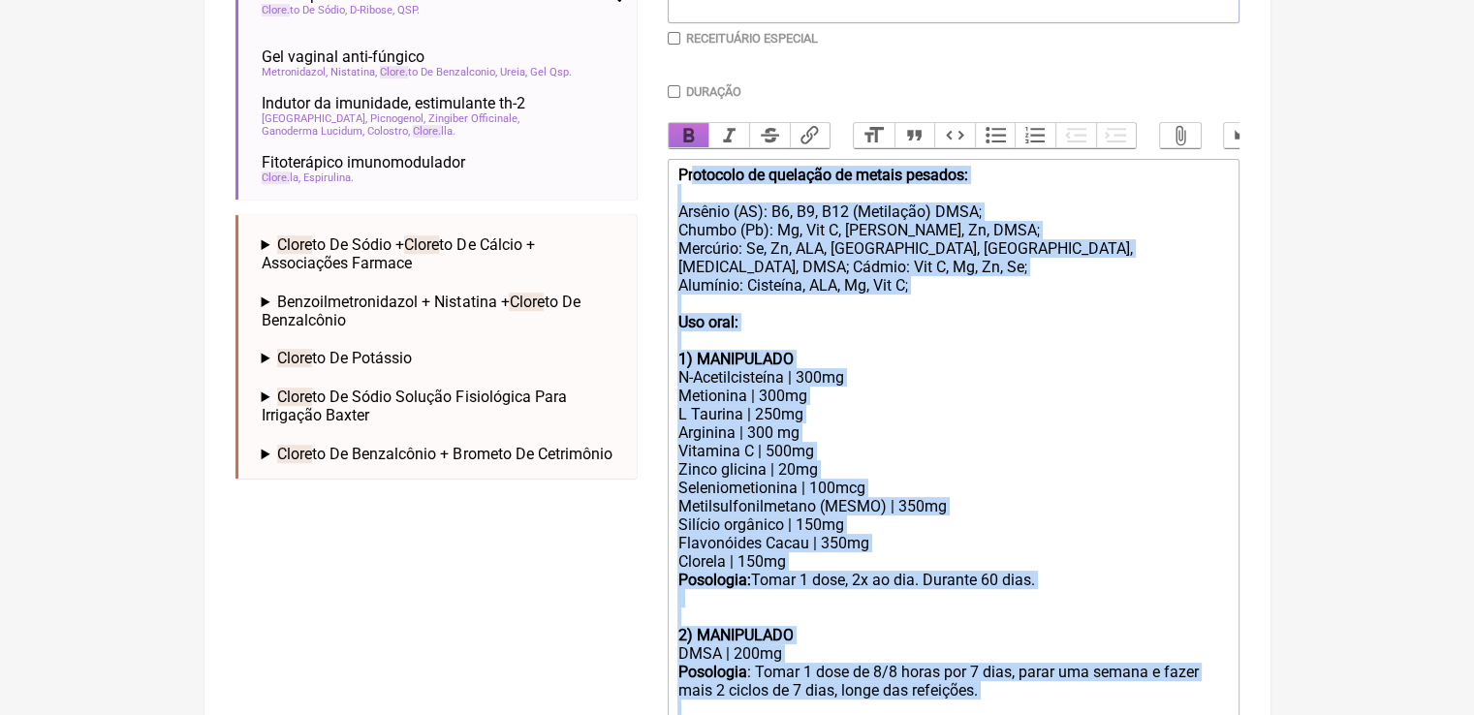
scroll to position [471, 0]
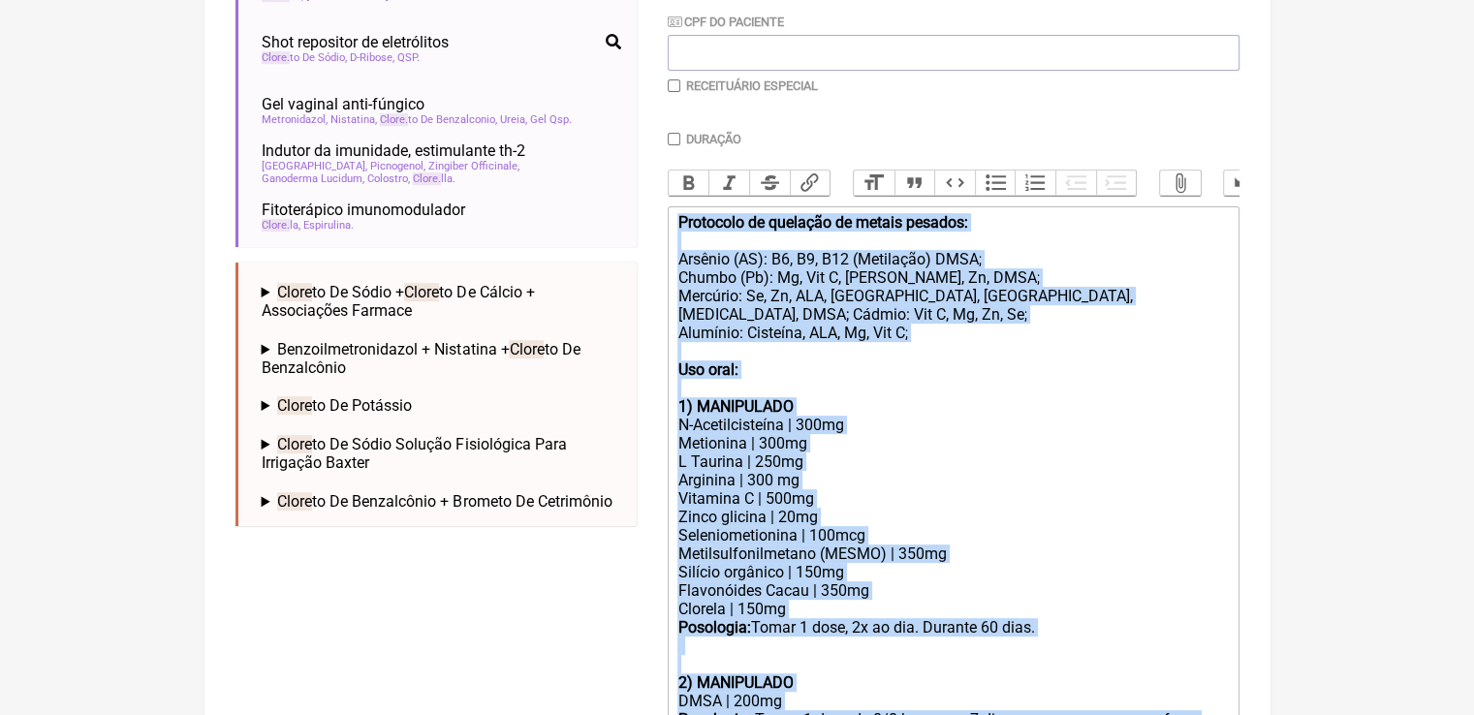
drag, startPoint x: 822, startPoint y: 620, endPoint x: 667, endPoint y: 218, distance: 431.0
click at [668, 218] on div "Duração Duração de 30 dias Bold Italic Strikethrough Link Heading Quote Code Bu…" at bounding box center [954, 522] width 572 height 780
copy trix-editor "Protocolo de quelação de metais pesados: Arsênio (AS): B6, B9, B12 (Metilação) …"
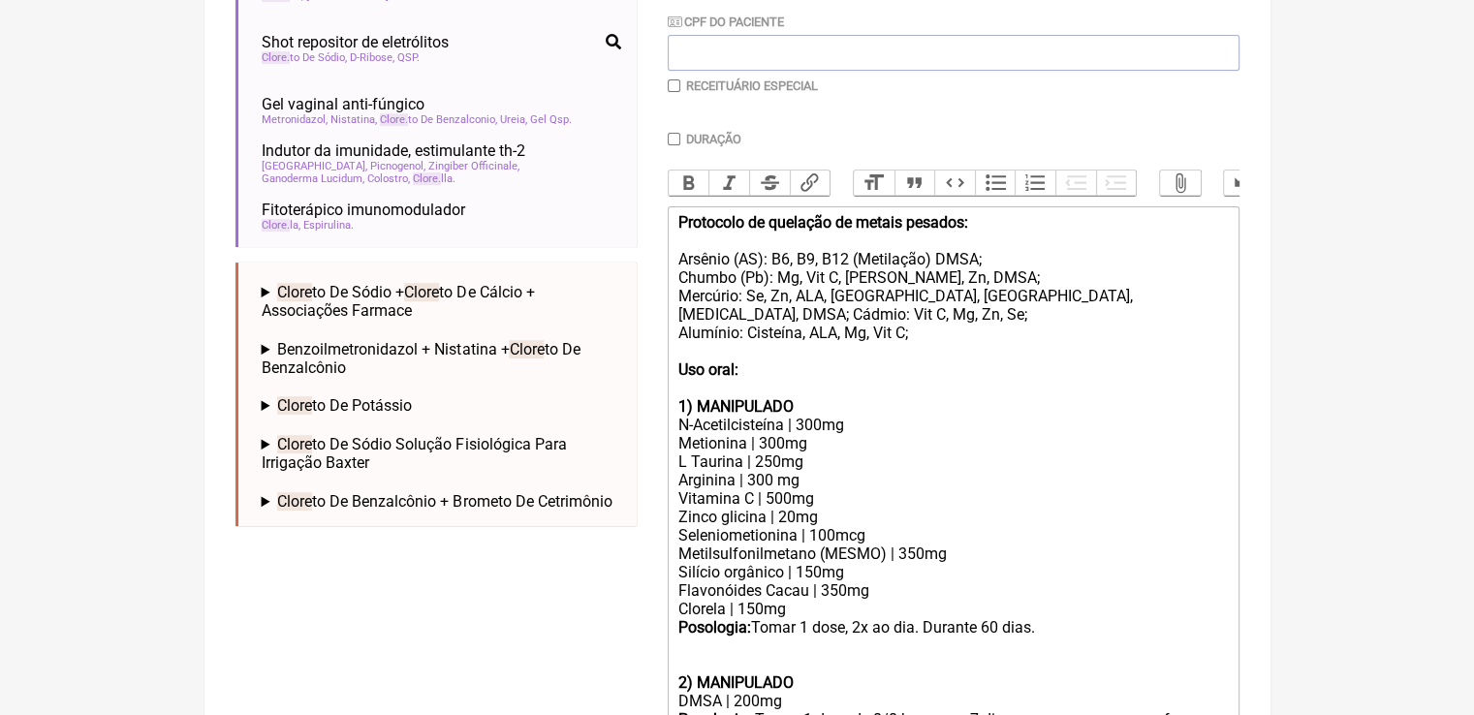
scroll to position [345, 0]
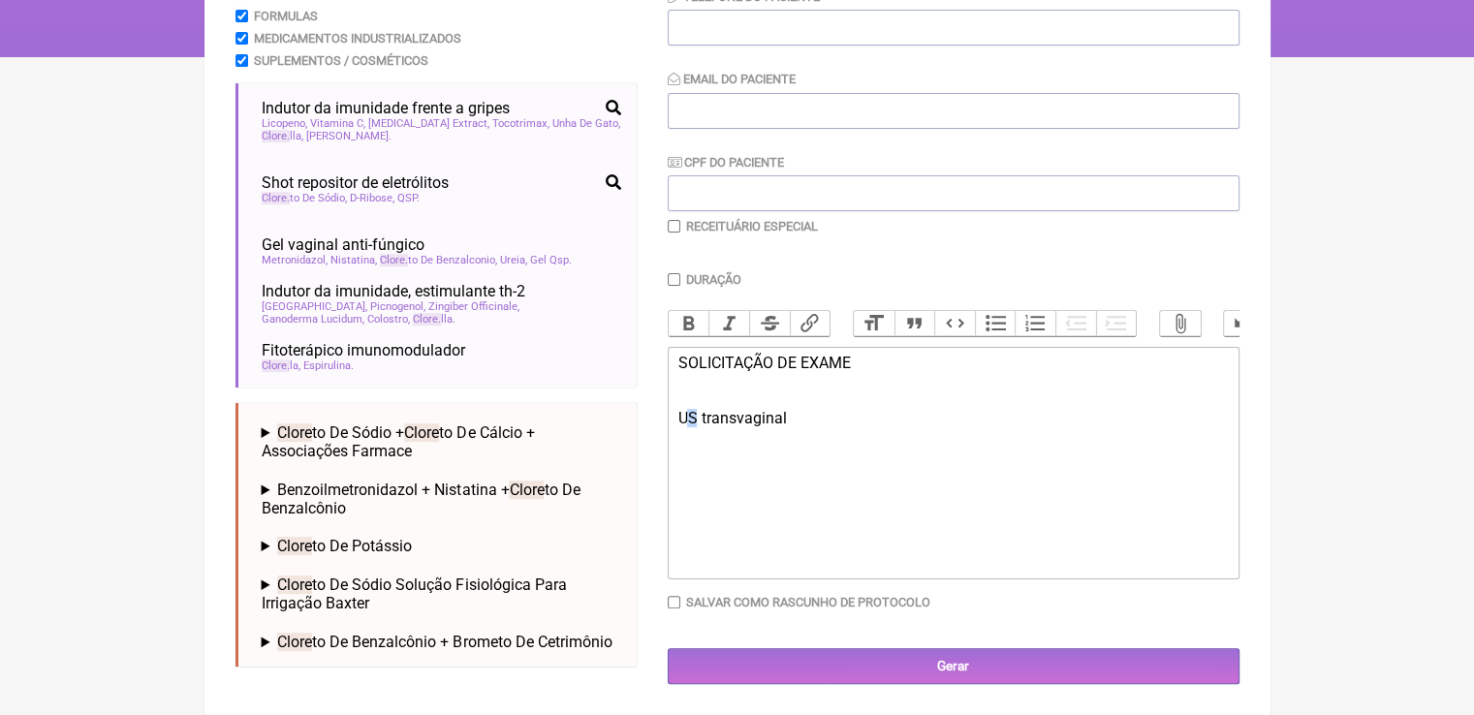
drag, startPoint x: 696, startPoint y: 423, endPoint x: 686, endPoint y: 420, distance: 10.4
click at [686, 420] on div "SOLICITAÇÃO DE EXAME US transvaginal ㅤ" at bounding box center [952, 419] width 550 height 131
type trix-editor "<div>SOLICITAÇÃO DE EXAME<br><br><br>Ultrassonografia transvaginal<br><br>ㅤ<br>…"
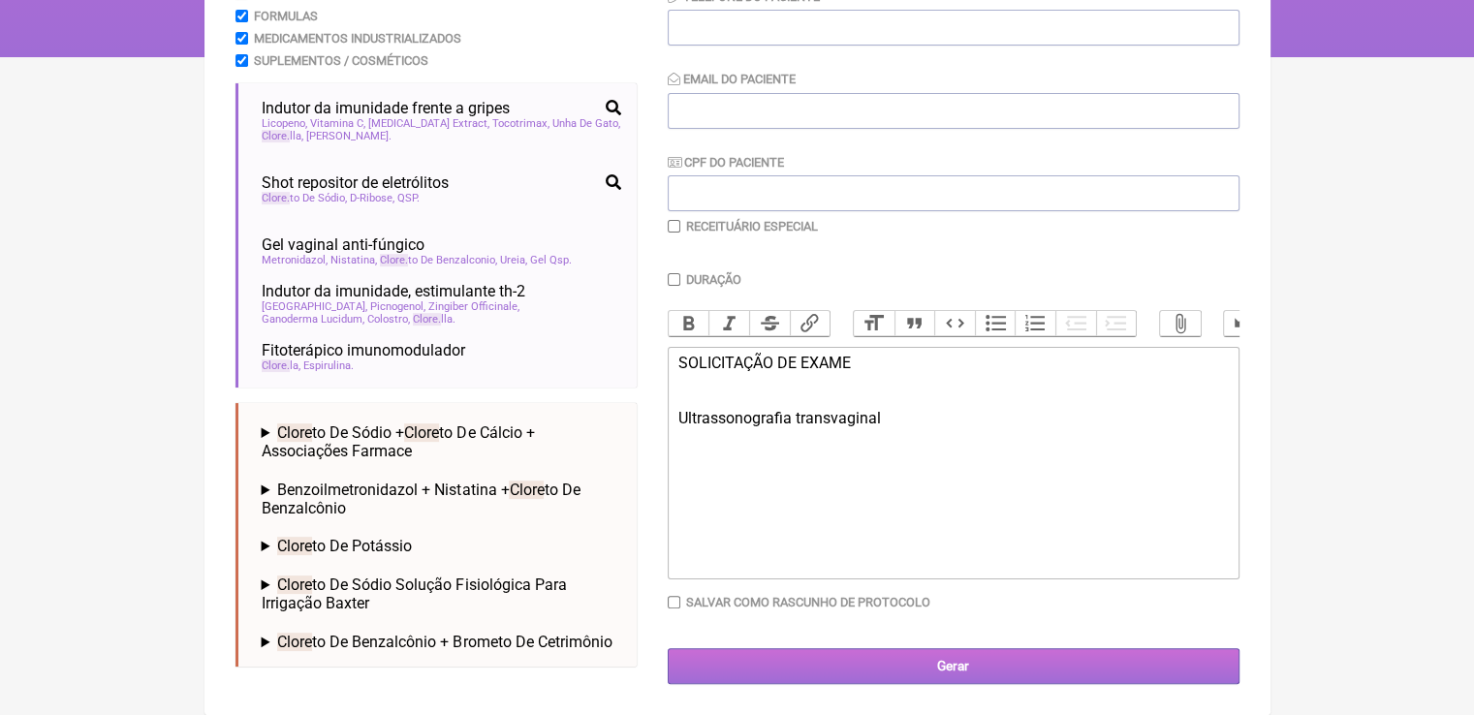
click at [936, 671] on input "Gerar" at bounding box center [954, 666] width 572 height 36
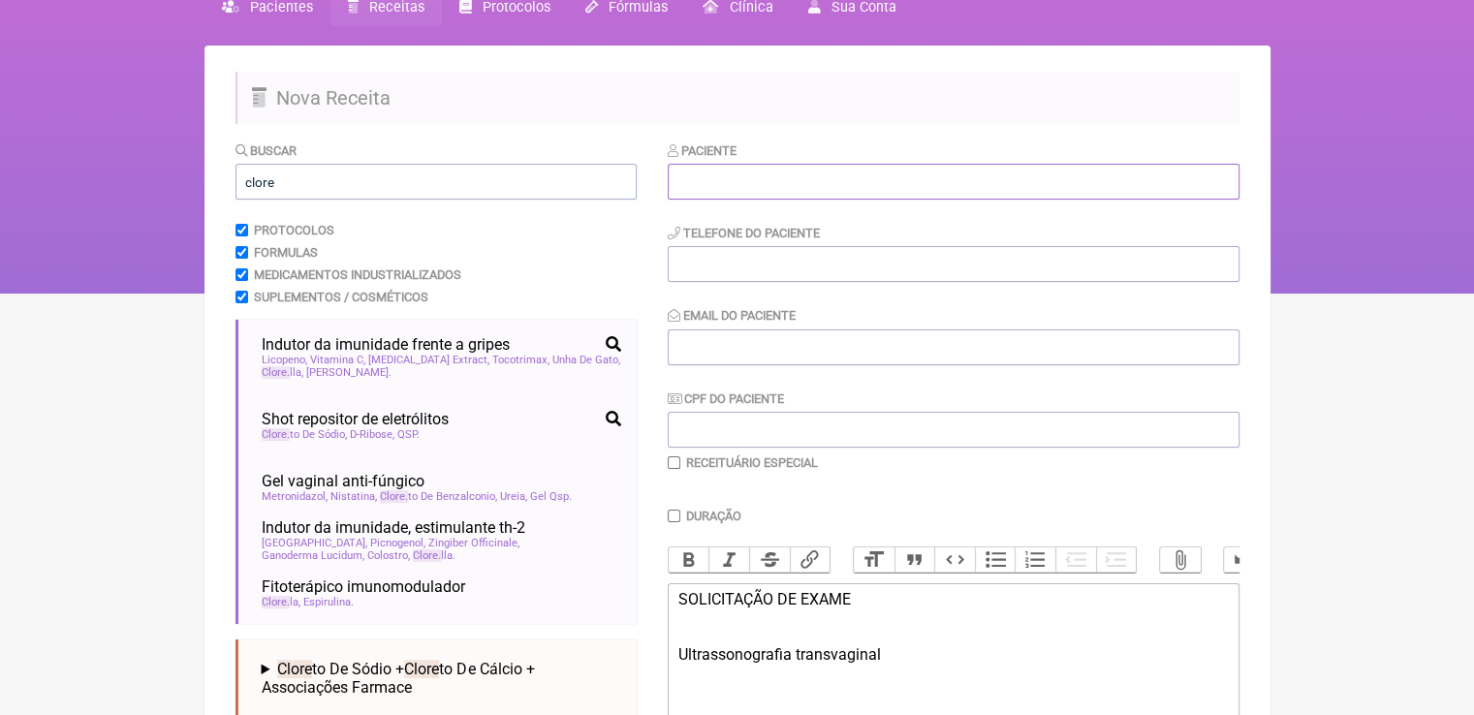
scroll to position [64, 0]
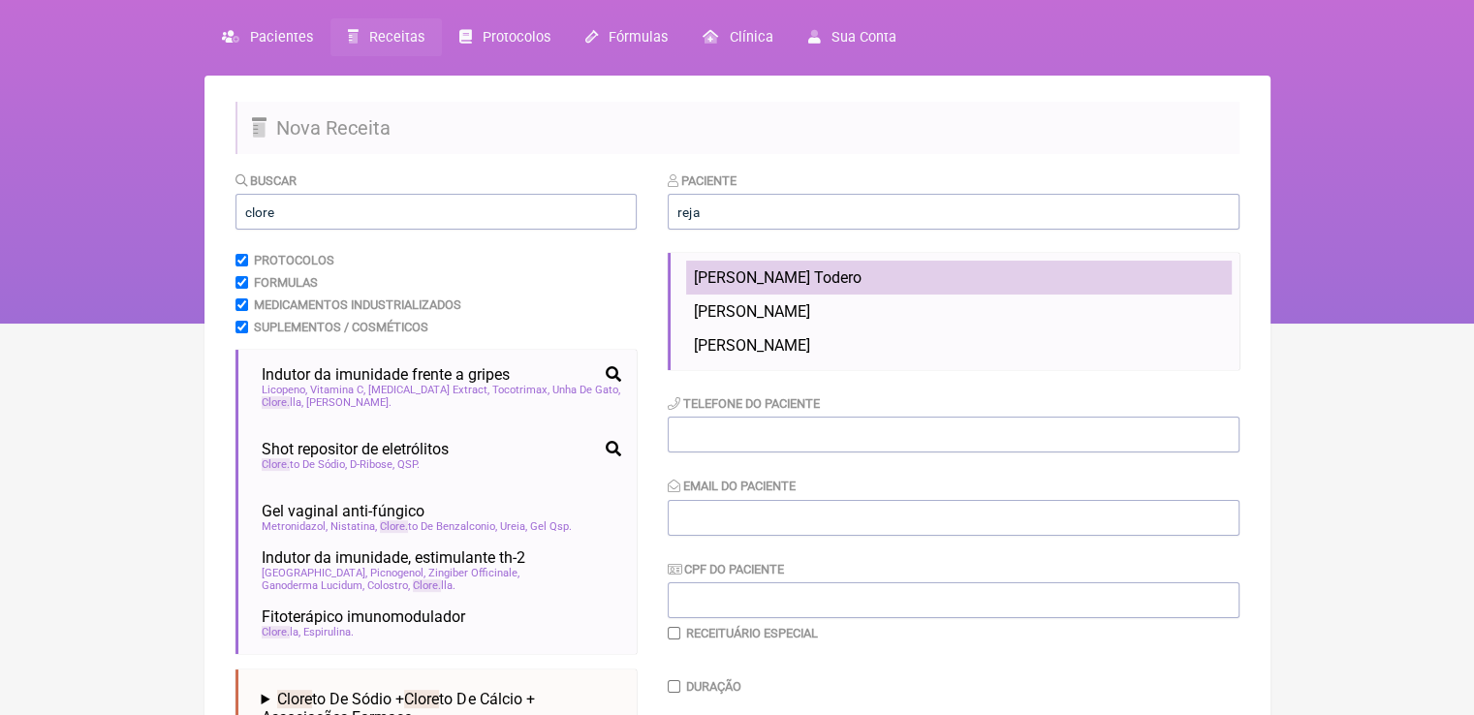
click at [827, 284] on span "[PERSON_NAME] Todero" at bounding box center [778, 277] width 168 height 18
type input "[PERSON_NAME] Todero"
type input "[PHONE_NUMBER]"
type input "[EMAIL_ADDRESS][DOMAIN_NAME]"
type input "392.610.000-10"
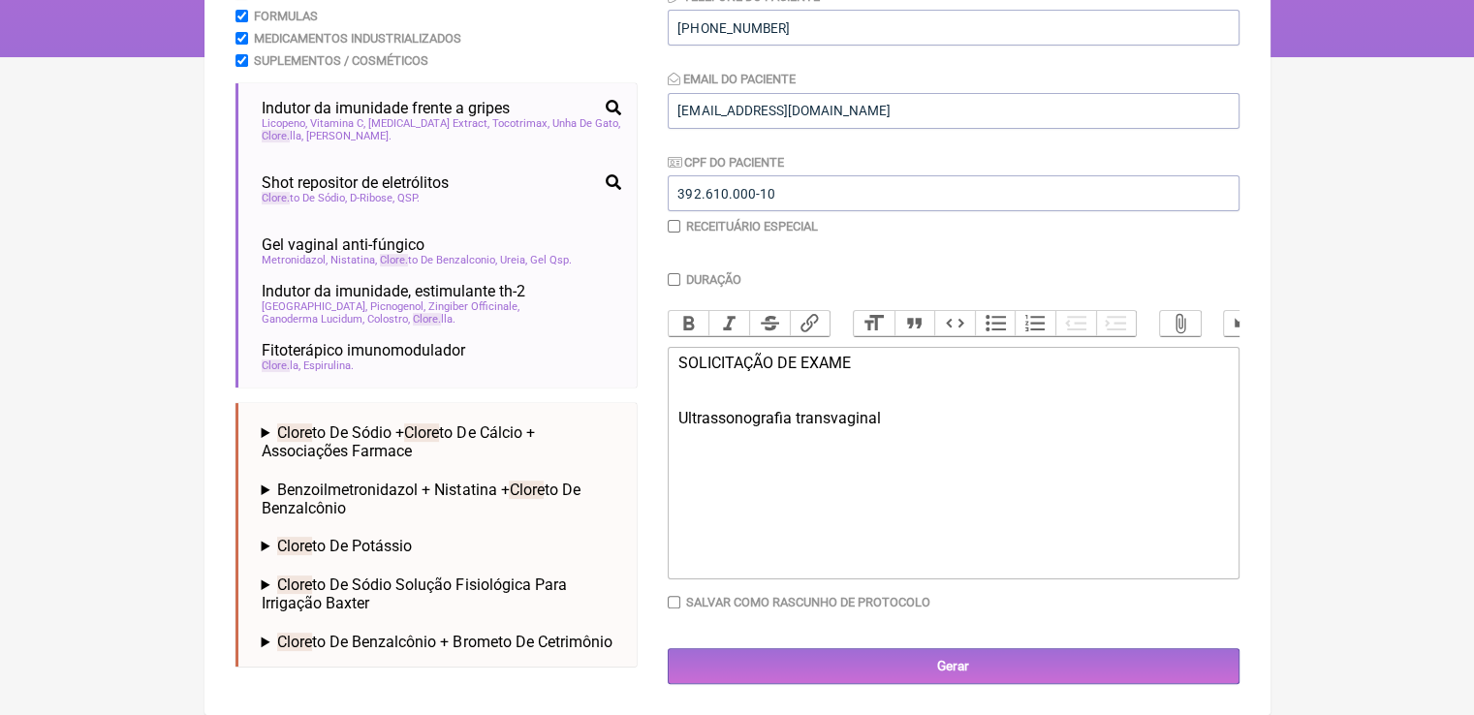
scroll to position [345, 0]
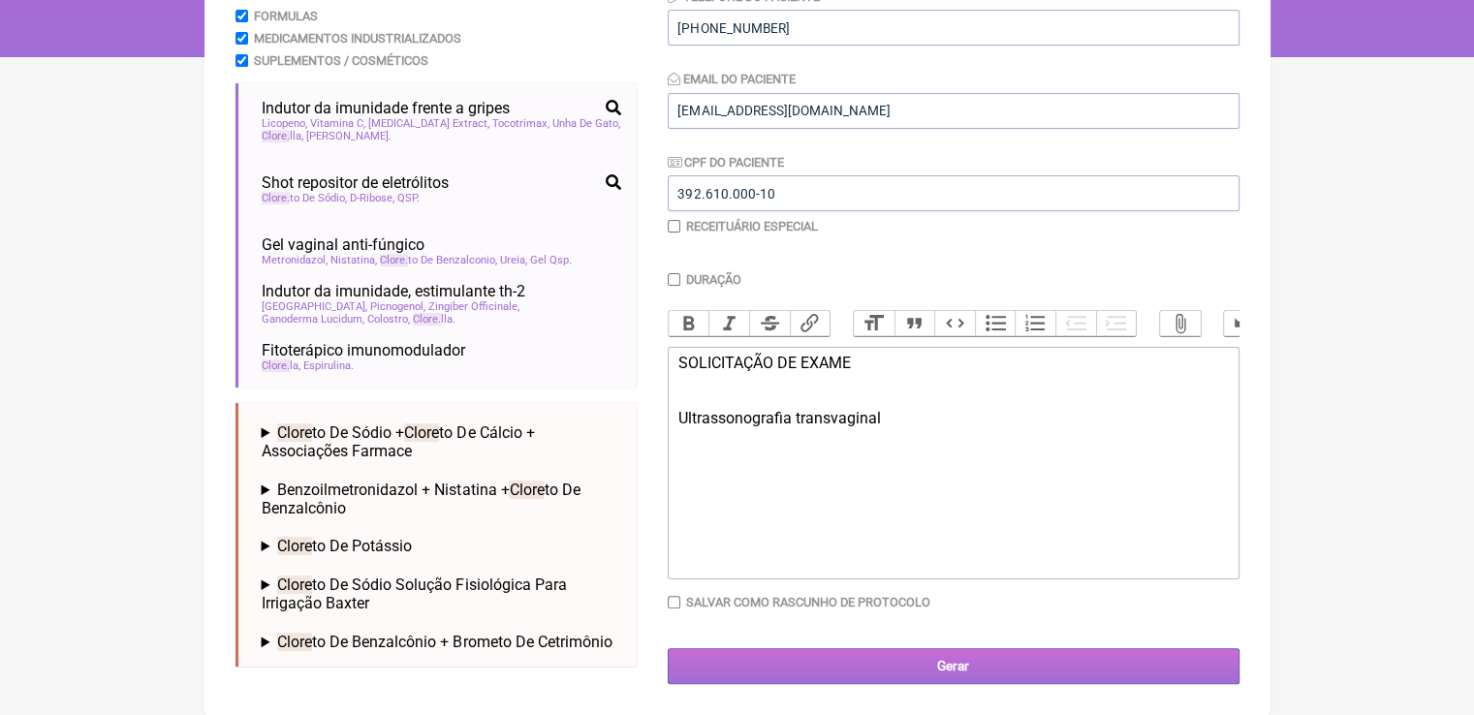
click at [807, 670] on input "Gerar" at bounding box center [954, 666] width 572 height 36
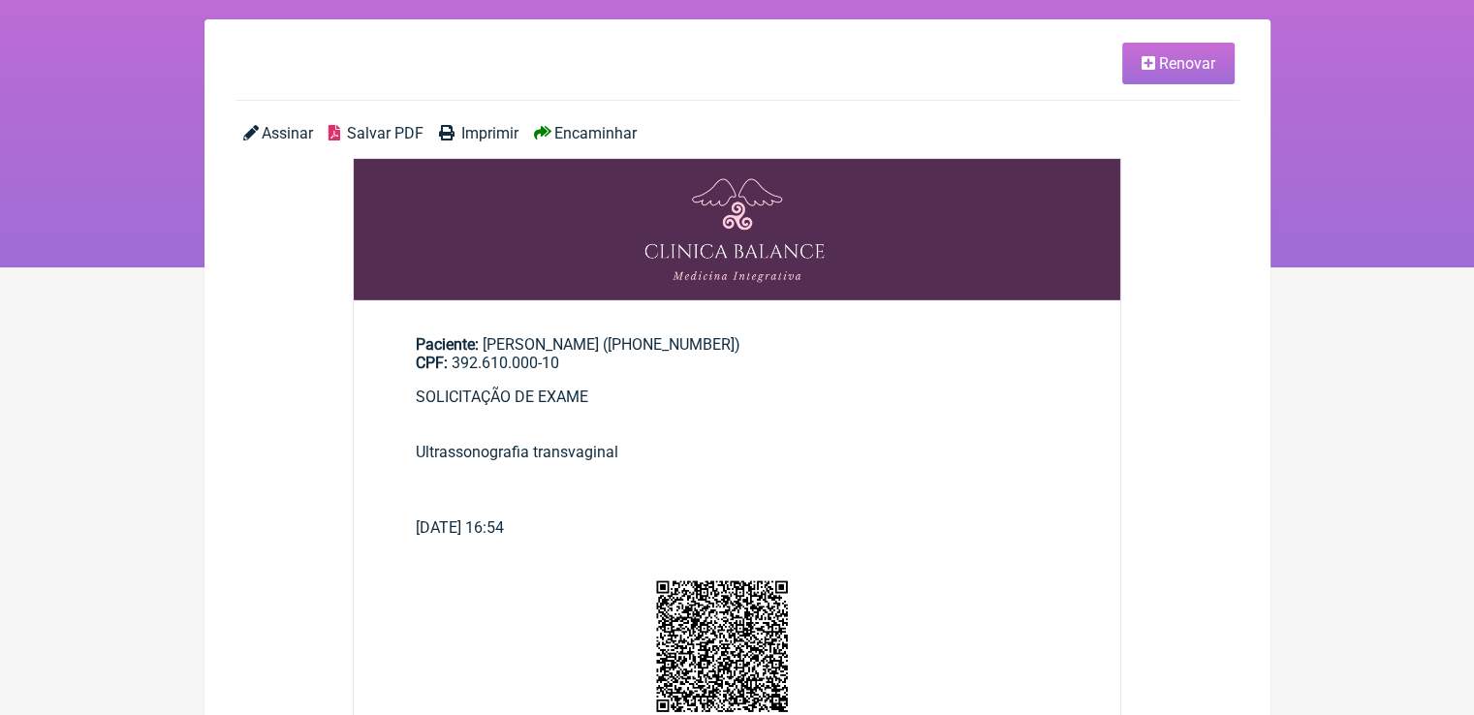
scroll to position [97, 0]
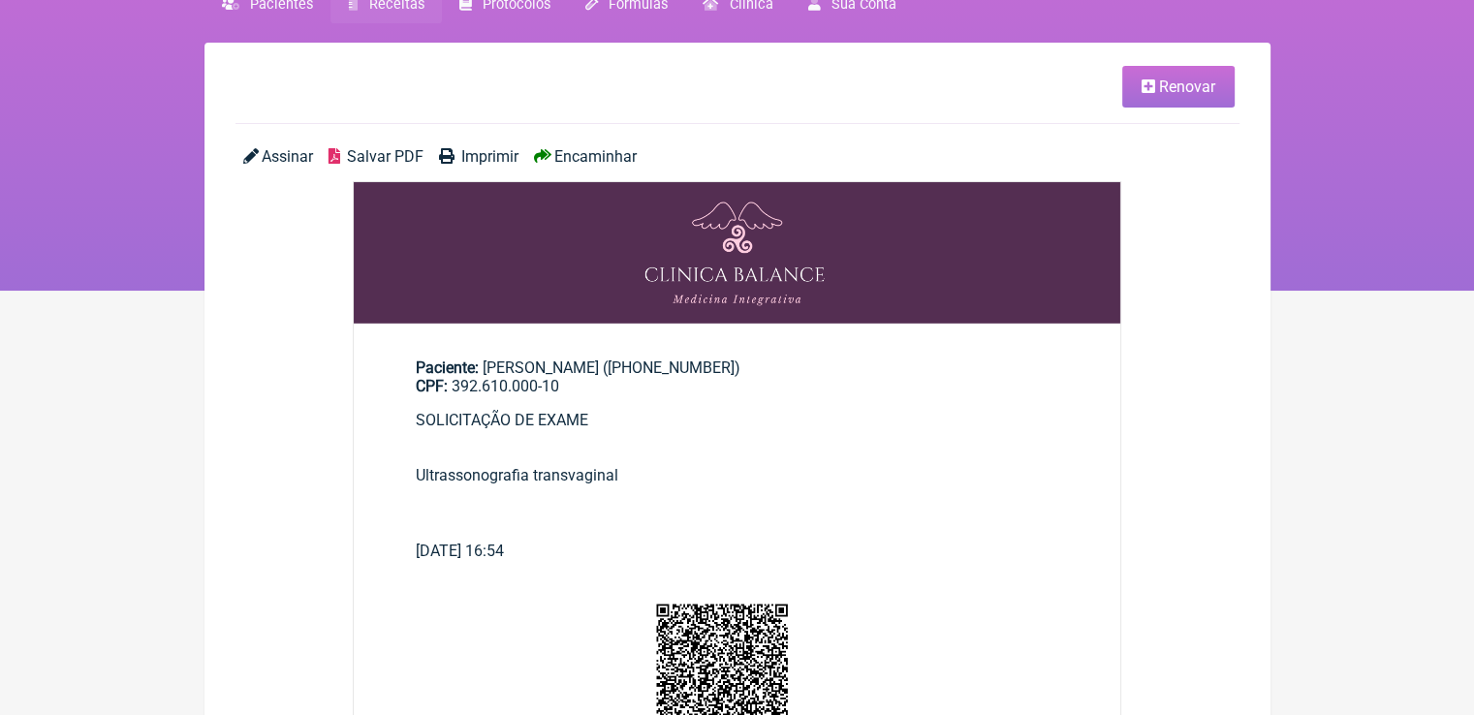
click at [340, 153] on icon at bounding box center [335, 156] width 12 height 16
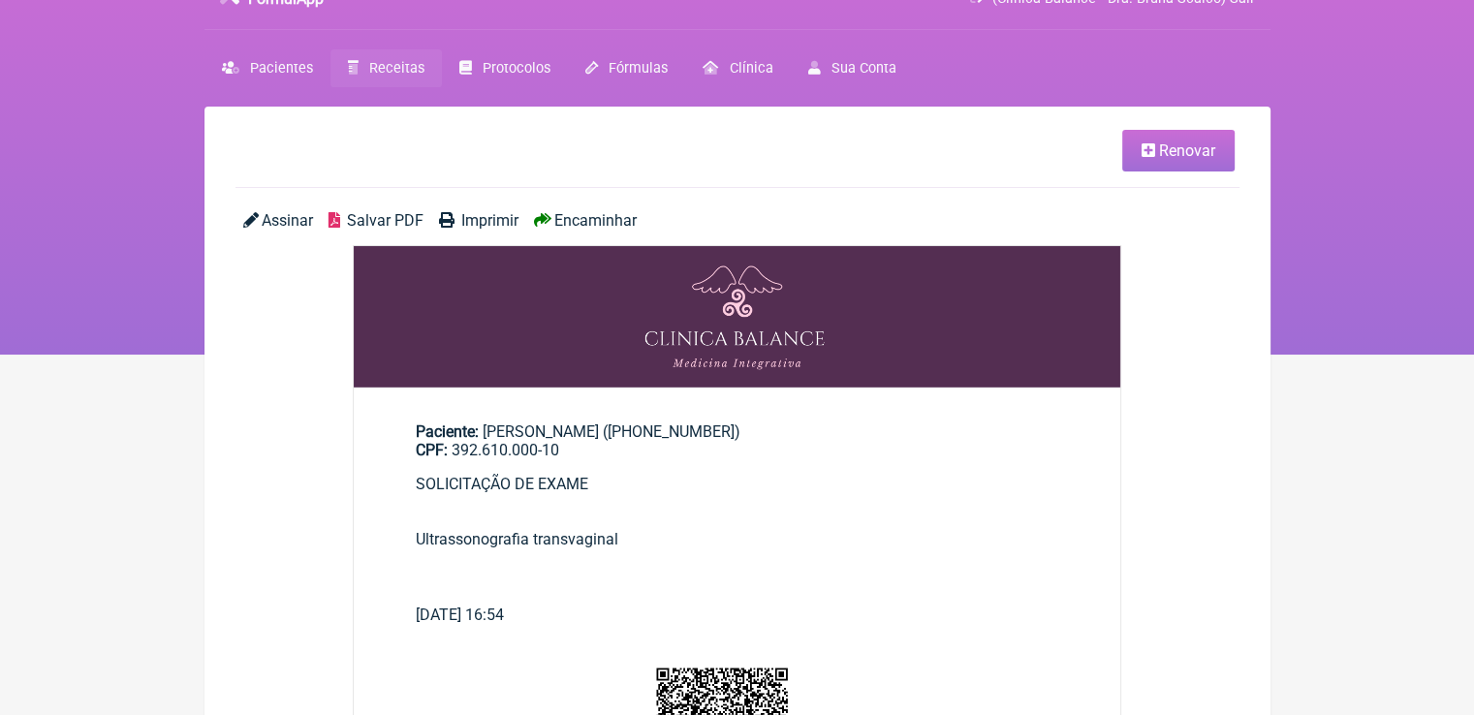
scroll to position [0, 0]
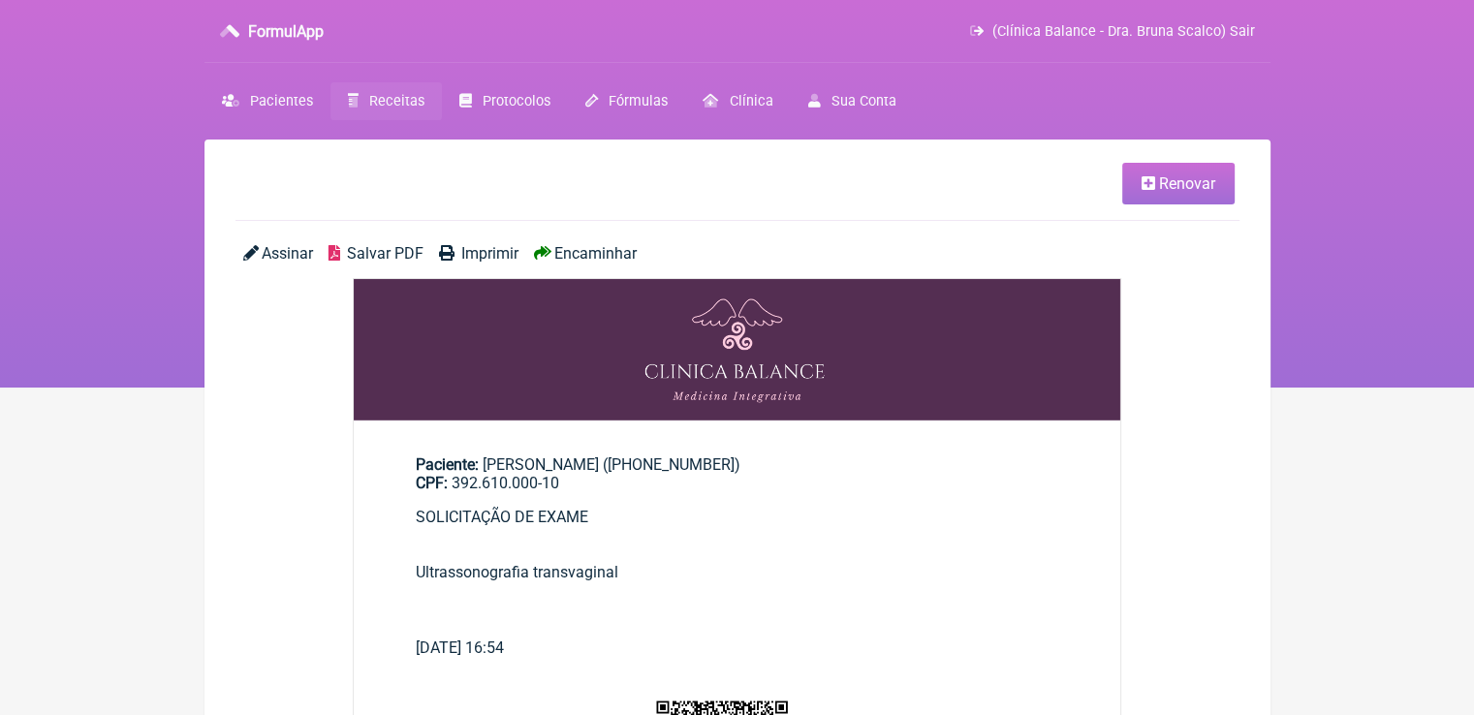
click at [392, 102] on span "Receitas" at bounding box center [396, 101] width 55 height 16
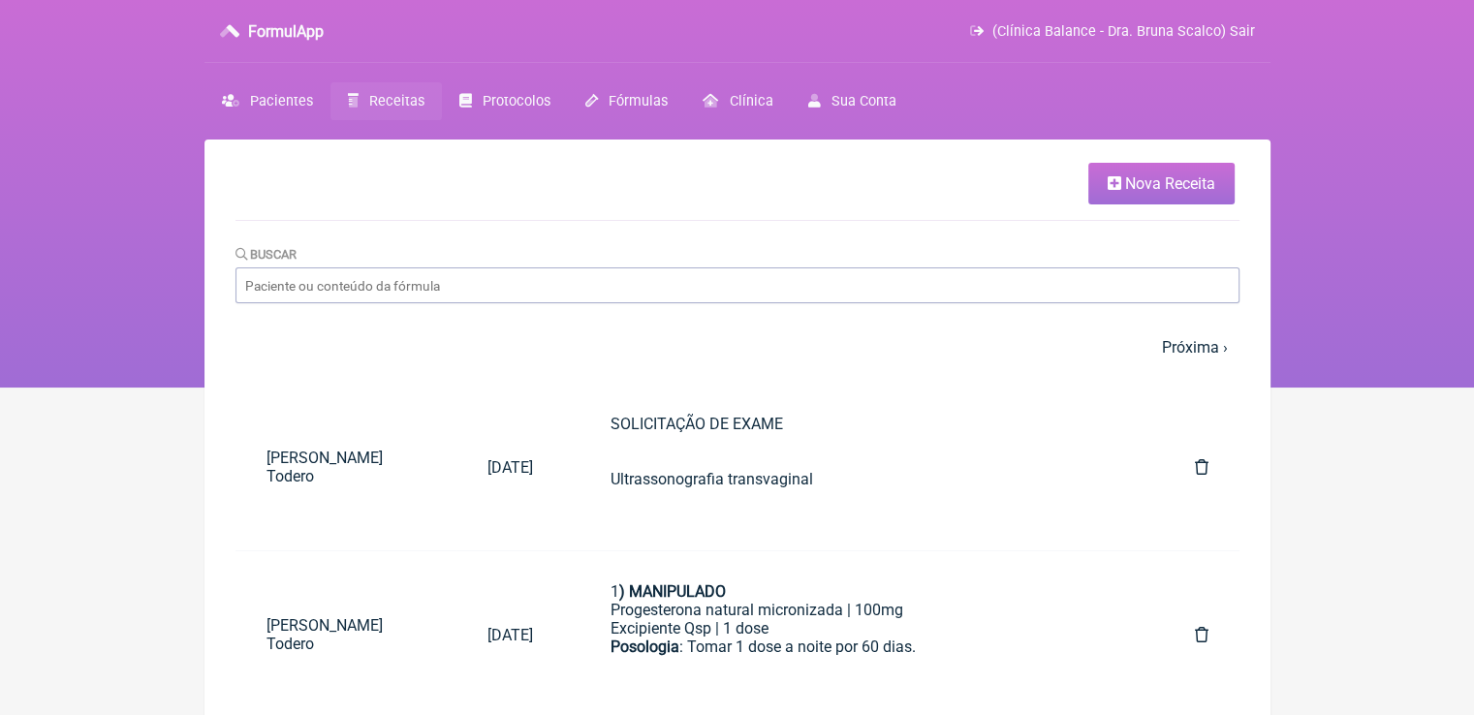
click at [1128, 195] on link "Nova Receita" at bounding box center [1161, 184] width 146 height 42
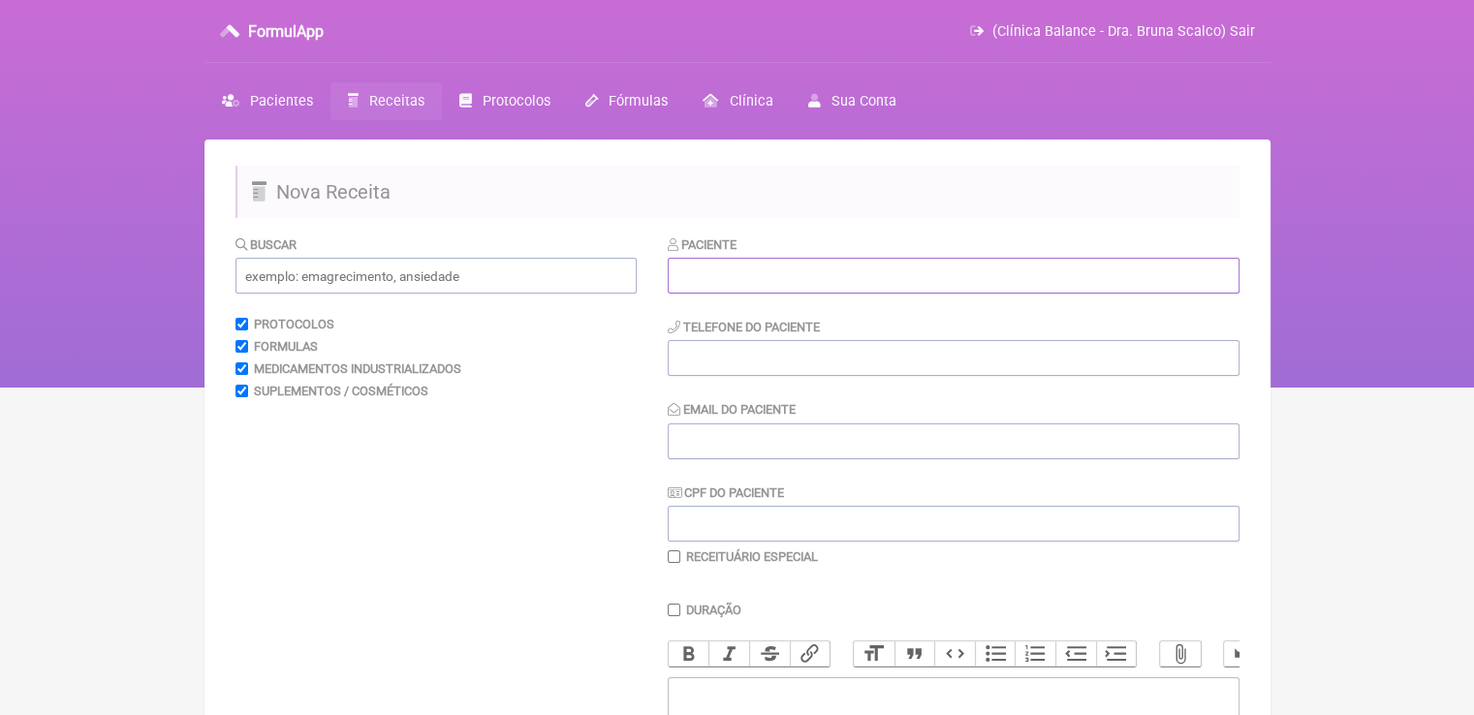
click at [749, 280] on input "text" at bounding box center [954, 276] width 572 height 36
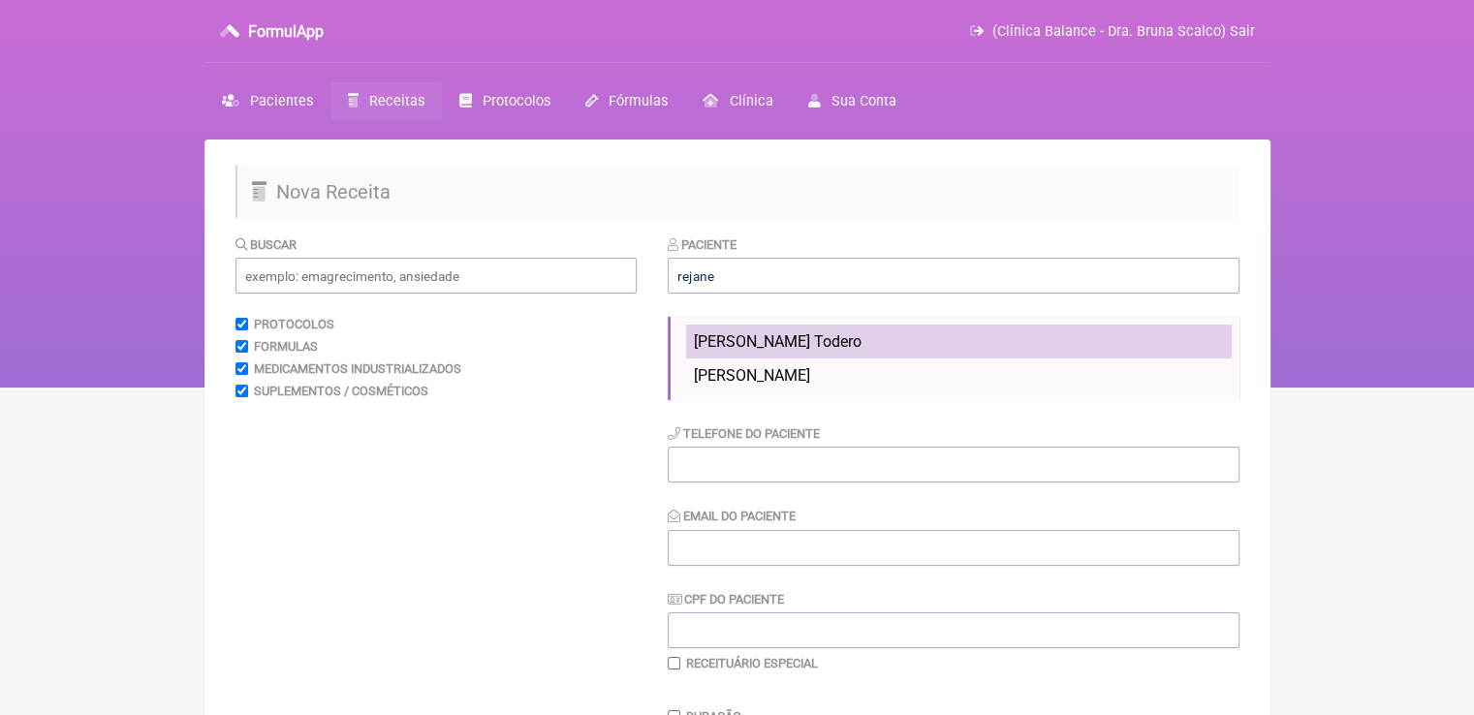
click at [810, 345] on span "[PERSON_NAME] Todero" at bounding box center [778, 341] width 168 height 18
type input "[PERSON_NAME] Todero"
type input "[PHONE_NUMBER]"
type input "[EMAIL_ADDRESS][DOMAIN_NAME]"
type input "392.610.000-10"
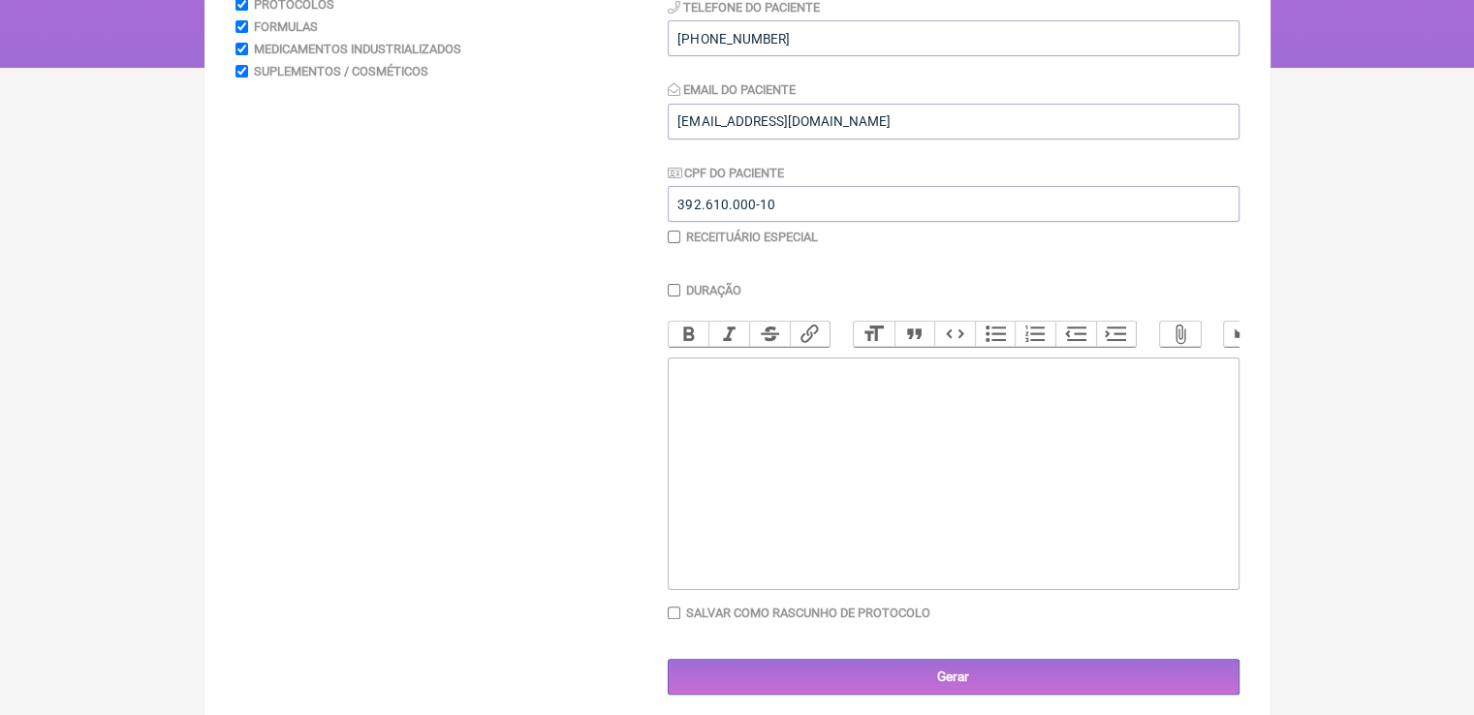
scroll to position [345, 0]
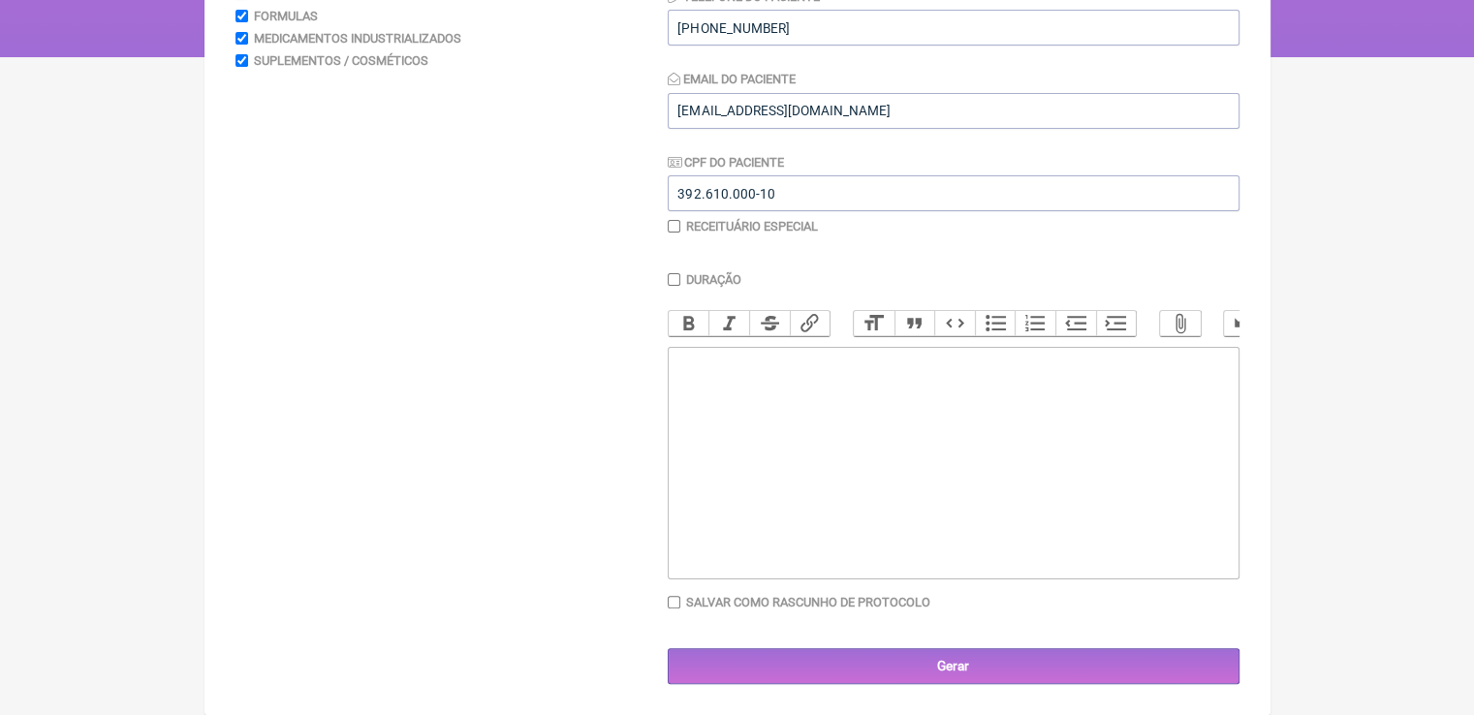
click at [805, 419] on trix-editor at bounding box center [954, 463] width 572 height 233
paste trix-editor "<div><strong>Protocolo de quelação de metais pesados:</strong><br><br>Arsênio (…"
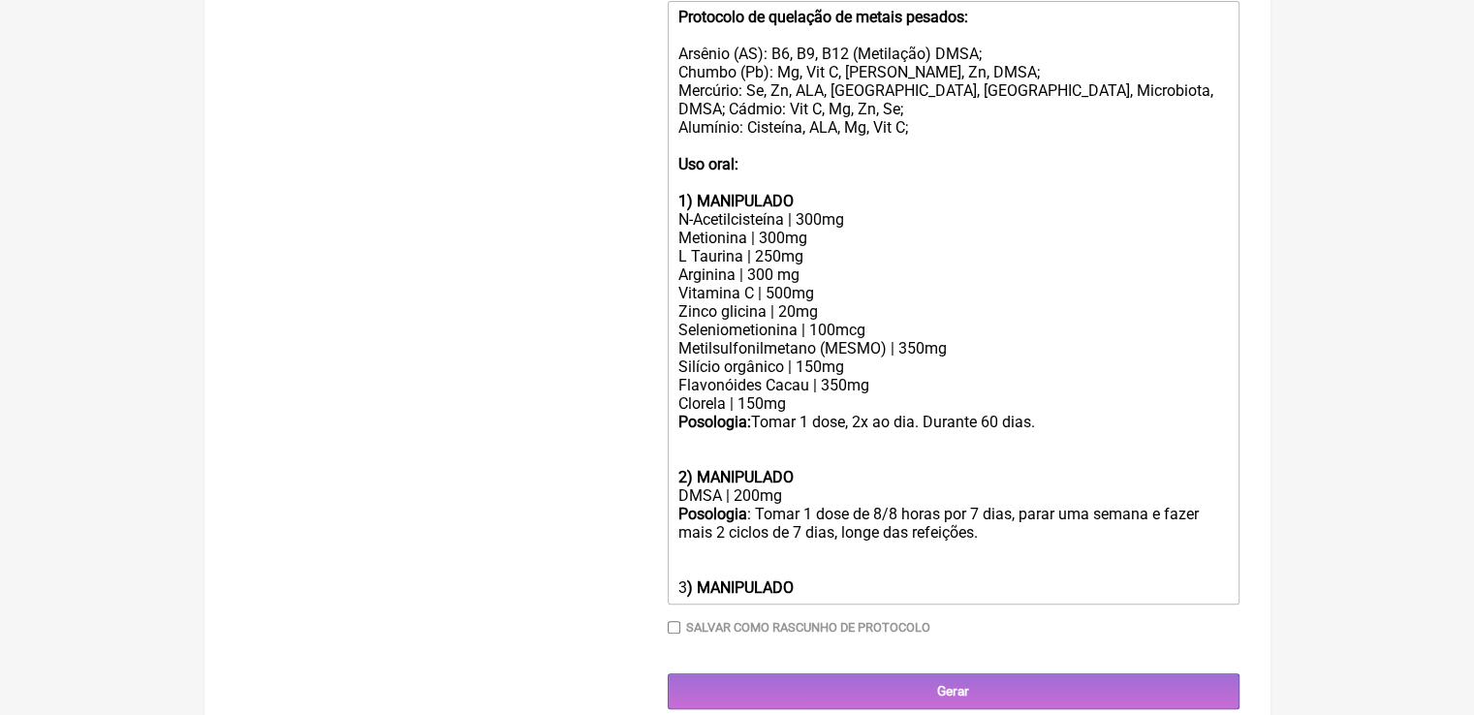
scroll to position [722, 0]
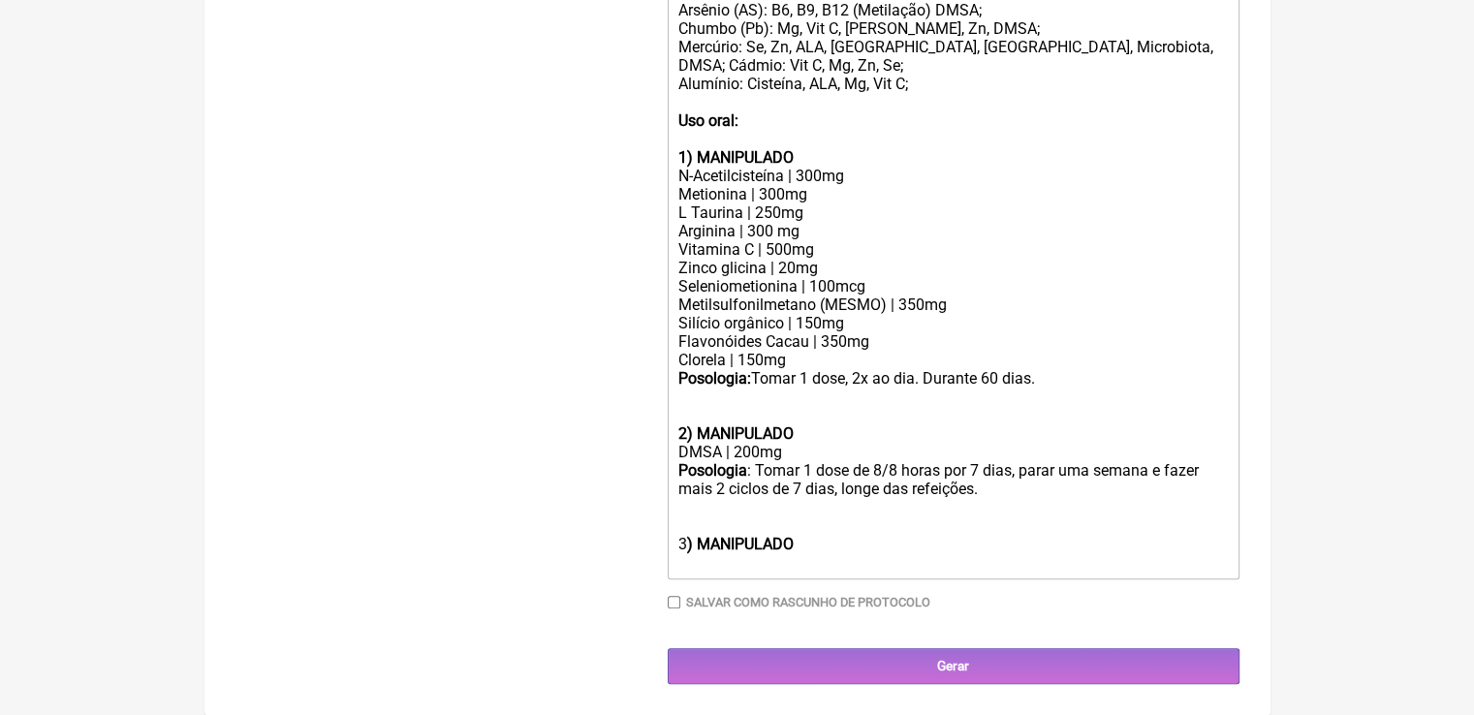
click at [821, 369] on div "N-Acetilcisteína | 300mg Metionina | 300mg L Taurina | 250mg Arginina | 300 mg …" at bounding box center [952, 268] width 550 height 203
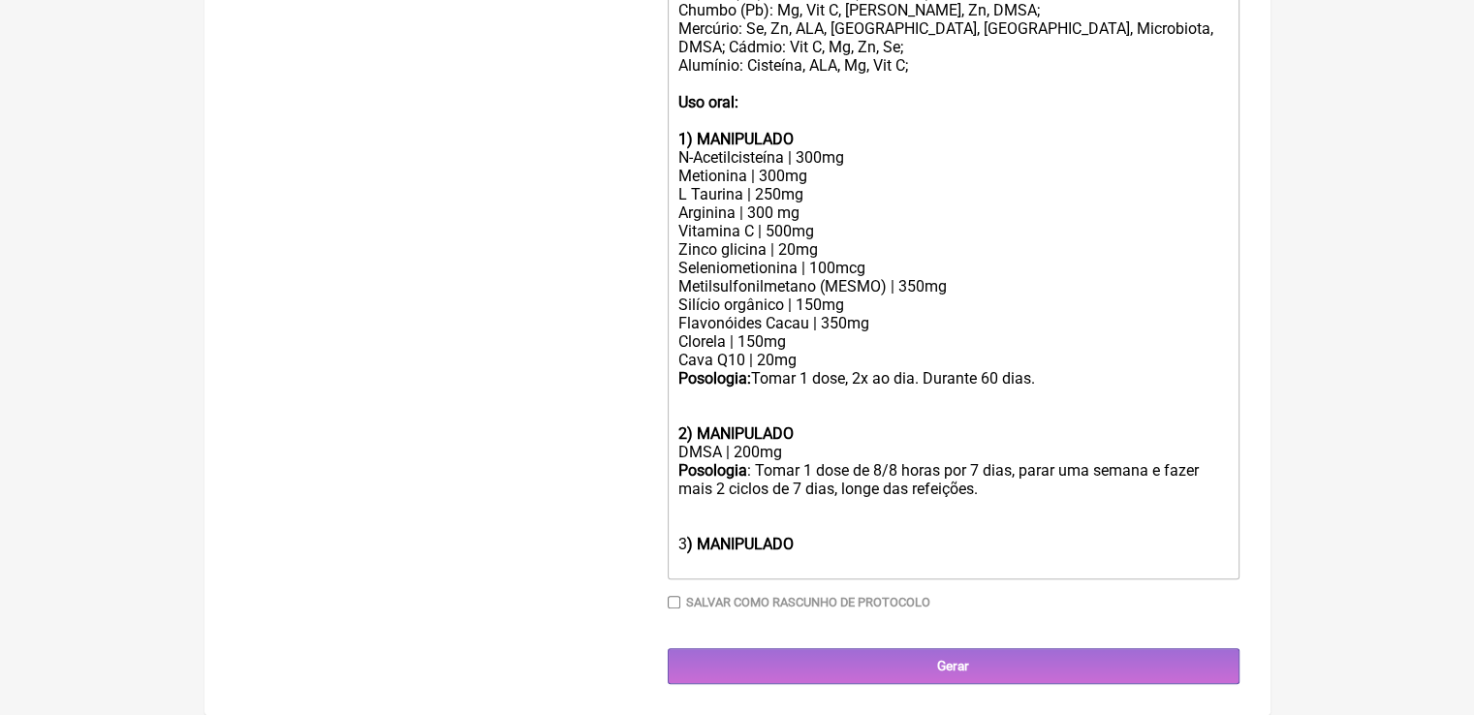
scroll to position [760, 0]
click at [806, 562] on div "Posologia: Tomar 1 dose, 2x ao dia. Durante 60 dias. 2) MANIPULADO DMSA | 200mg…" at bounding box center [952, 470] width 550 height 203
drag, startPoint x: 800, startPoint y: 547, endPoint x: 582, endPoint y: 542, distance: 217.1
click at [582, 542] on form "Buscar Protocolos Formulas Medicamentos Industrializados Suplementos / Cosmétic…" at bounding box center [737, 90] width 1004 height 1188
paste trix-editor "<lor><ipsumd>Sitametco ad elitsedd ei tempor incidid:</utlabo><et><do>Magnaal (…"
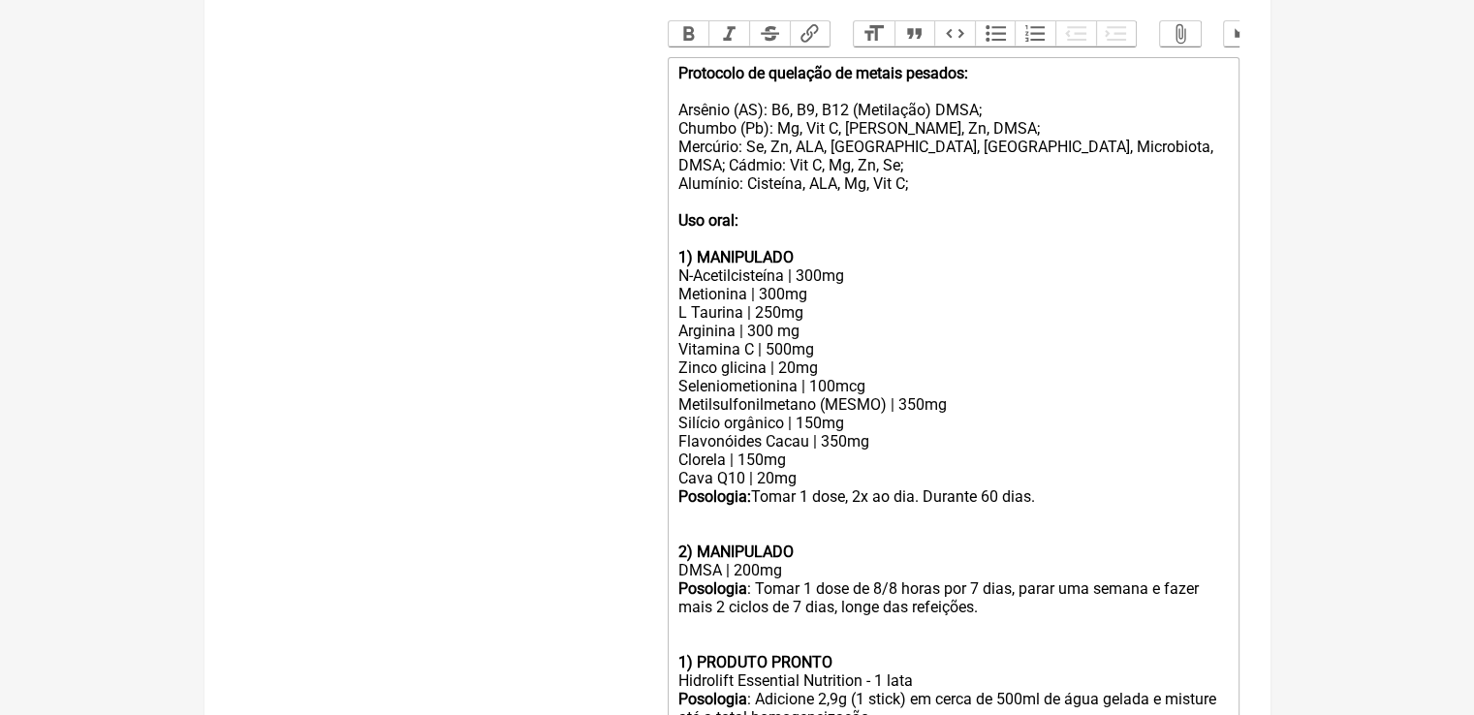
scroll to position [663, 0]
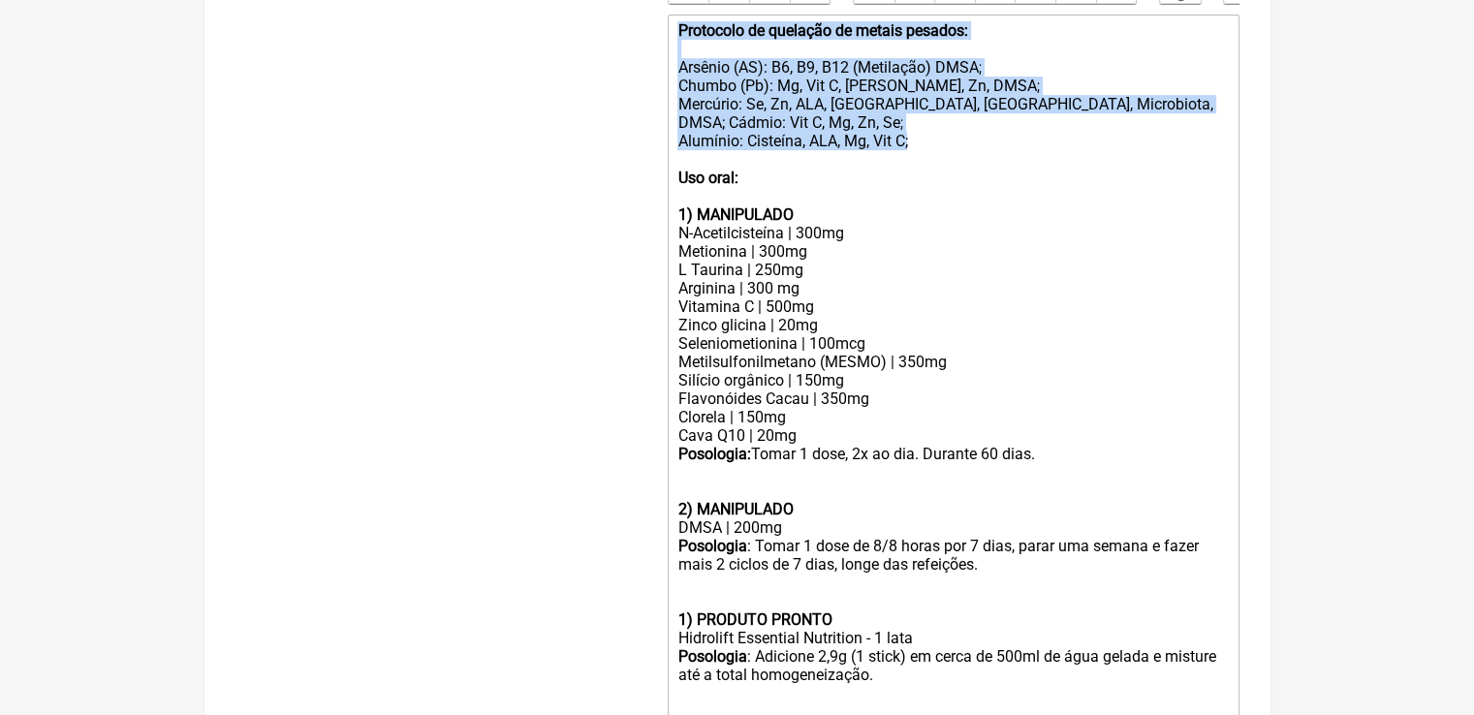
drag, startPoint x: 933, startPoint y: 155, endPoint x: 629, endPoint y: 35, distance: 327.2
click at [629, 35] on form "Buscar Protocolos Formulas Medicamentos Industrializados Suplementos / Cosmétic…" at bounding box center [737, 203] width 1004 height 1262
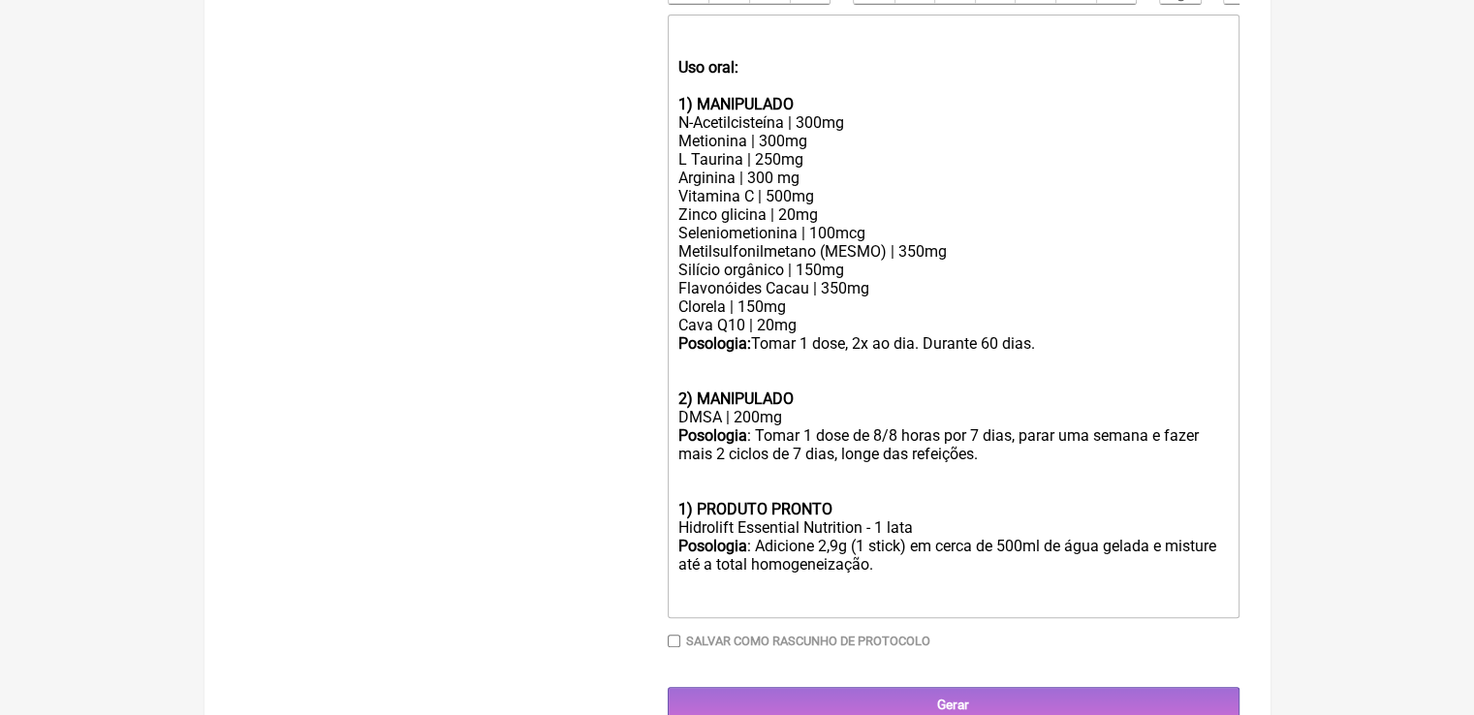
click at [702, 64] on div "Uso oral: 1) MANIPULADO" at bounding box center [952, 67] width 550 height 92
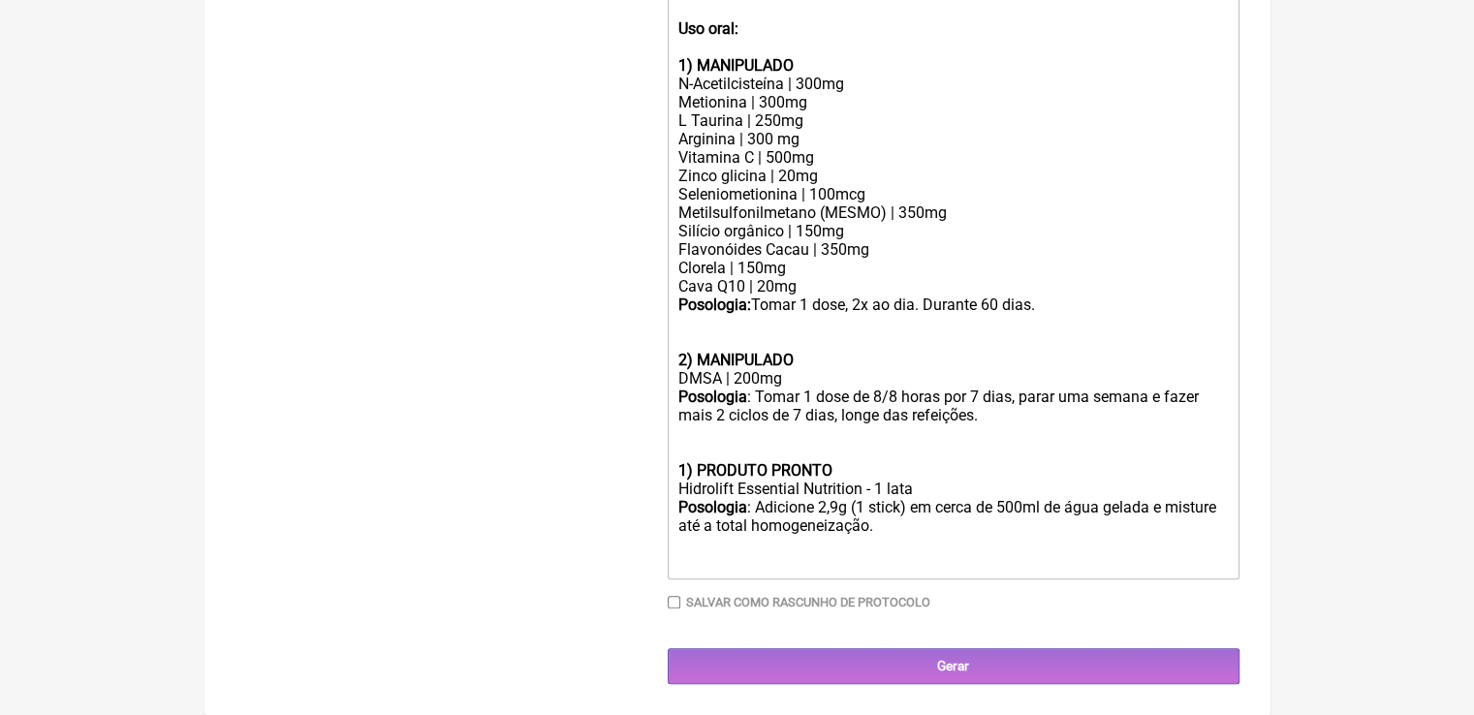
scroll to position [704, 0]
click at [895, 533] on div "Posologia : Adicione 2,9g (1 stick) em cerca de 500ml de água gelada e misture …" at bounding box center [952, 516] width 550 height 37
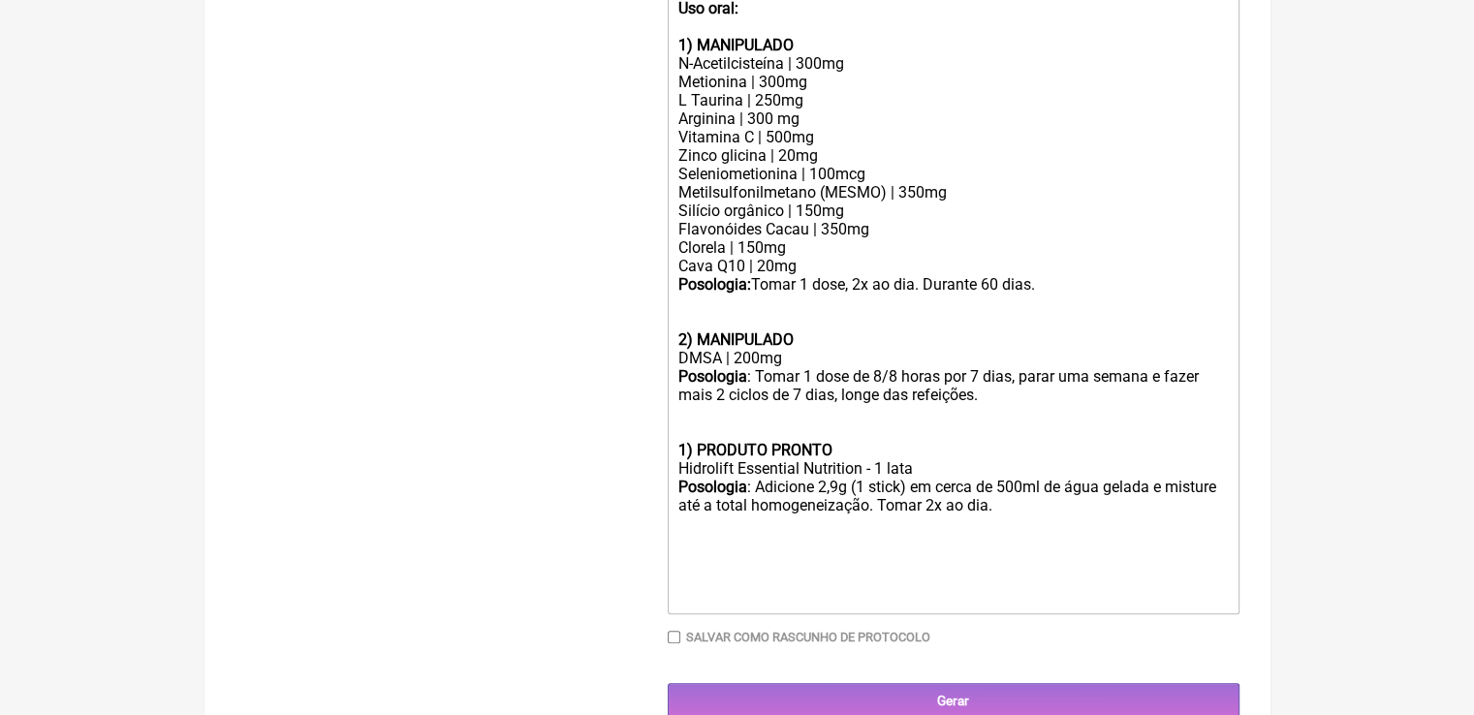
paste trix-editor "6) MANIPULADO</div><div>Magnésio treonato | 1g</div><div>[MEDICAL_DATA] dimalat…"
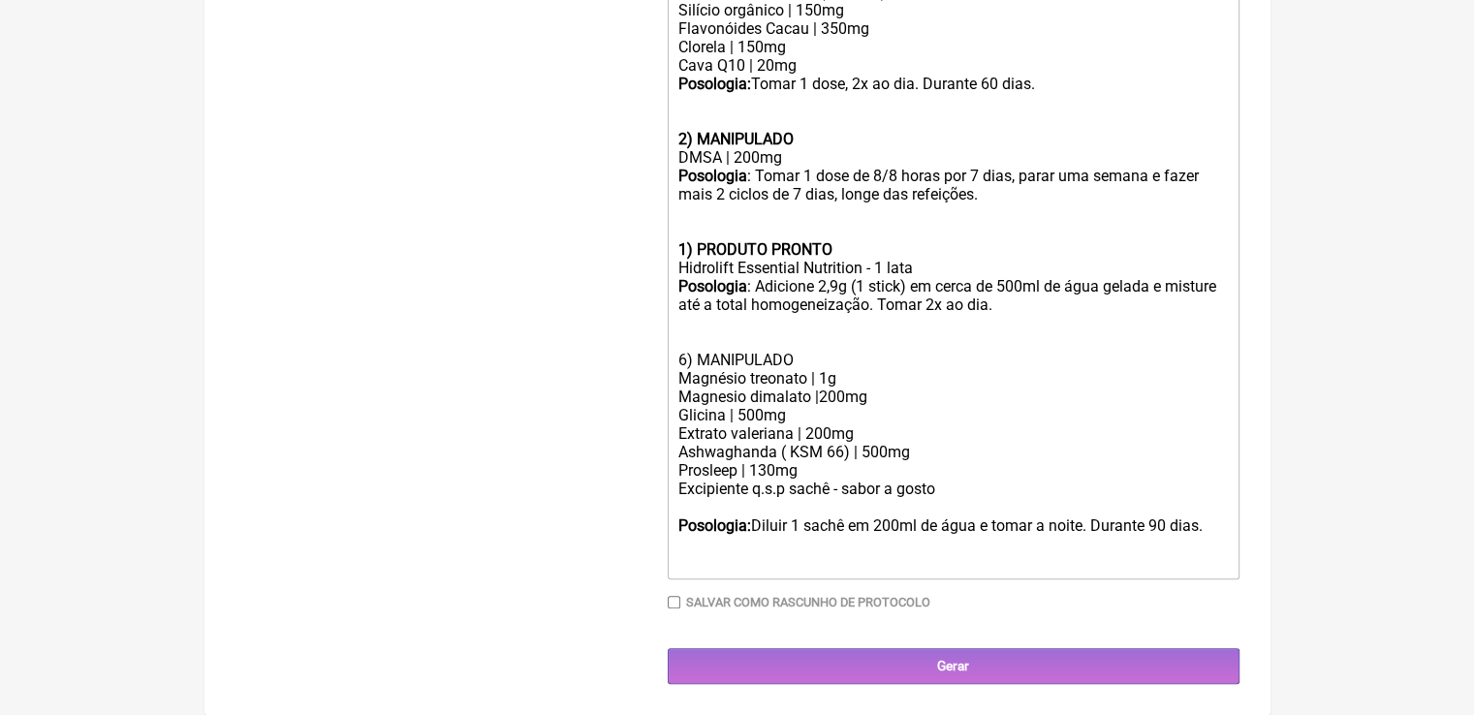
scroll to position [926, 0]
click at [831, 373] on div "Magnésio treonato | 1g" at bounding box center [952, 378] width 550 height 18
click at [865, 393] on div "Magnesio dimalato |200mg" at bounding box center [952, 397] width 550 height 18
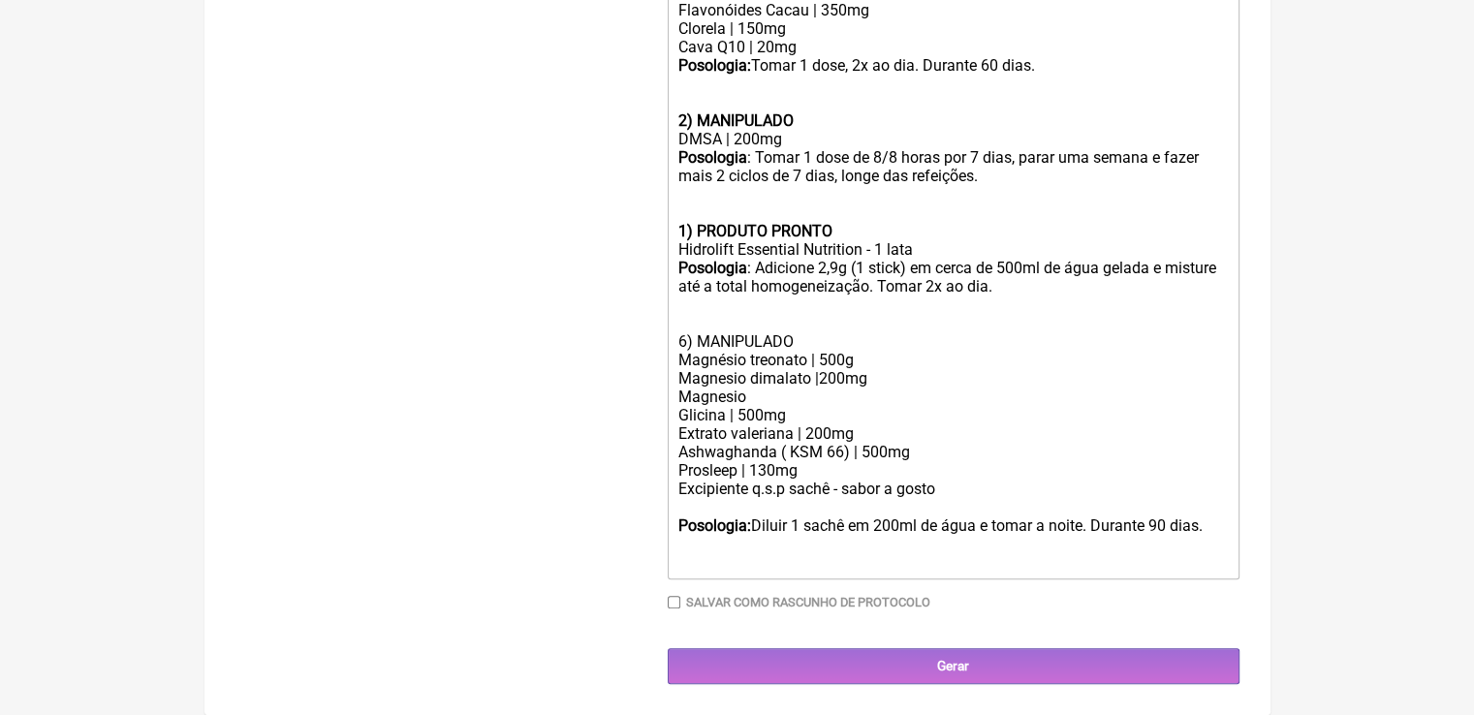
click at [849, 461] on div "Ashwaghanda ( KSM 66) | 500mg" at bounding box center [952, 452] width 550 height 18
drag, startPoint x: 847, startPoint y: 471, endPoint x: 662, endPoint y: 474, distance: 185.1
paste trix-editor "<lor><ip><dolors>Ame cons:&adip;<el><se>9) DOEIUSMODT</incidi></utl><etd>M-Aliq…"
drag, startPoint x: 816, startPoint y: 489, endPoint x: 660, endPoint y: 493, distance: 156.1
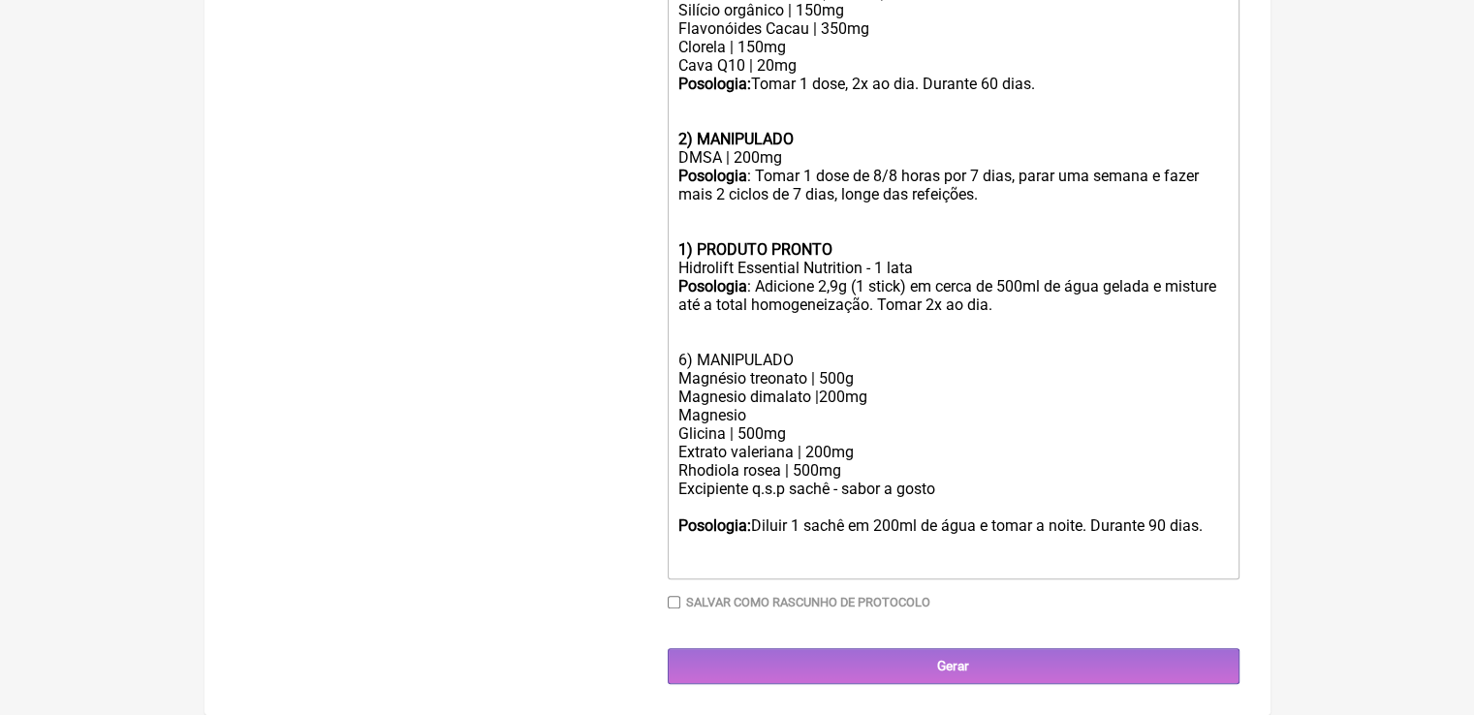
type trix-editor "<lor><ip><dolors>Ame cons:&adip;<el><se>9) DOEIUSMODT</incidi></utl><etd>M-Aliq…"
drag, startPoint x: 864, startPoint y: 451, endPoint x: 664, endPoint y: 457, distance: 200.7
click at [664, 457] on form "Buscar Protocolos Formulas Medicamentos Industrializados Suplementos / Cosmétic…" at bounding box center [737, 7] width 1004 height 1354
click at [867, 408] on div "Magnesio dimalato |200mg Magnesio" at bounding box center [952, 406] width 550 height 37
